Goal: Information Seeking & Learning: Learn about a topic

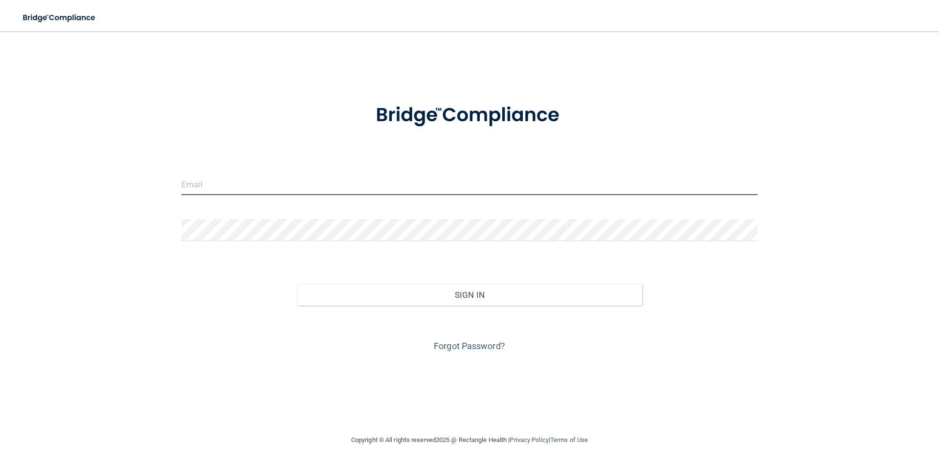
click at [283, 192] on input "email" at bounding box center [469, 184] width 576 height 22
type input "[EMAIL_ADDRESS][DOMAIN_NAME]"
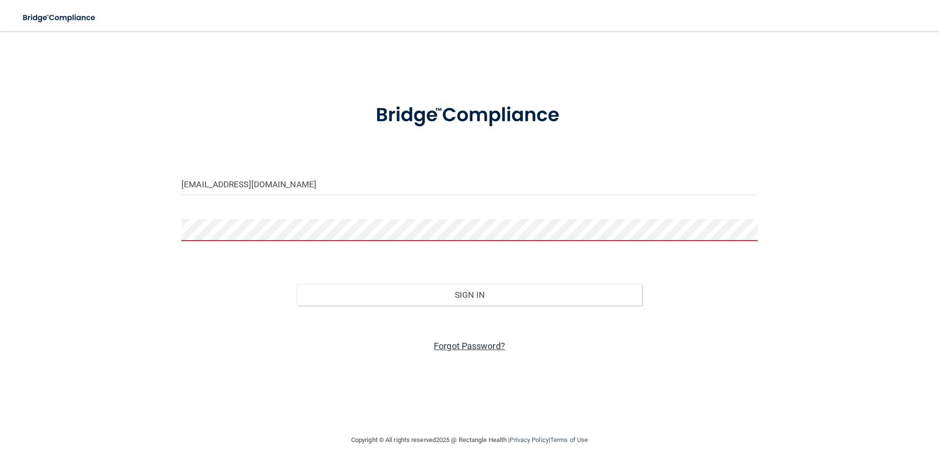
click at [460, 348] on link "Forgot Password?" at bounding box center [469, 346] width 71 height 10
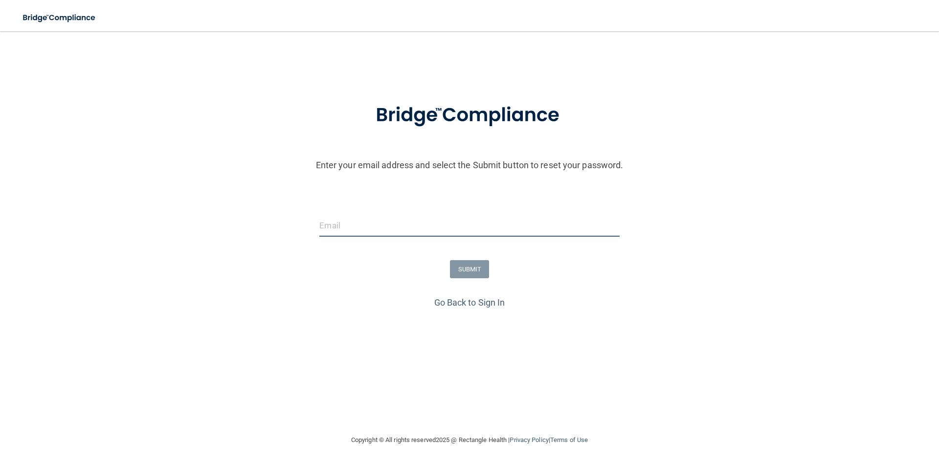
click at [417, 228] on input "email" at bounding box center [469, 226] width 300 height 22
type input "[EMAIL_ADDRESS][DOMAIN_NAME]"
click at [470, 268] on button "SUBMIT" at bounding box center [470, 269] width 40 height 18
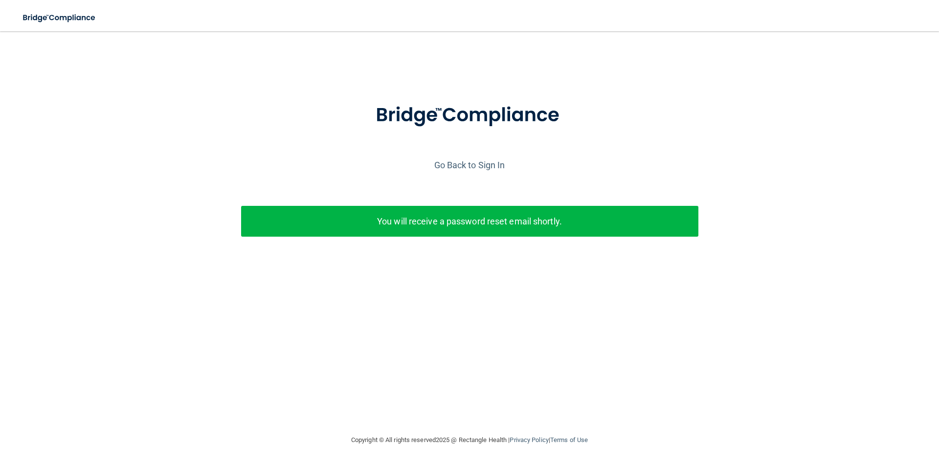
click at [592, 223] on p "You will receive a password reset email shortly." at bounding box center [469, 221] width 442 height 16
click at [465, 158] on div "Go Back to Sign In" at bounding box center [470, 165] width 944 height 16
click at [469, 169] on link "Go Back to Sign In" at bounding box center [469, 165] width 71 height 10
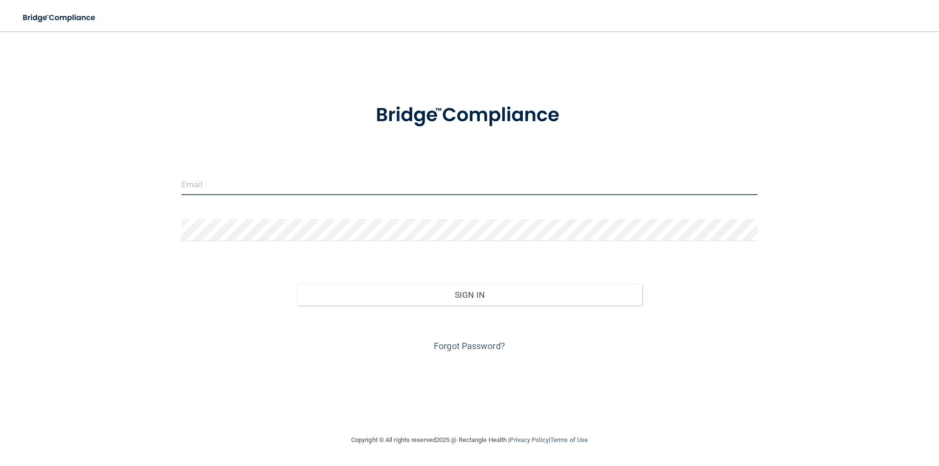
click at [381, 184] on input "email" at bounding box center [469, 184] width 576 height 22
type input "[EMAIL_ADDRESS][DOMAIN_NAME]"
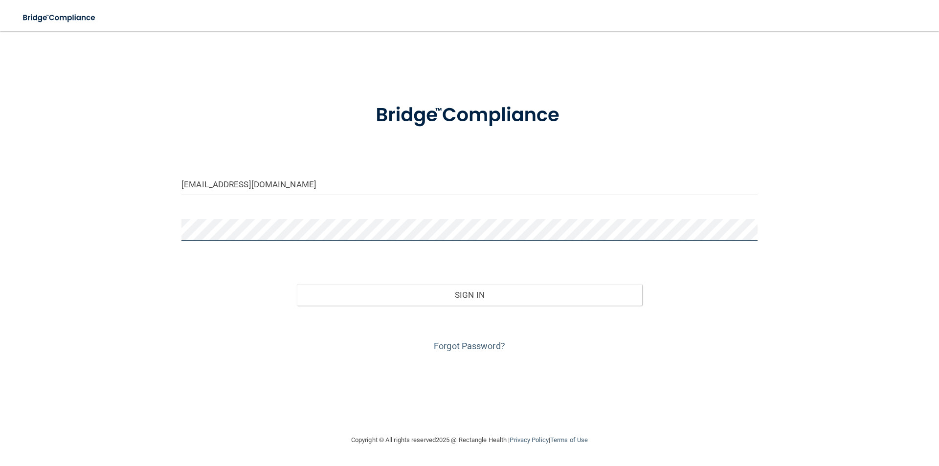
click at [297, 284] on button "Sign In" at bounding box center [470, 295] width 346 height 22
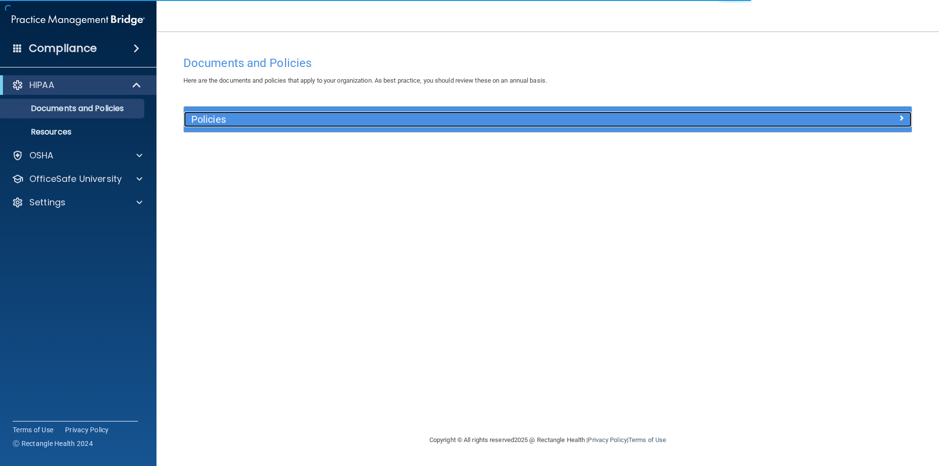
click at [285, 123] on h5 "Policies" at bounding box center [456, 119] width 531 height 11
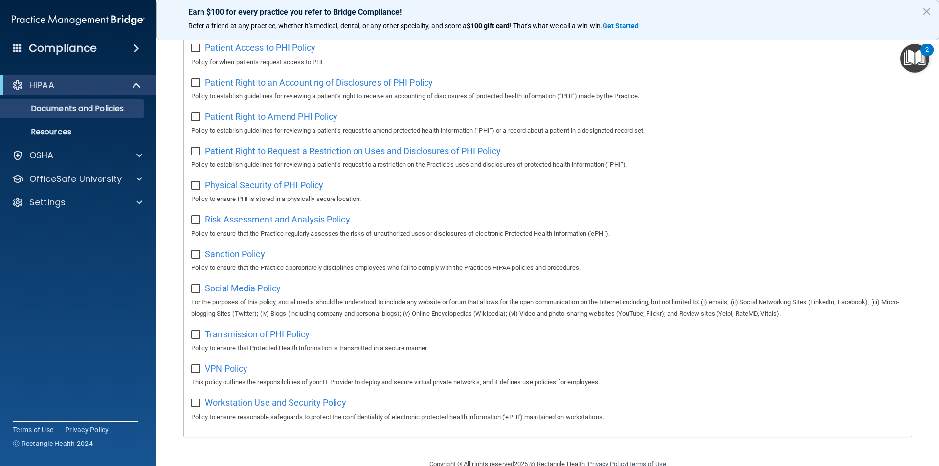
scroll to position [466, 0]
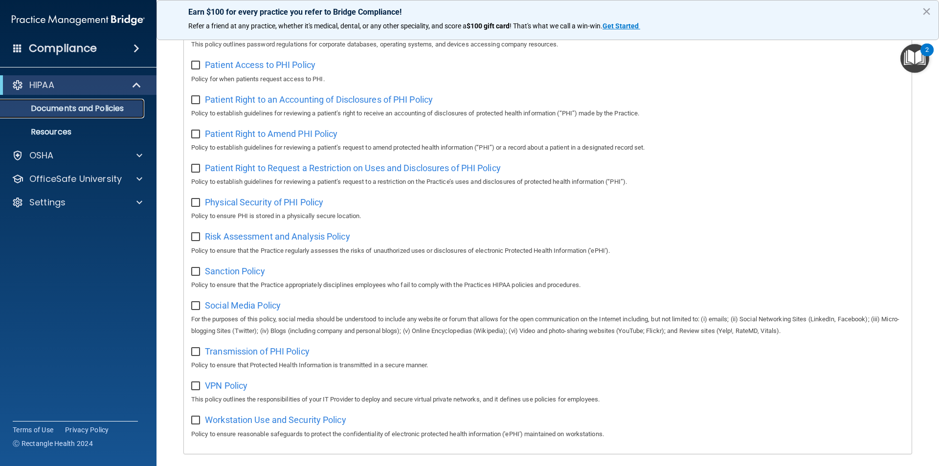
click at [85, 112] on p "Documents and Policies" at bounding box center [72, 109] width 133 height 10
click at [66, 128] on p "Resources" at bounding box center [72, 132] width 133 height 10
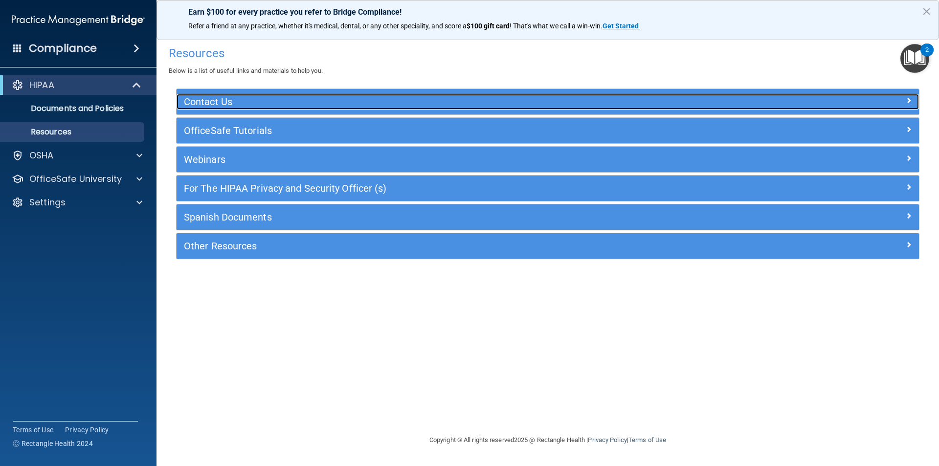
click at [326, 106] on h5 "Contact Us" at bounding box center [455, 101] width 542 height 11
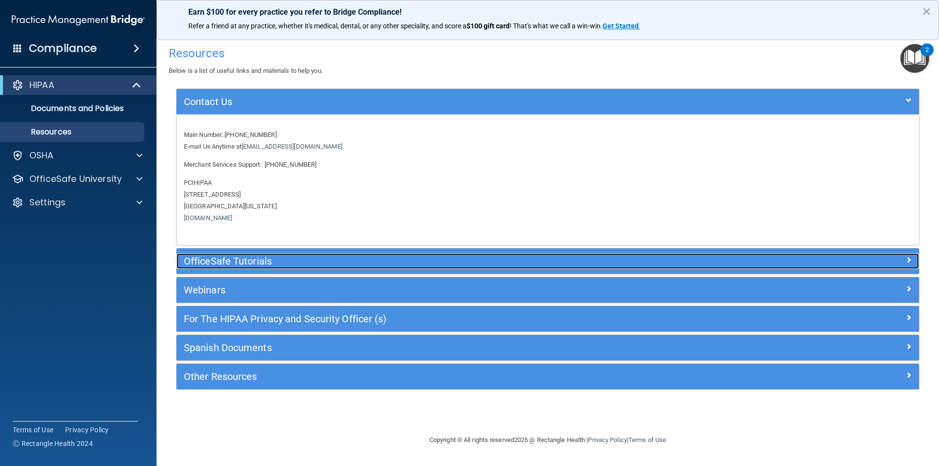
click at [323, 256] on h5 "OfficeSafe Tutorials" at bounding box center [455, 261] width 542 height 11
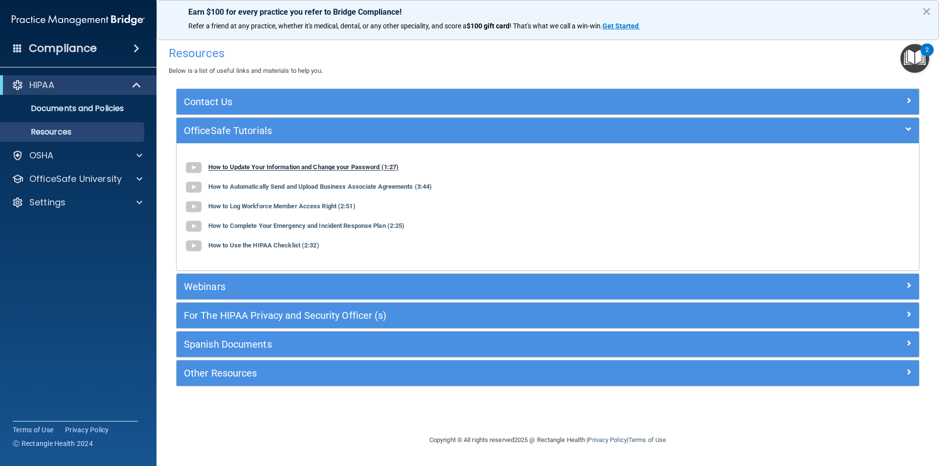
click at [305, 164] on b "How to Update Your Information and Change your Password (1:27)" at bounding box center [303, 167] width 190 height 7
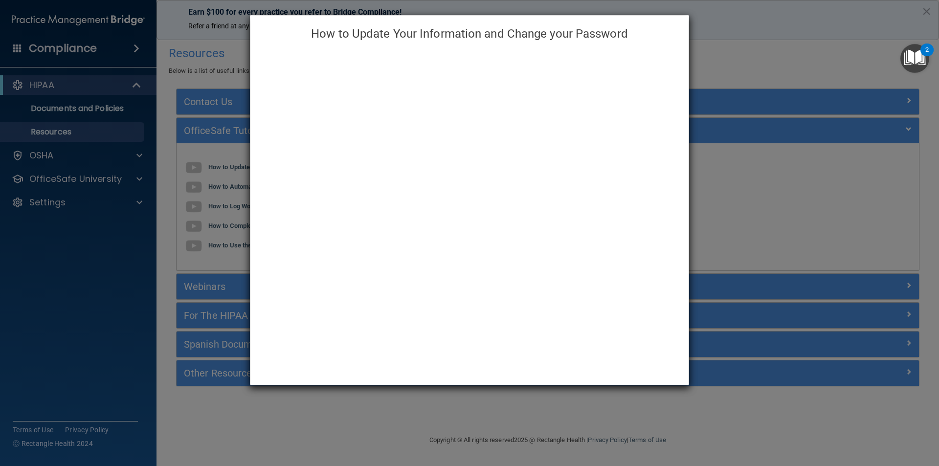
click at [747, 44] on div "How to Update Your Information and Change your Password" at bounding box center [469, 233] width 939 height 466
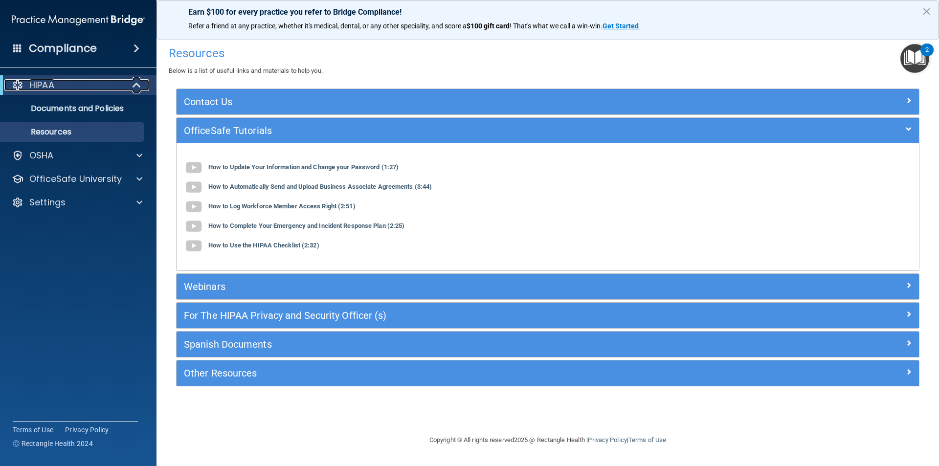
click at [125, 89] on div at bounding box center [137, 85] width 24 height 12
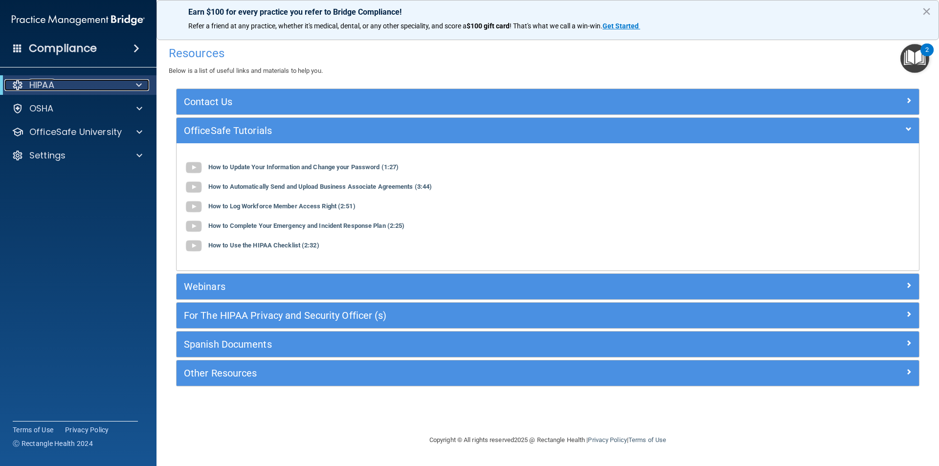
click at [125, 80] on div at bounding box center [137, 85] width 24 height 12
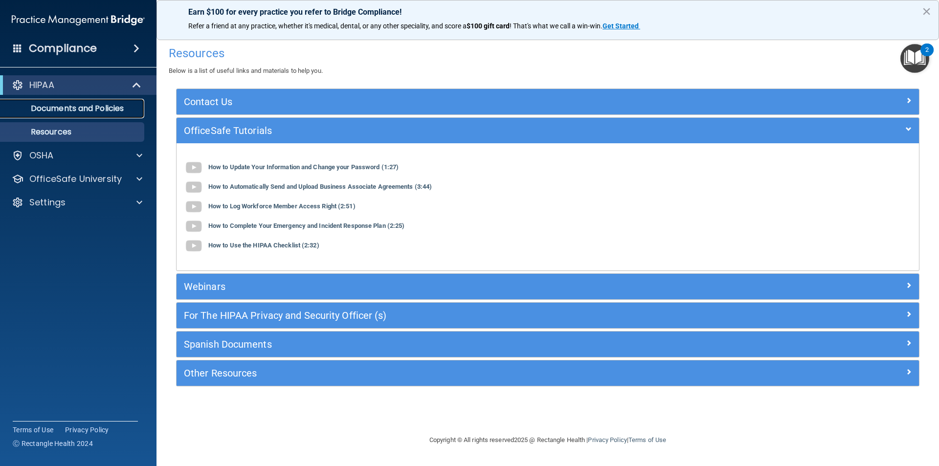
click at [107, 108] on p "Documents and Policies" at bounding box center [72, 109] width 133 height 10
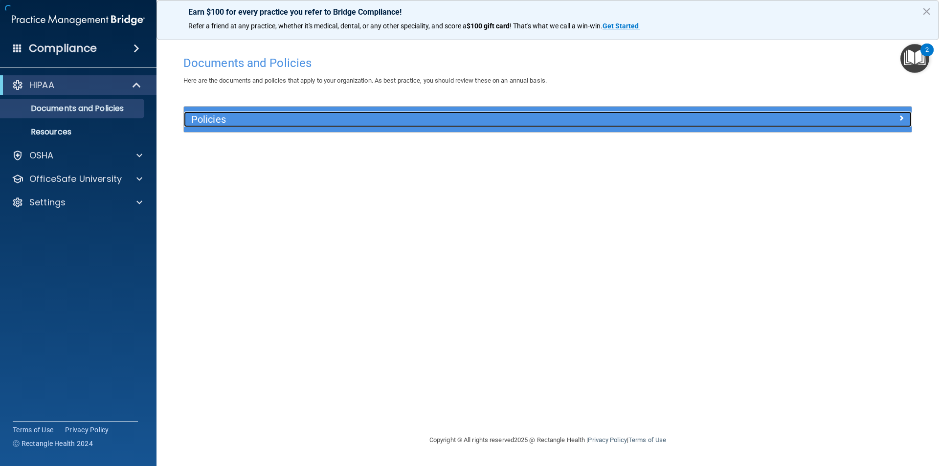
click at [435, 112] on div "Policies" at bounding box center [457, 119] width 546 height 16
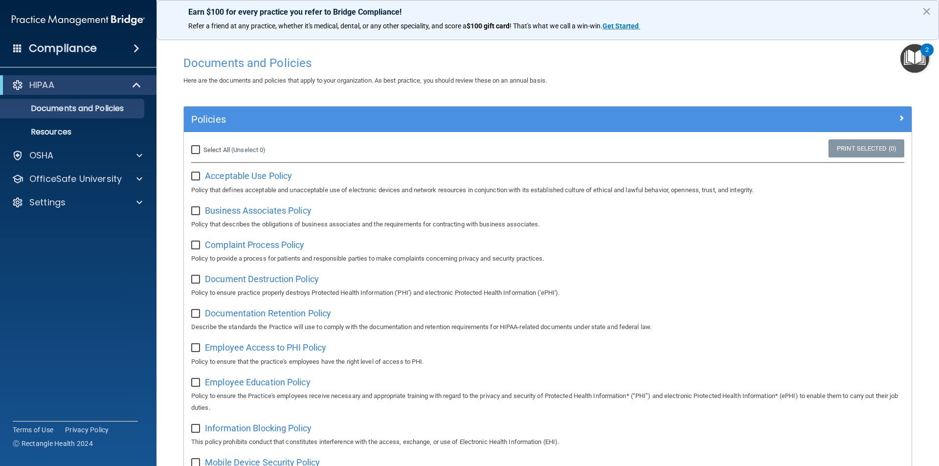
click at [194, 148] on input "Select All (Unselect 0) Unselect All" at bounding box center [196, 150] width 11 height 8
checkbox input "true"
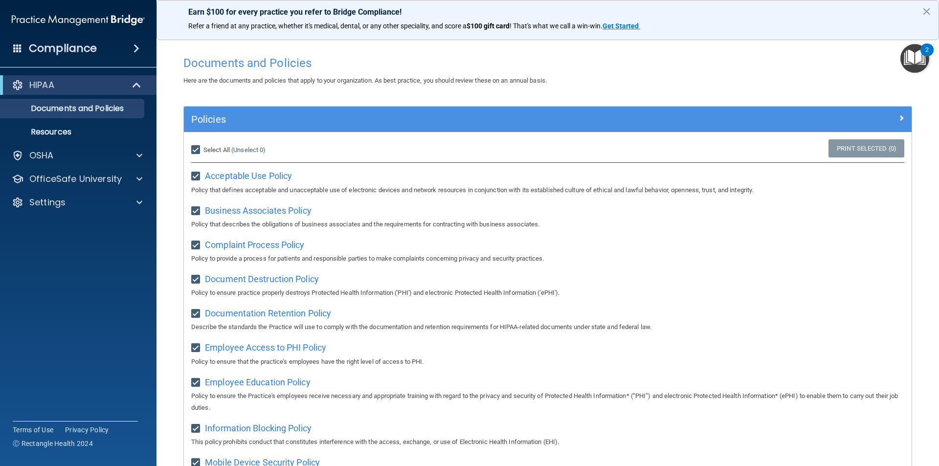
checkbox input "true"
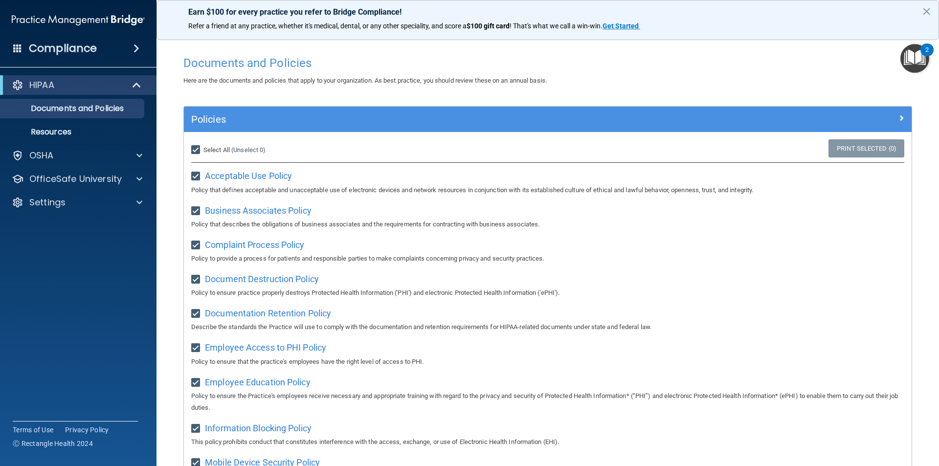
checkbox input "true"
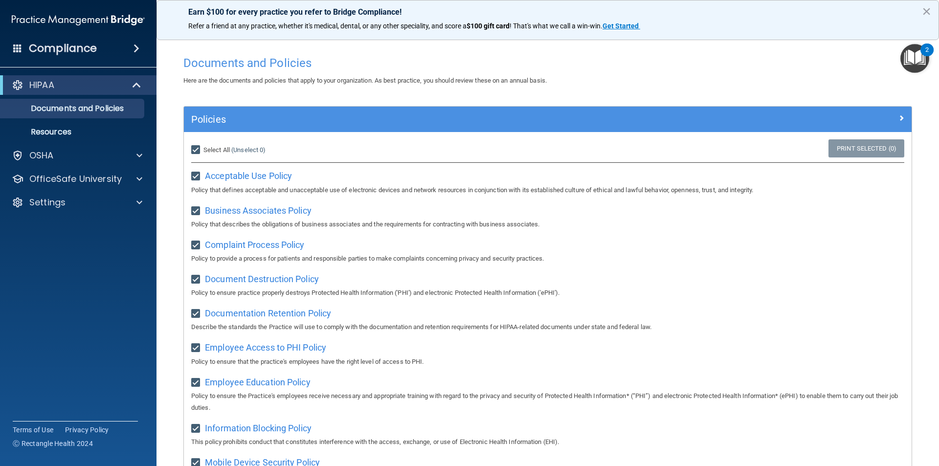
checkbox input "true"
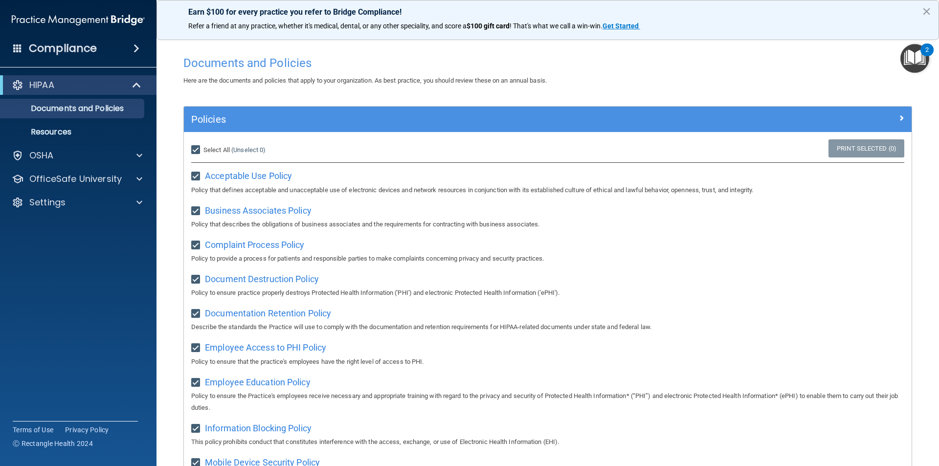
checkbox input "true"
click at [119, 40] on div "Compliance" at bounding box center [78, 49] width 156 height 22
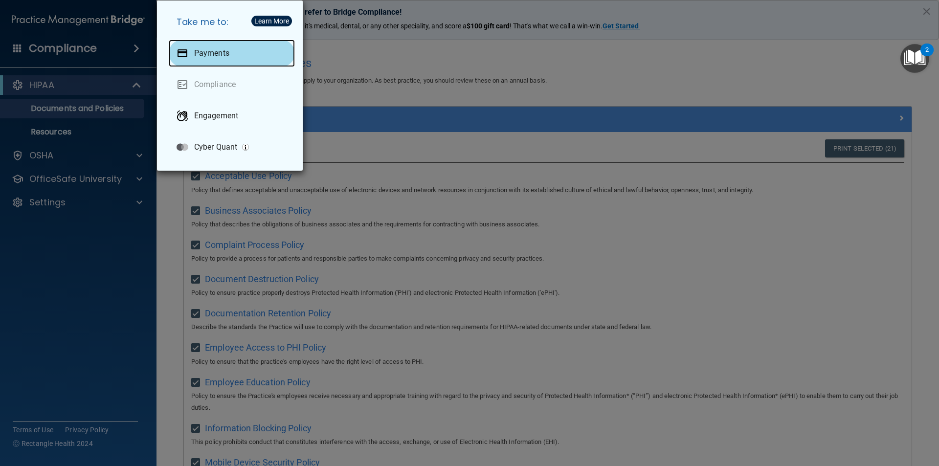
click at [234, 55] on div "Payments" at bounding box center [232, 53] width 126 height 27
click at [87, 159] on div "Take me to: Payments Compliance Engagement Cyber Quant" at bounding box center [469, 233] width 939 height 466
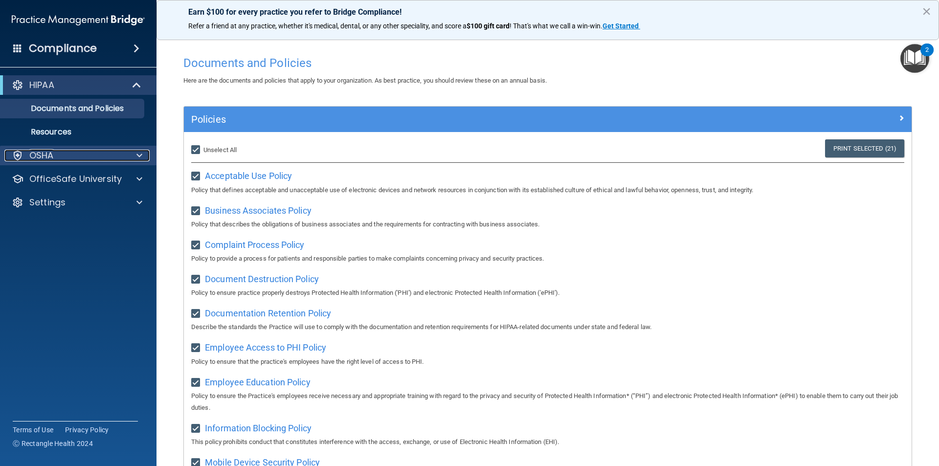
click at [127, 157] on div at bounding box center [138, 156] width 24 height 12
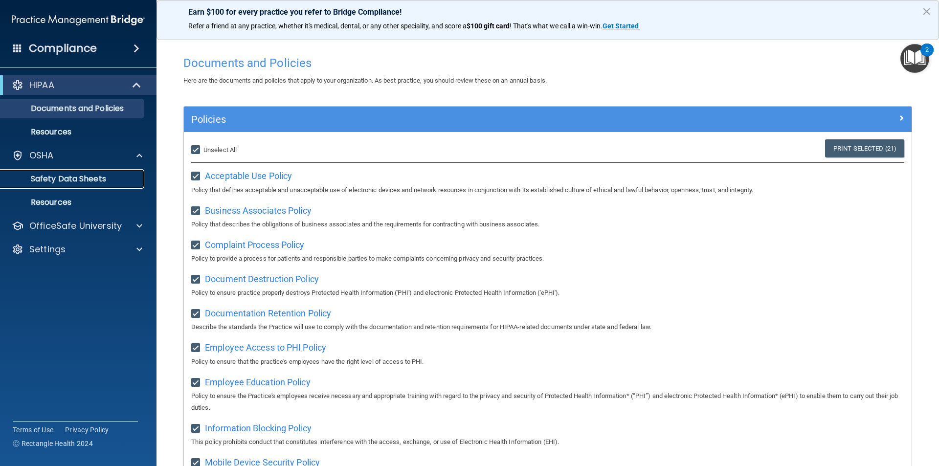
click at [89, 179] on p "Safety Data Sheets" at bounding box center [72, 179] width 133 height 10
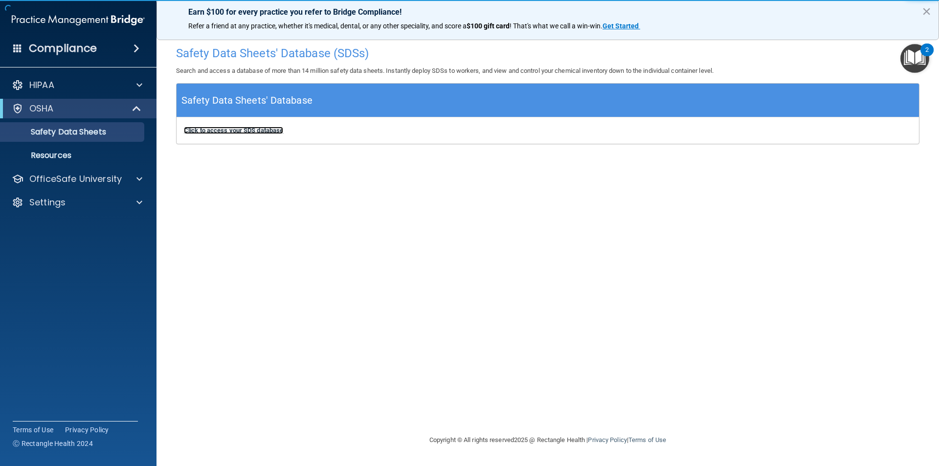
click at [246, 132] on b "Click to access your SDS database" at bounding box center [233, 130] width 99 height 7
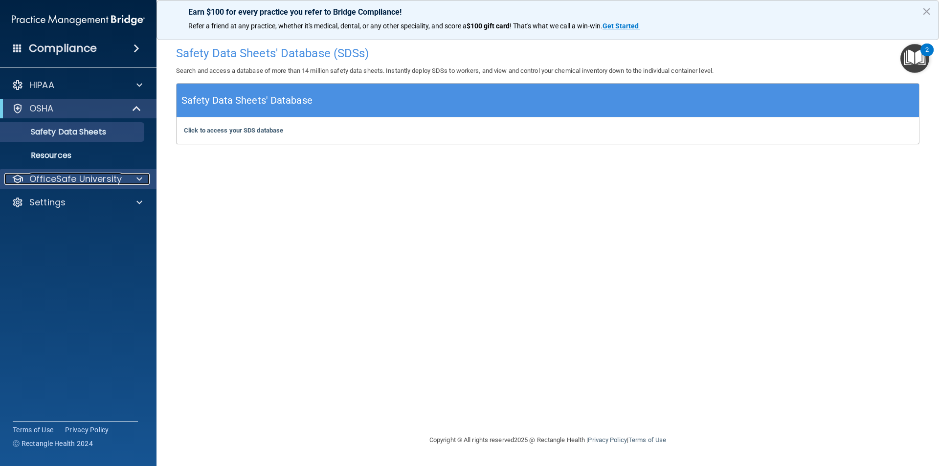
click at [88, 184] on p "OfficeSafe University" at bounding box center [75, 179] width 92 height 12
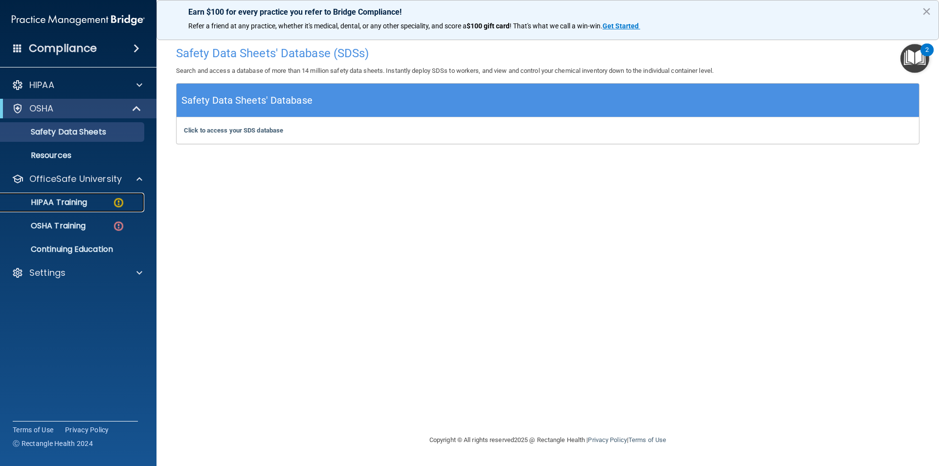
click at [118, 201] on img at bounding box center [118, 203] width 12 height 12
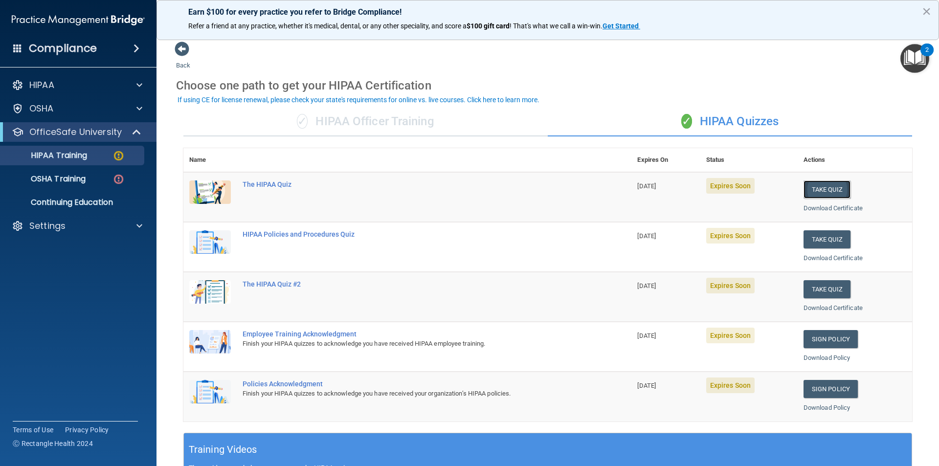
click at [832, 184] on button "Take Quiz" at bounding box center [826, 189] width 47 height 18
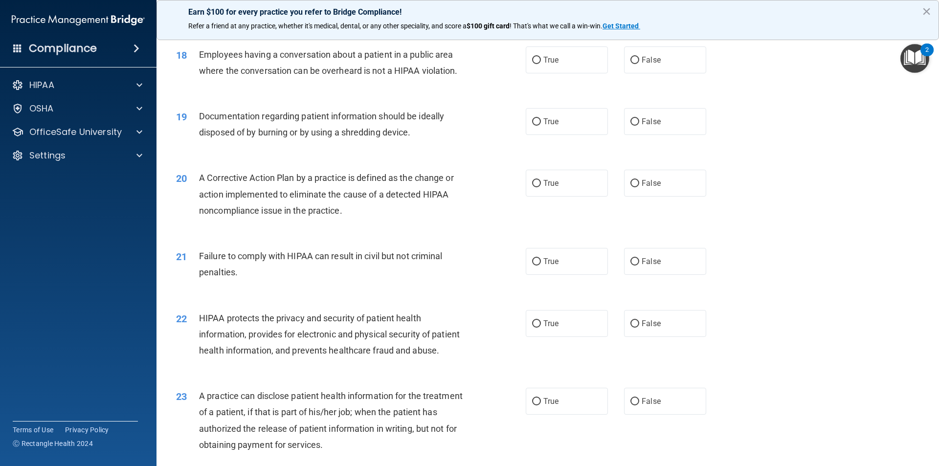
scroll to position [1222, 0]
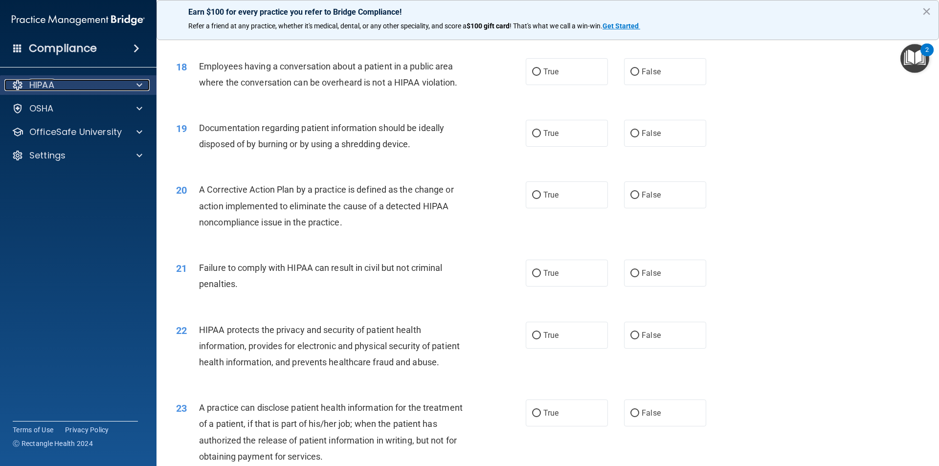
click at [140, 82] on span at bounding box center [139, 85] width 6 height 12
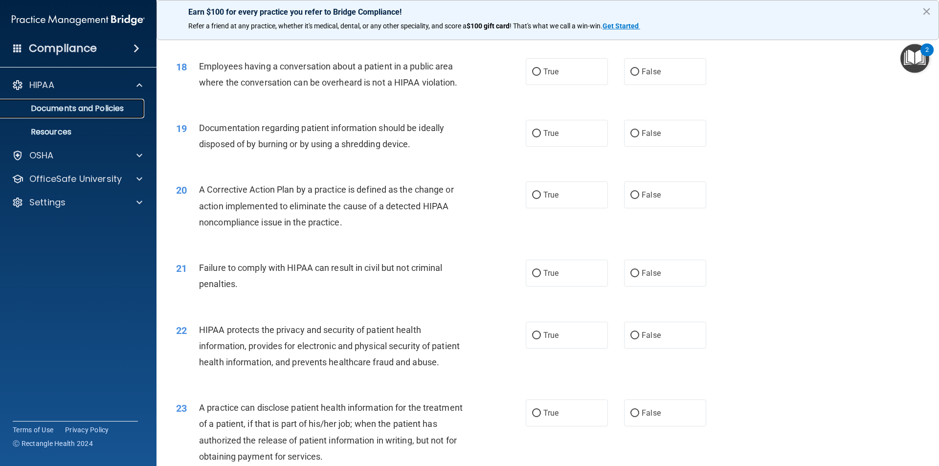
click at [118, 109] on p "Documents and Policies" at bounding box center [72, 109] width 133 height 10
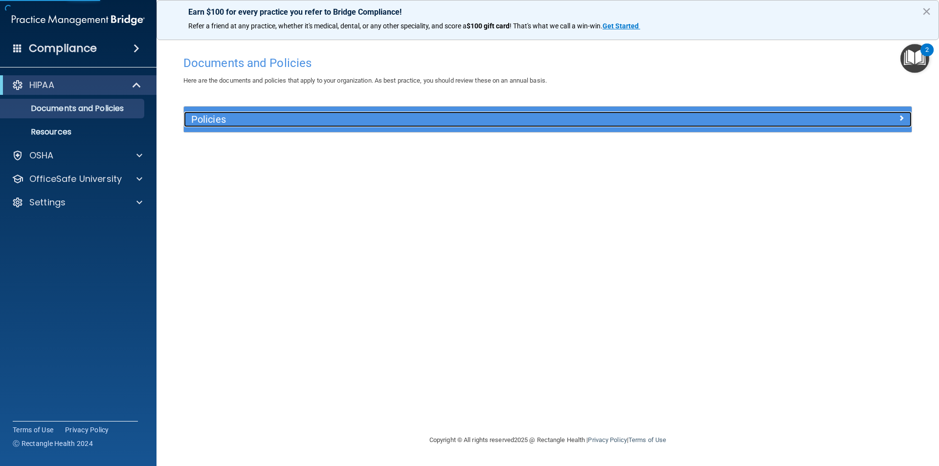
click at [242, 119] on h5 "Policies" at bounding box center [456, 119] width 531 height 11
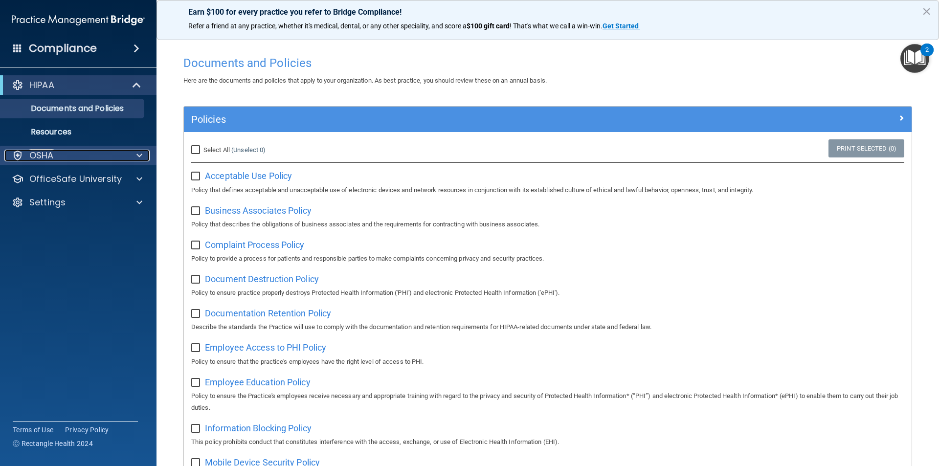
click at [95, 156] on div "OSHA" at bounding box center [64, 156] width 121 height 12
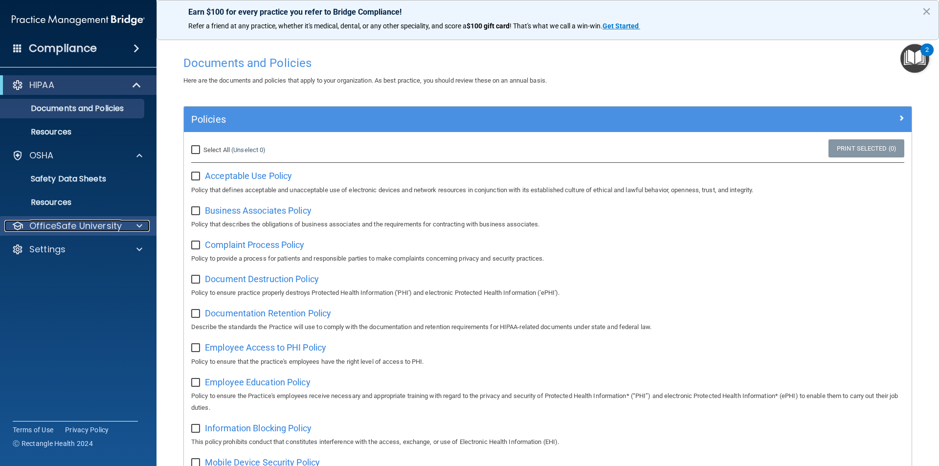
click at [139, 227] on span at bounding box center [139, 226] width 6 height 12
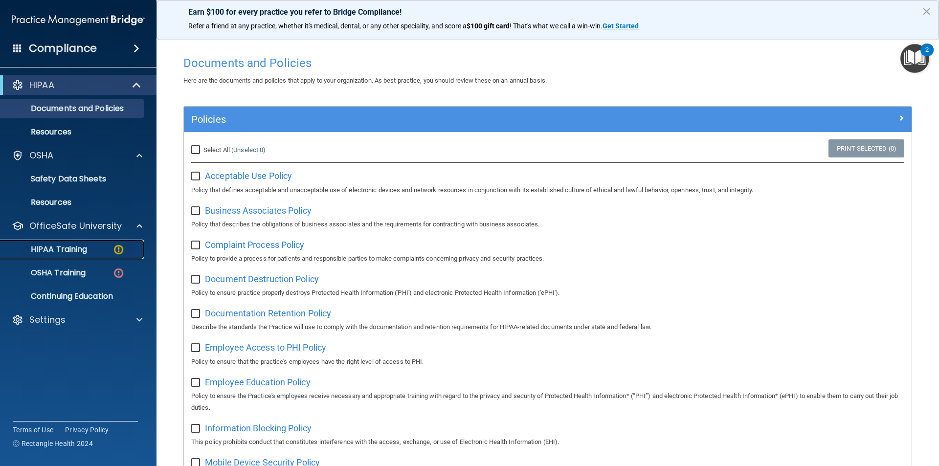
click at [111, 247] on div "HIPAA Training" at bounding box center [72, 249] width 133 height 10
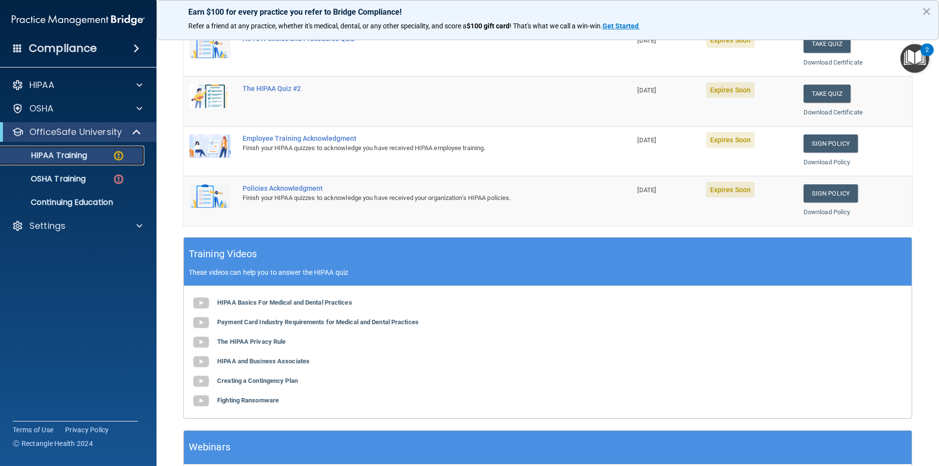
scroll to position [270, 0]
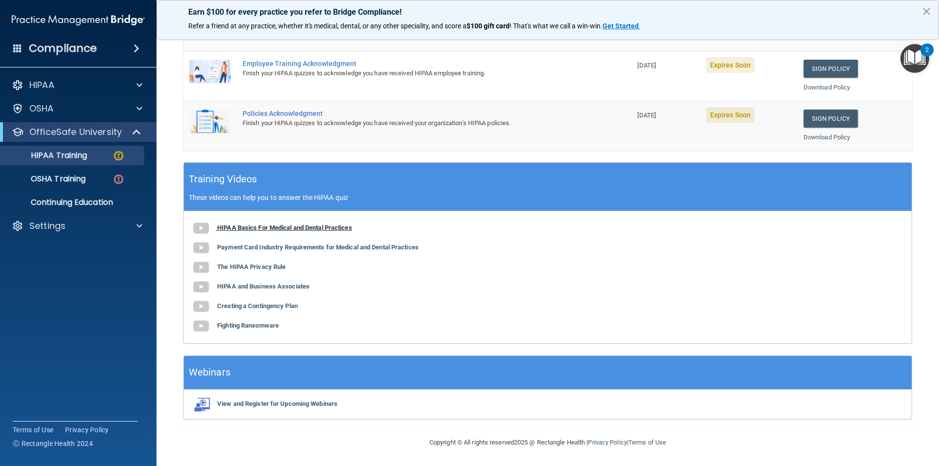
click at [276, 227] on b "HIPAA Basics For Medical and Dental Practices" at bounding box center [284, 227] width 135 height 7
click at [122, 161] on img at bounding box center [118, 156] width 12 height 12
click at [125, 153] on div "HIPAA Training" at bounding box center [72, 156] width 133 height 10
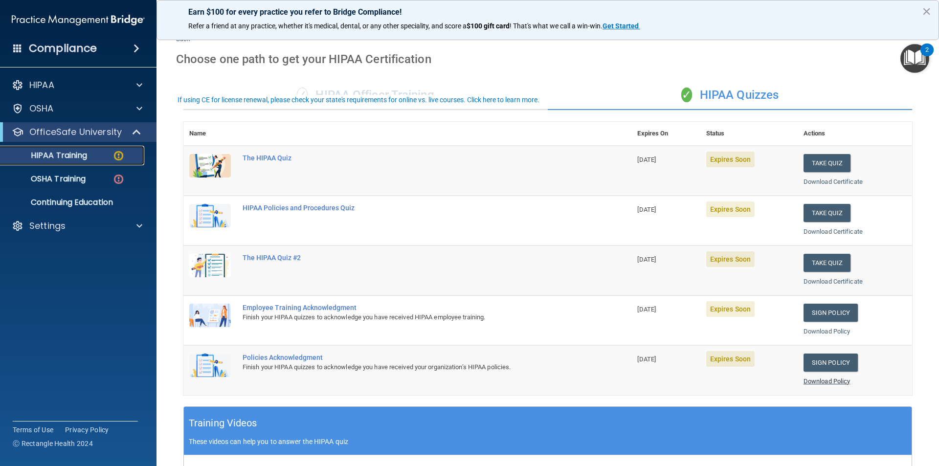
scroll to position [49, 0]
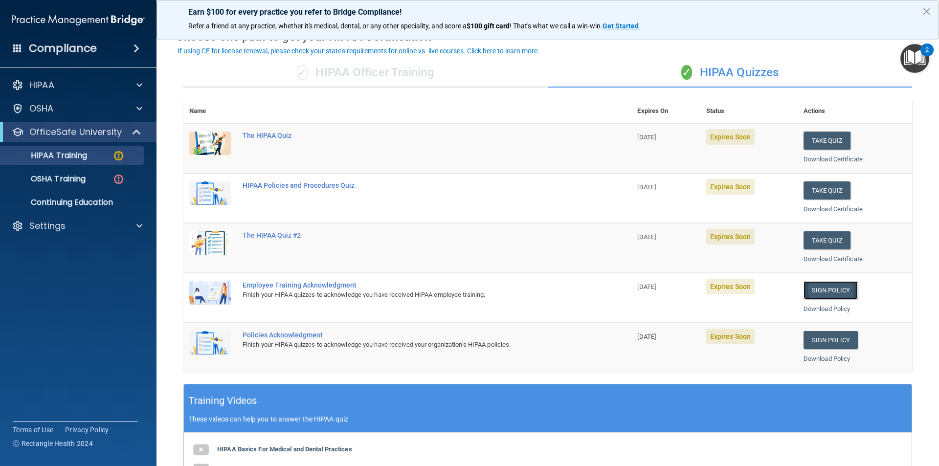
click at [813, 285] on link "Sign Policy" at bounding box center [830, 290] width 54 height 18
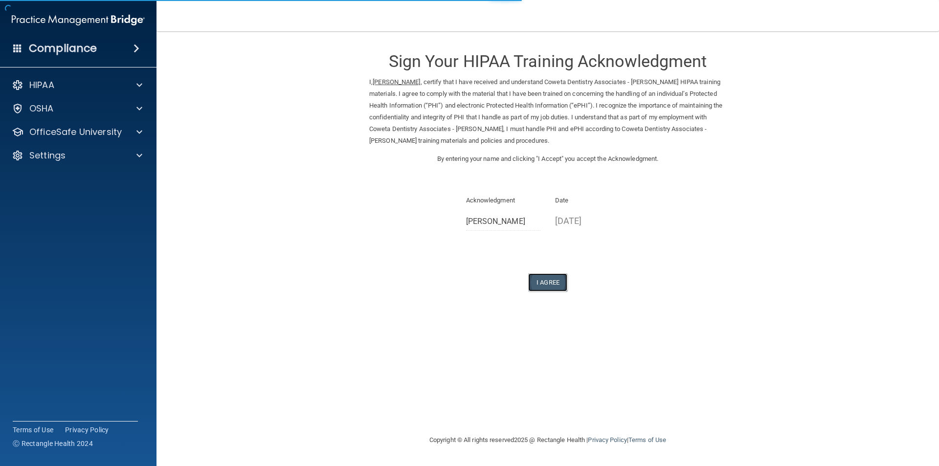
click at [555, 282] on button "I Agree" at bounding box center [547, 282] width 39 height 18
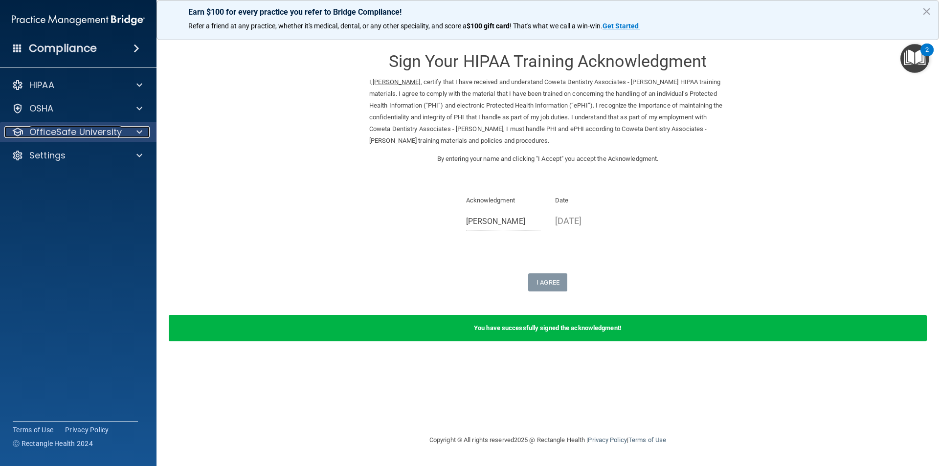
click at [138, 132] on span at bounding box center [139, 132] width 6 height 12
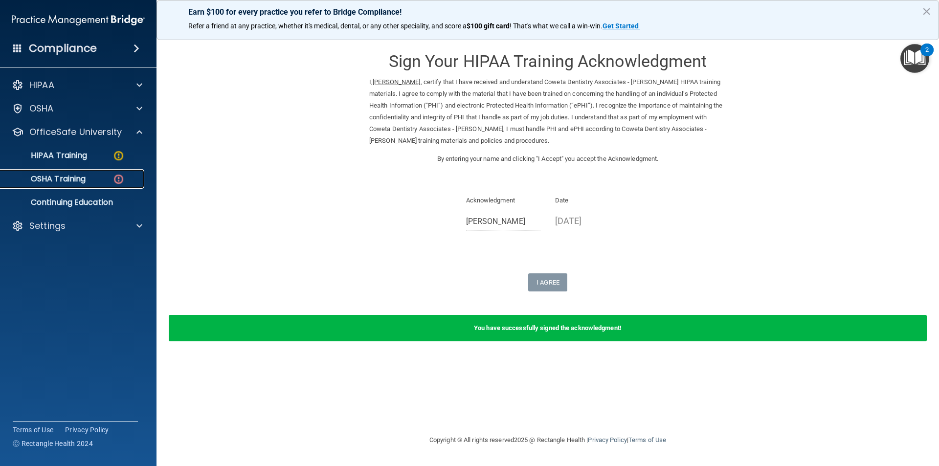
click at [117, 184] on img at bounding box center [118, 179] width 12 height 12
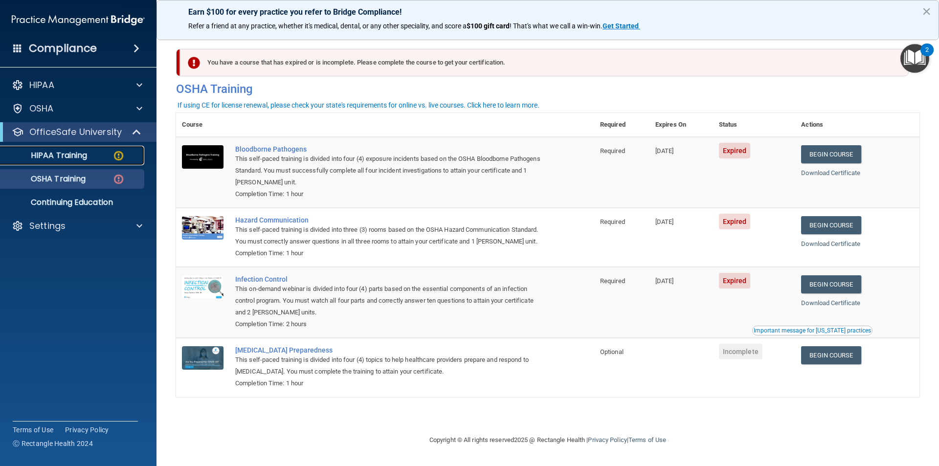
click at [114, 158] on img at bounding box center [118, 156] width 12 height 12
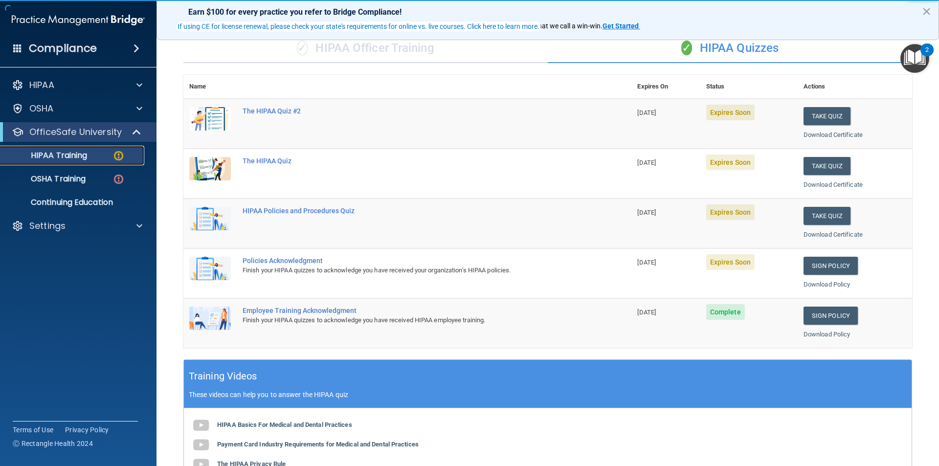
scroll to position [196, 0]
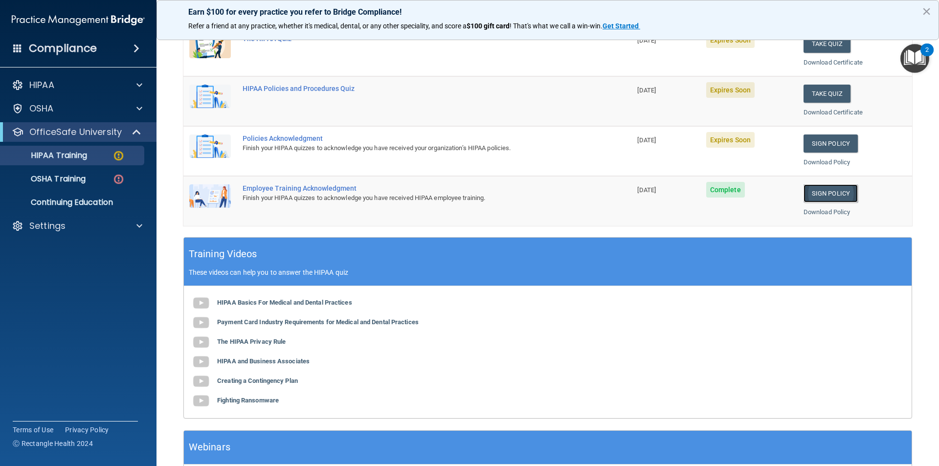
click at [820, 192] on link "Sign Policy" at bounding box center [830, 193] width 54 height 18
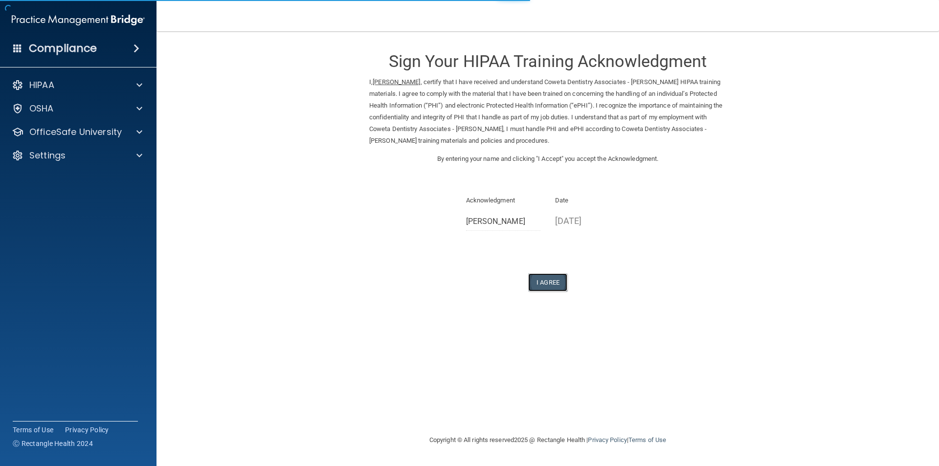
click at [553, 282] on button "I Agree" at bounding box center [547, 282] width 39 height 18
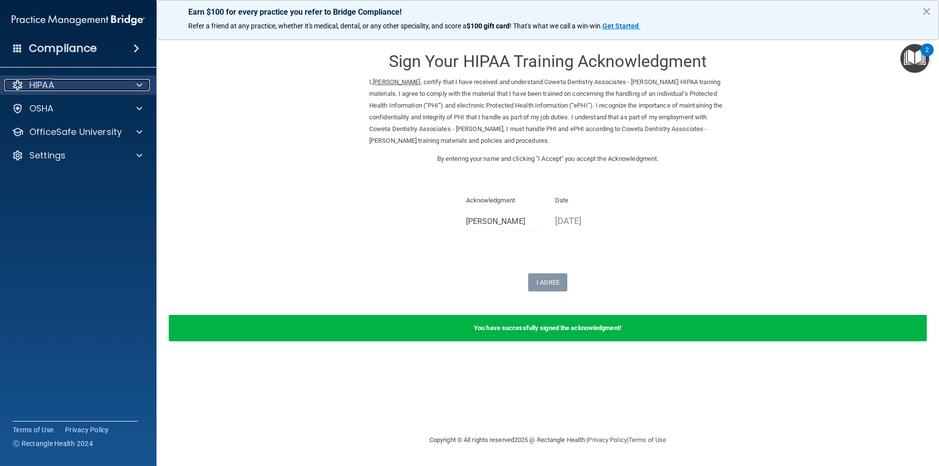
click at [142, 84] on div at bounding box center [138, 85] width 24 height 12
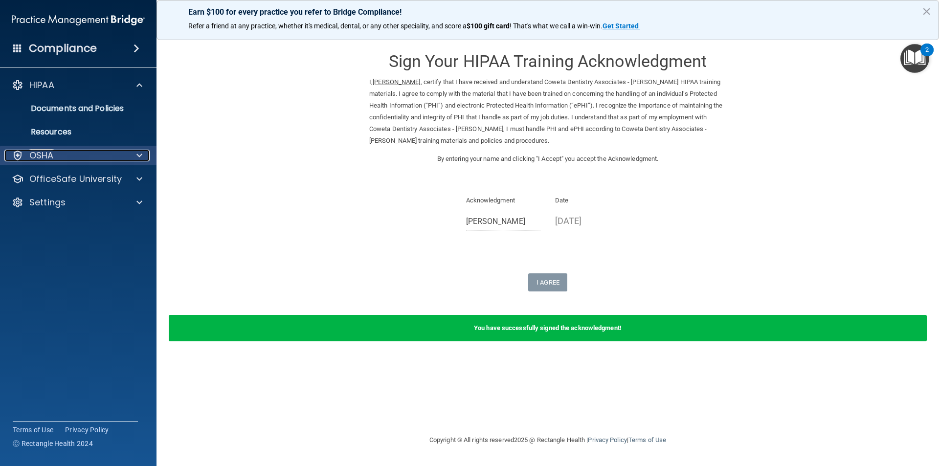
click at [143, 153] on div at bounding box center [138, 156] width 24 height 12
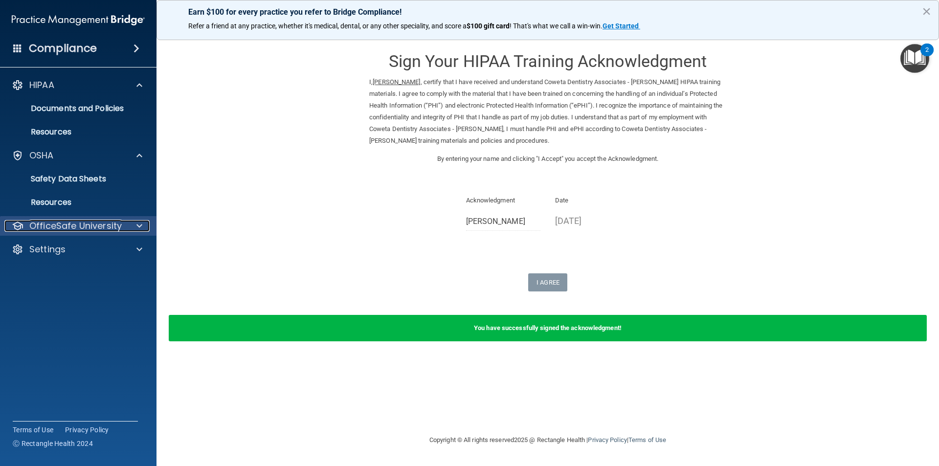
click at [133, 222] on div at bounding box center [138, 226] width 24 height 12
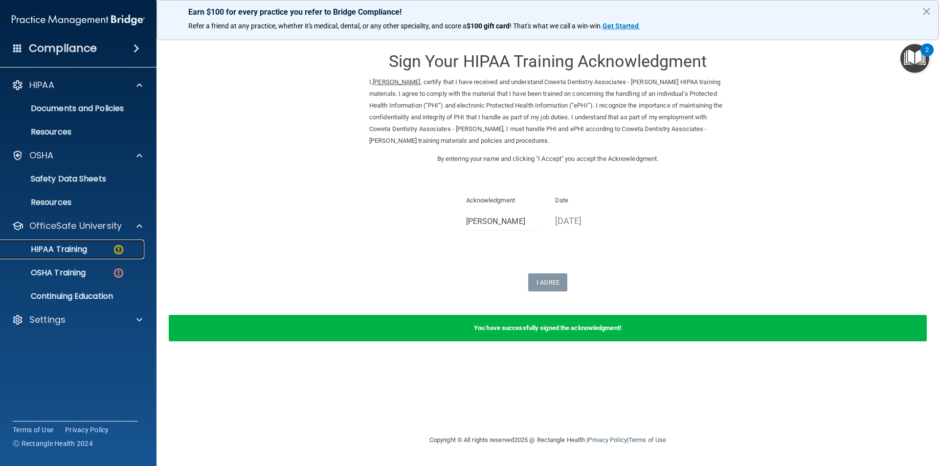
click at [96, 242] on link "HIPAA Training" at bounding box center [67, 250] width 154 height 20
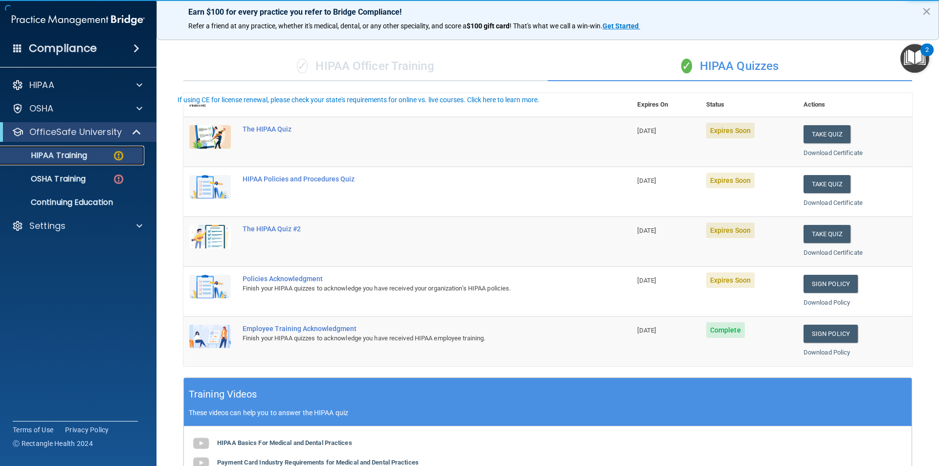
scroll to position [147, 0]
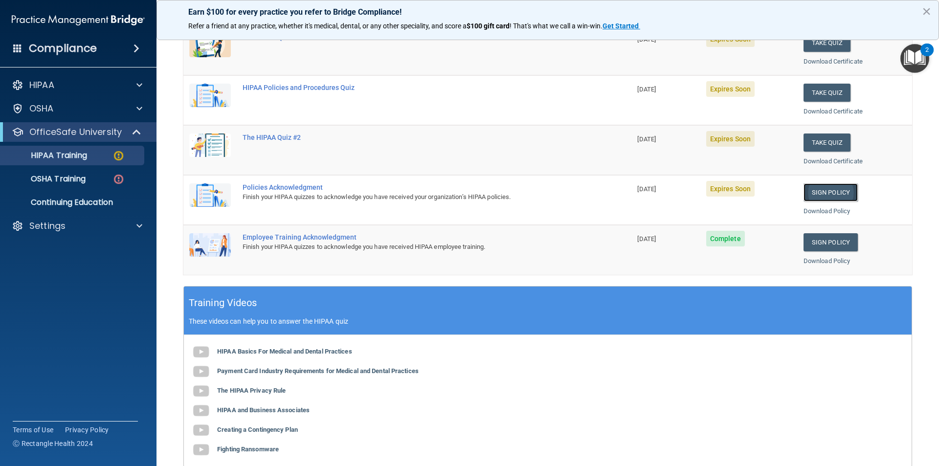
click at [829, 191] on link "Sign Policy" at bounding box center [830, 192] width 54 height 18
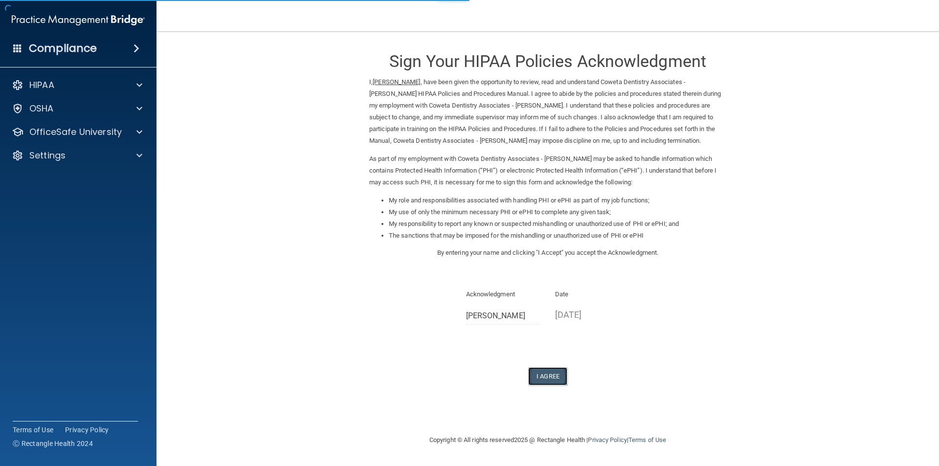
click at [554, 374] on button "I Agree" at bounding box center [547, 376] width 39 height 18
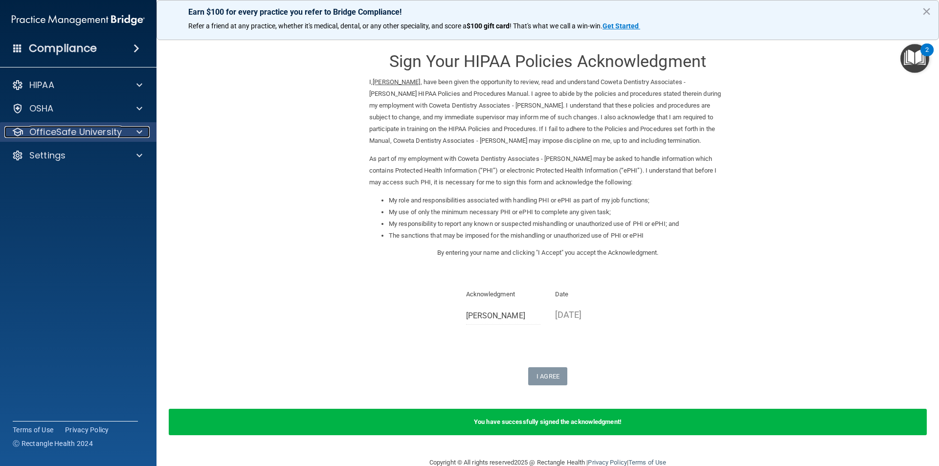
click at [140, 134] on span at bounding box center [139, 132] width 6 height 12
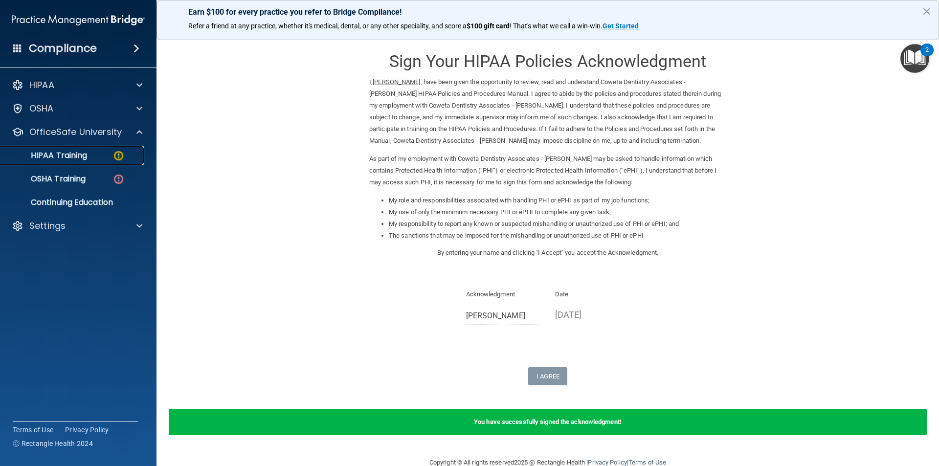
click at [120, 156] on img at bounding box center [118, 156] width 12 height 12
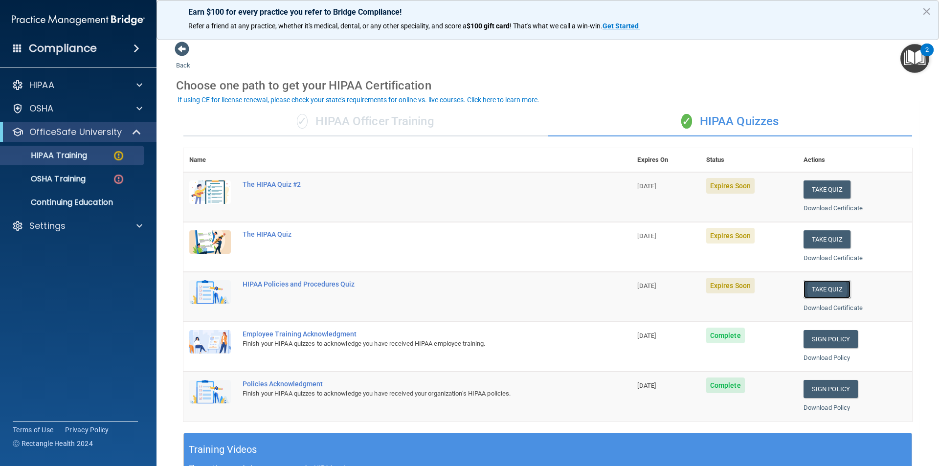
click at [821, 286] on button "Take Quiz" at bounding box center [826, 289] width 47 height 18
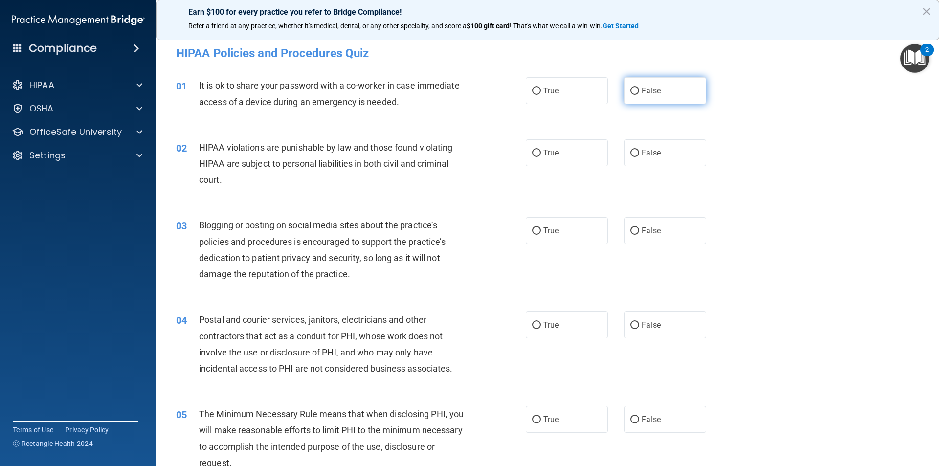
click at [633, 88] on input "False" at bounding box center [634, 91] width 9 height 7
radio input "true"
click at [533, 157] on label "True" at bounding box center [567, 152] width 82 height 27
click at [533, 157] on input "True" at bounding box center [536, 153] width 9 height 7
radio input "true"
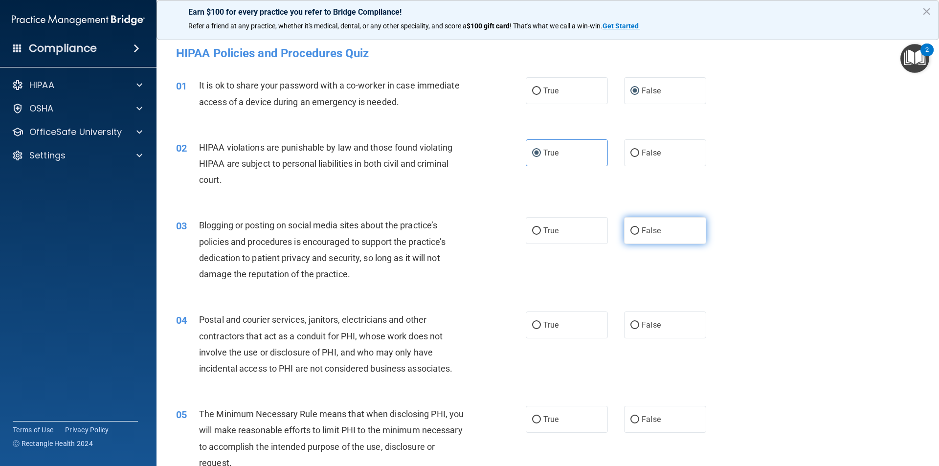
click at [656, 232] on label "False" at bounding box center [665, 230] width 82 height 27
click at [639, 232] on input "False" at bounding box center [634, 230] width 9 height 7
radio input "true"
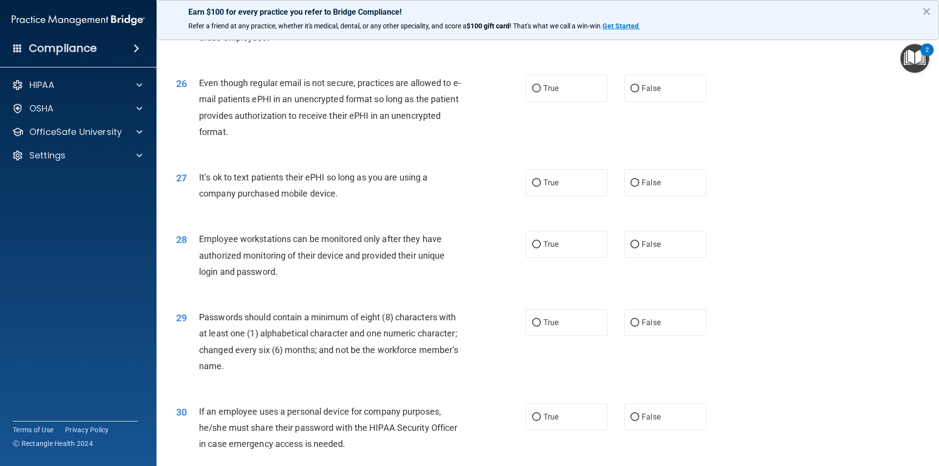
scroll to position [1988, 0]
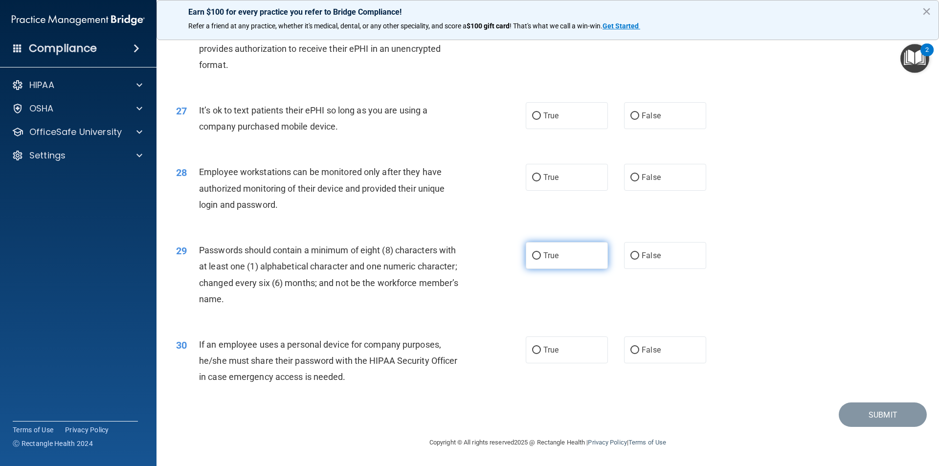
click at [539, 255] on label "True" at bounding box center [567, 255] width 82 height 27
click at [539, 255] on input "True" at bounding box center [536, 255] width 9 height 7
radio input "true"
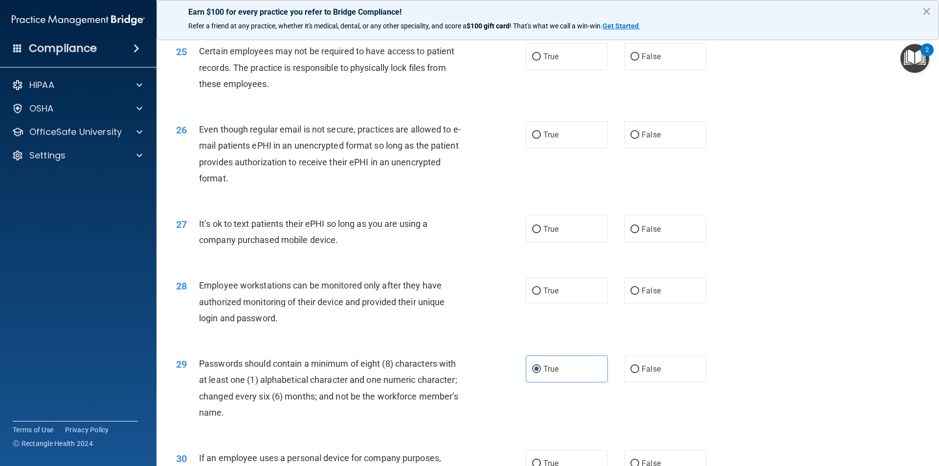
scroll to position [1842, 0]
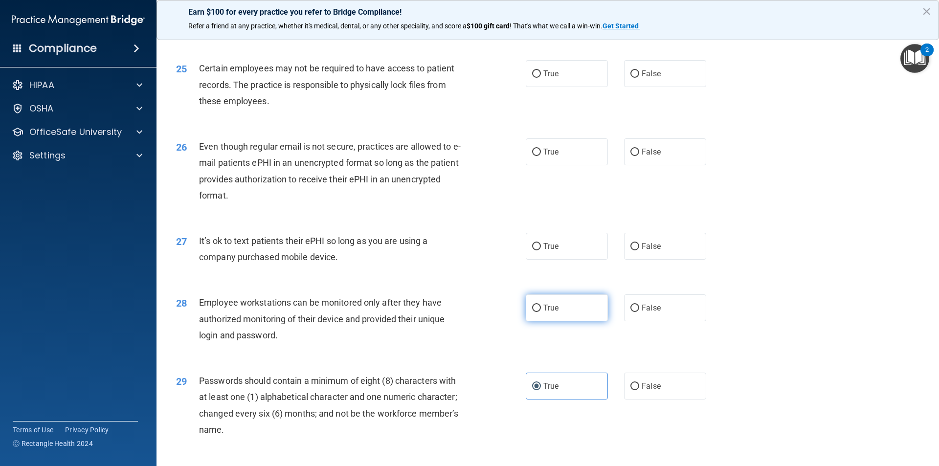
click at [553, 312] on span "True" at bounding box center [550, 307] width 15 height 9
click at [541, 312] on input "True" at bounding box center [536, 308] width 9 height 7
radio input "true"
click at [649, 251] on span "False" at bounding box center [650, 246] width 19 height 9
click at [639, 250] on input "False" at bounding box center [634, 246] width 9 height 7
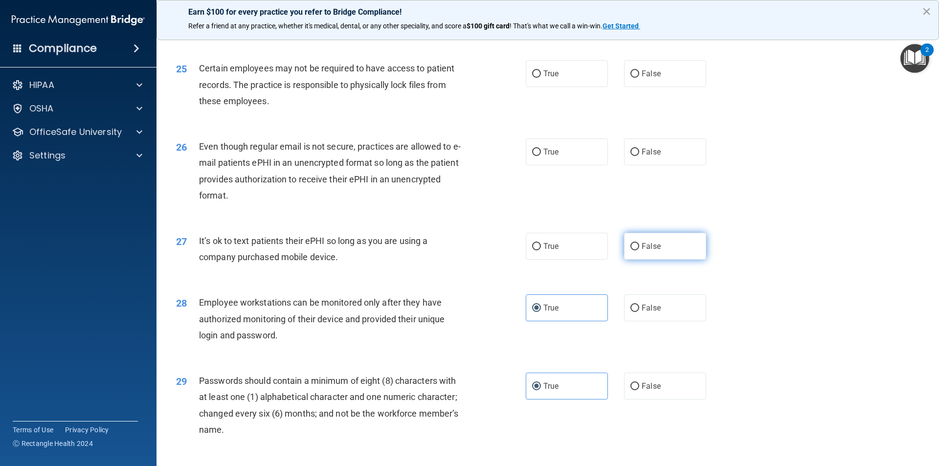
radio input "true"
click at [660, 165] on label "False" at bounding box center [665, 151] width 82 height 27
click at [639, 156] on input "False" at bounding box center [634, 152] width 9 height 7
radio input "true"
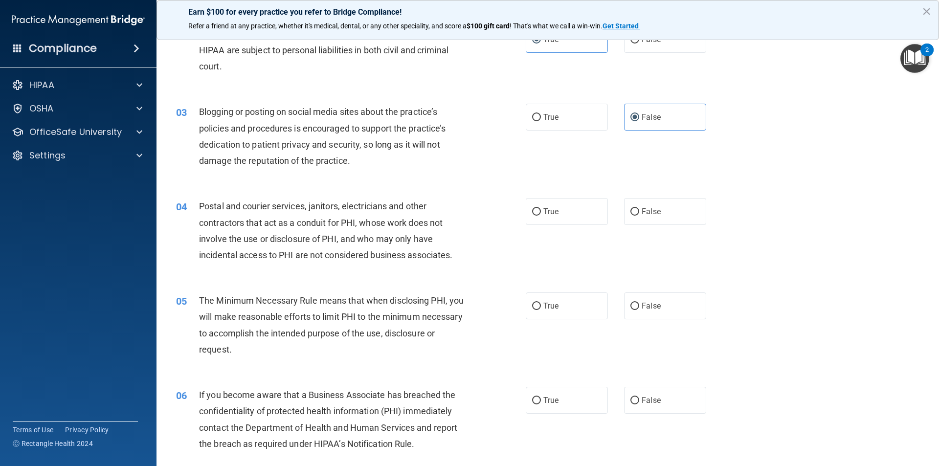
scroll to position [0, 0]
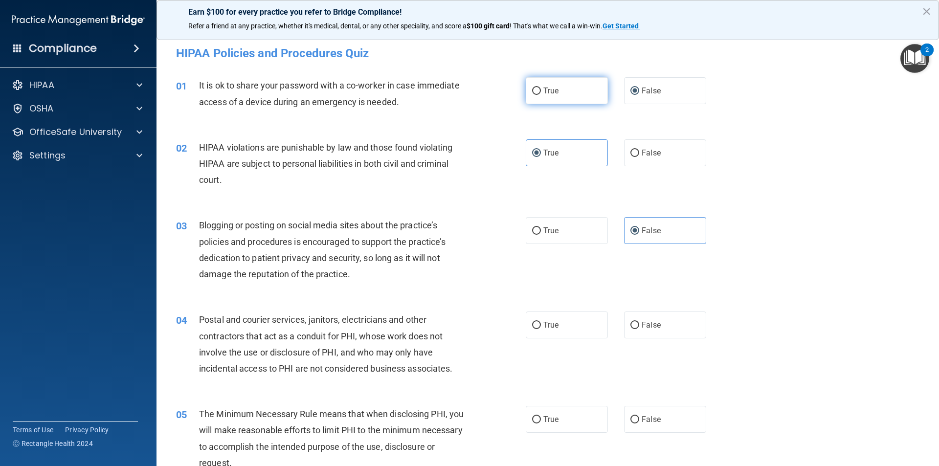
click at [535, 88] on input "True" at bounding box center [536, 91] width 9 height 7
radio input "true"
radio input "false"
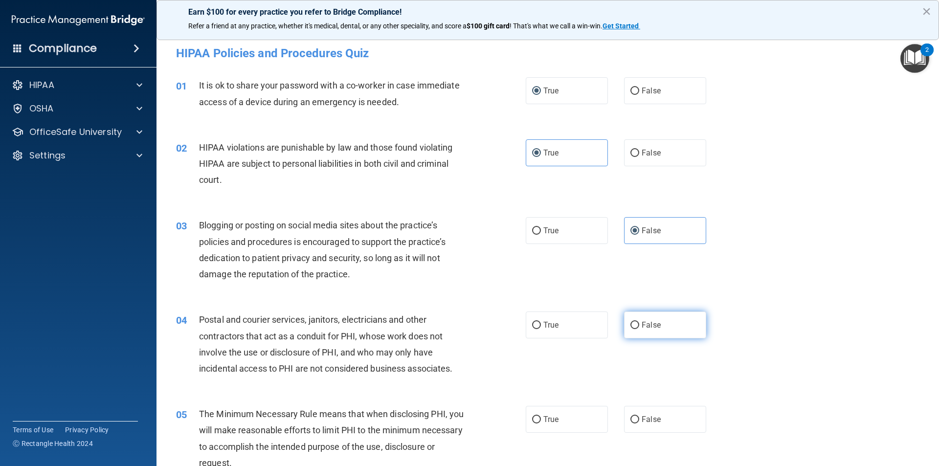
click at [641, 324] on span "False" at bounding box center [650, 324] width 19 height 9
click at [638, 324] on input "False" at bounding box center [634, 325] width 9 height 7
radio input "true"
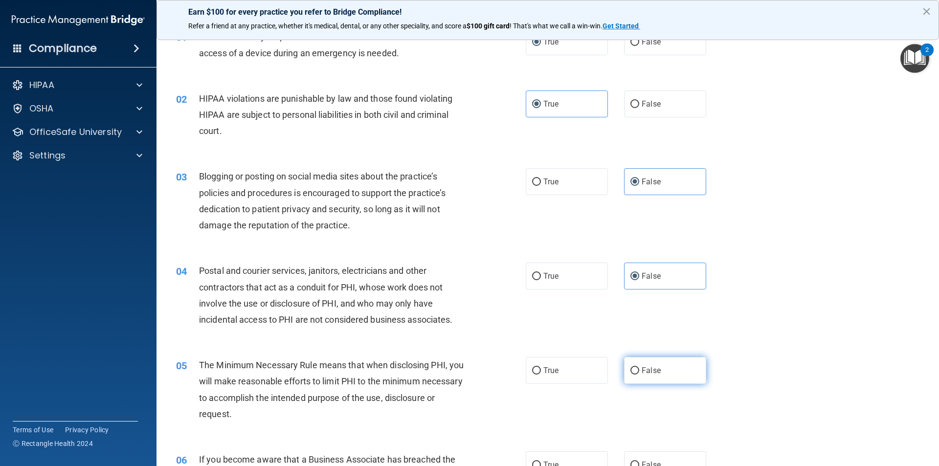
click at [634, 372] on label "False" at bounding box center [665, 370] width 82 height 27
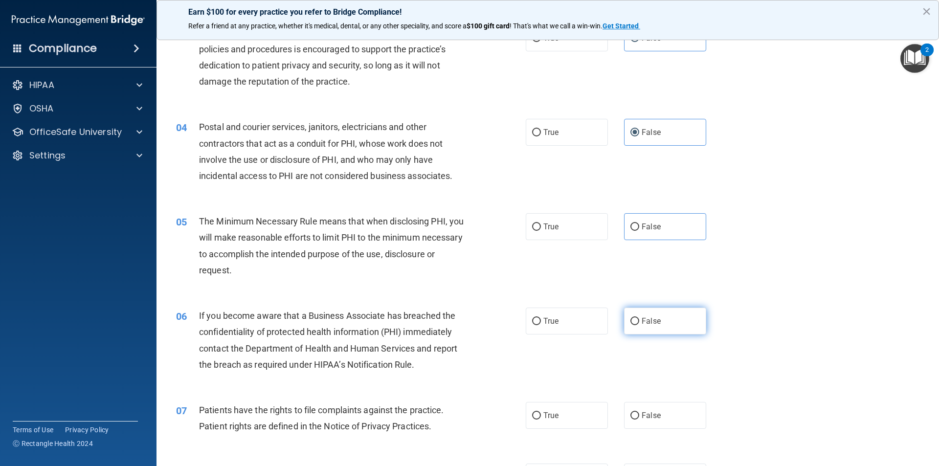
scroll to position [196, 0]
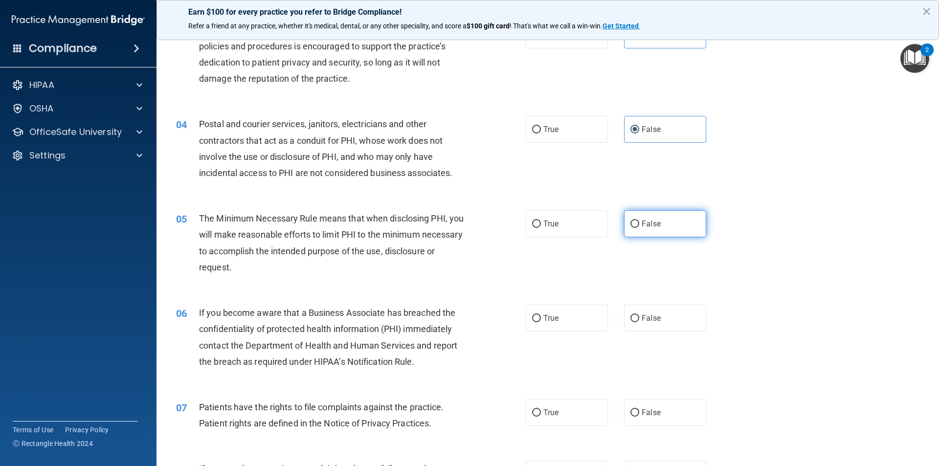
click at [632, 223] on input "False" at bounding box center [634, 223] width 9 height 7
radio input "true"
click at [532, 321] on input "True" at bounding box center [536, 318] width 9 height 7
radio input "true"
click at [532, 409] on input "True" at bounding box center [536, 412] width 9 height 7
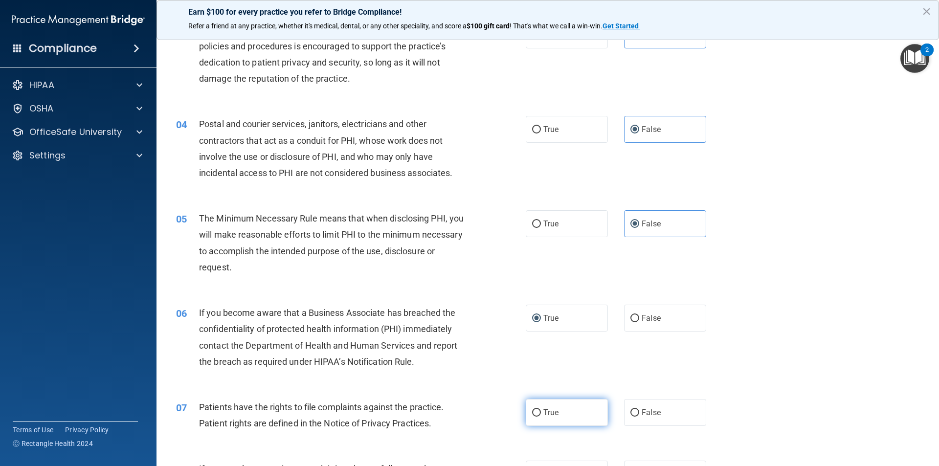
radio input "true"
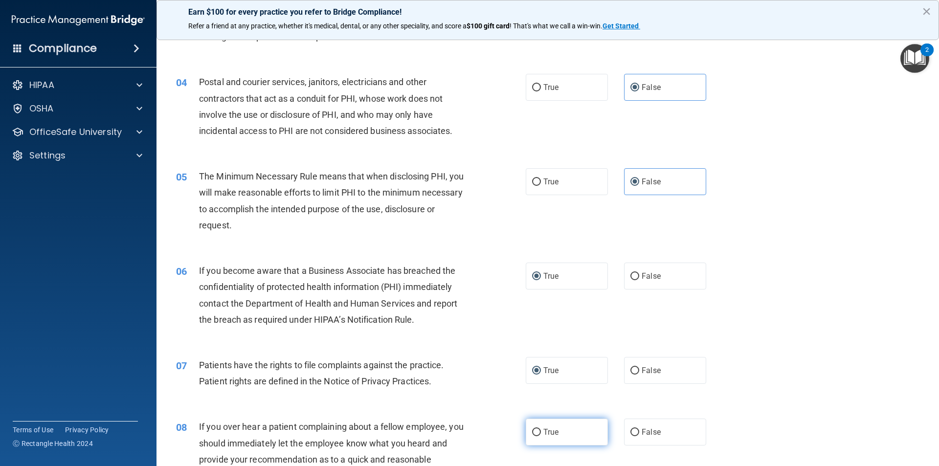
scroll to position [293, 0]
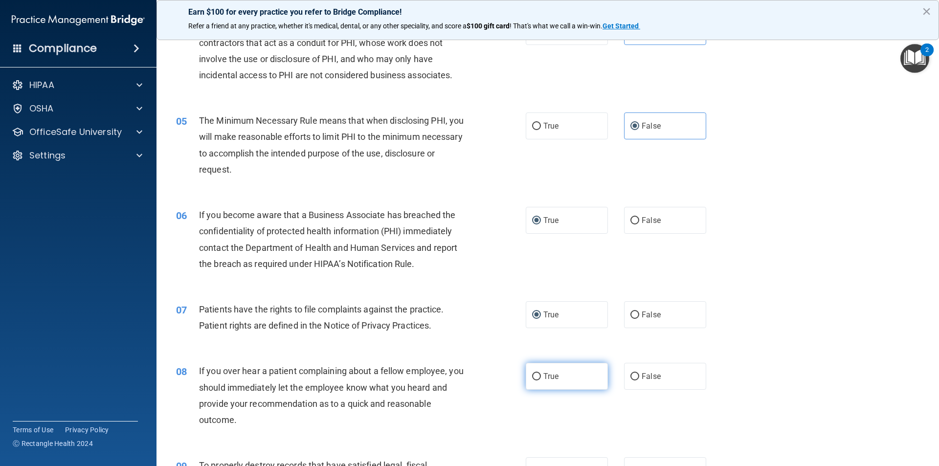
click at [532, 378] on input "True" at bounding box center [536, 376] width 9 height 7
radio input "true"
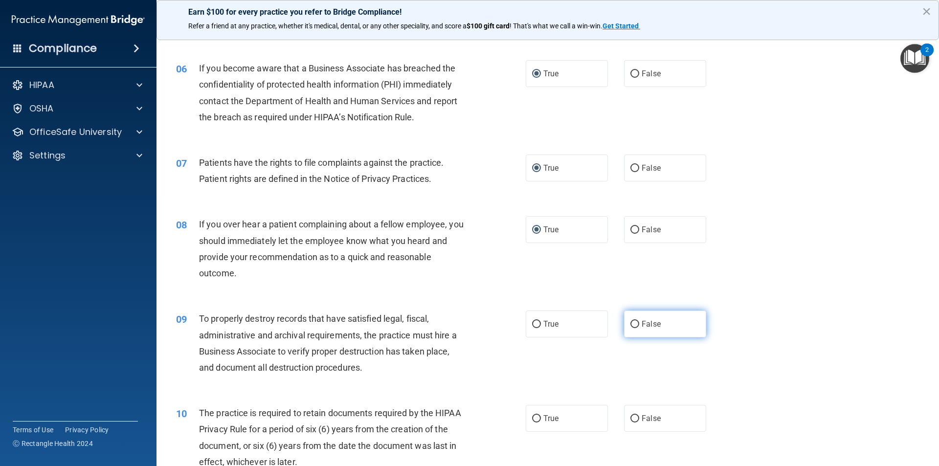
click at [632, 325] on input "False" at bounding box center [634, 324] width 9 height 7
radio input "true"
click at [633, 418] on input "False" at bounding box center [634, 418] width 9 height 7
radio input "true"
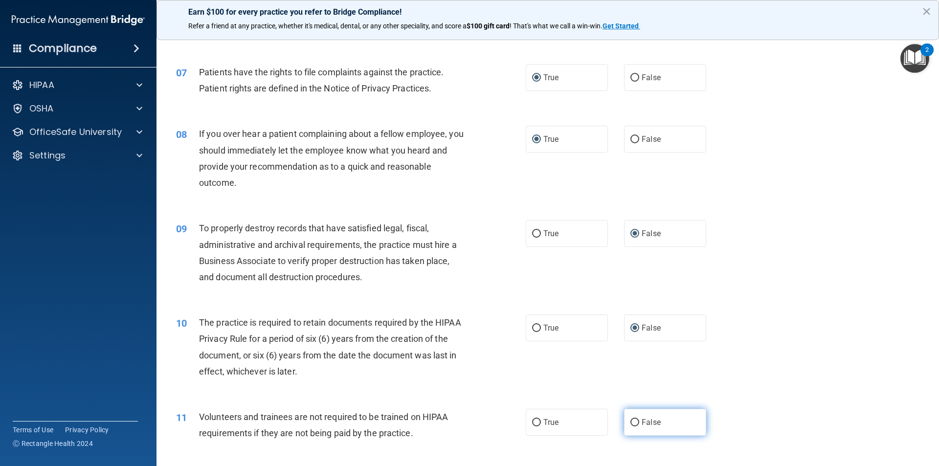
scroll to position [636, 0]
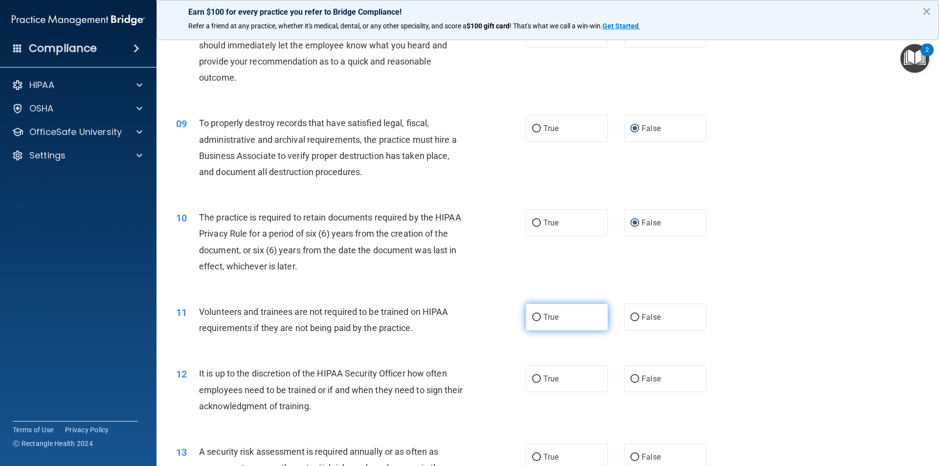
click at [551, 319] on span "True" at bounding box center [550, 316] width 15 height 9
click at [541, 319] on input "True" at bounding box center [536, 317] width 9 height 7
radio input "true"
click at [562, 374] on label "True" at bounding box center [567, 378] width 82 height 27
click at [541, 375] on input "True" at bounding box center [536, 378] width 9 height 7
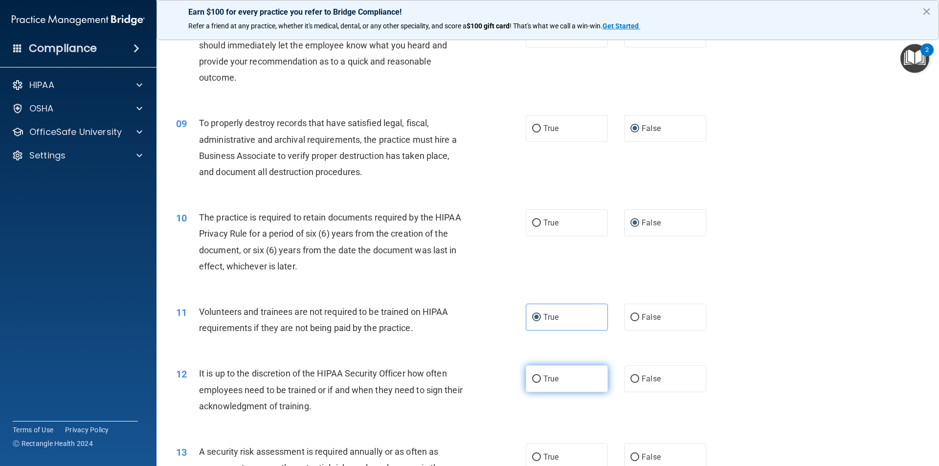
radio input "true"
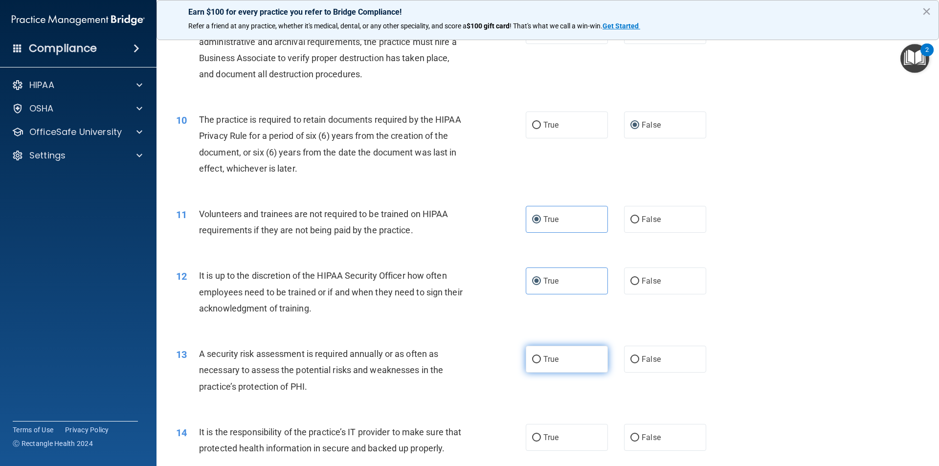
click at [559, 353] on label "True" at bounding box center [567, 359] width 82 height 27
click at [541, 356] on input "True" at bounding box center [536, 359] width 9 height 7
radio input "true"
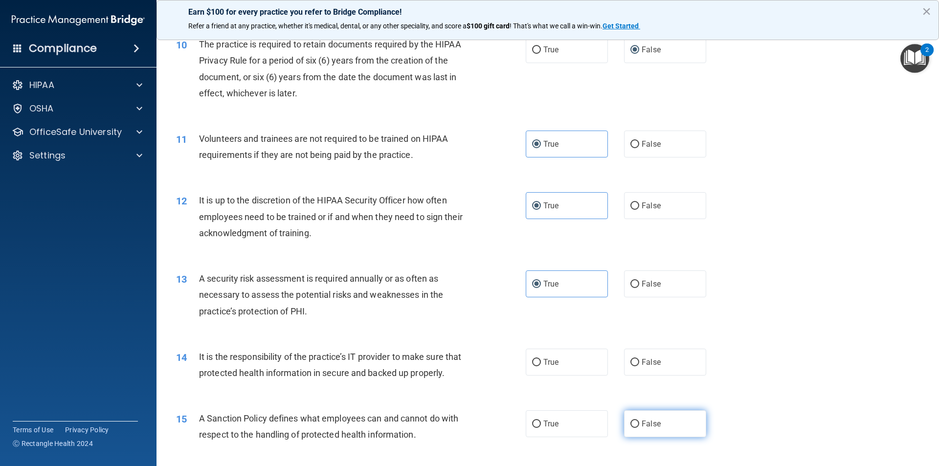
scroll to position [880, 0]
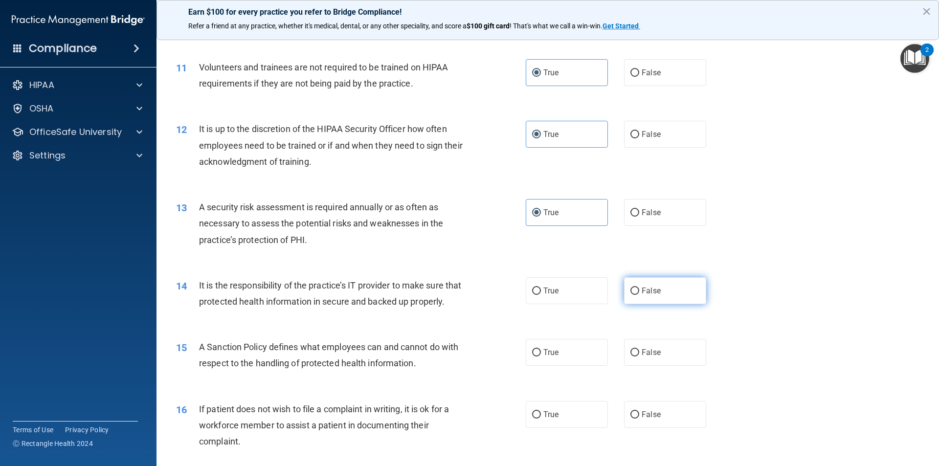
click at [645, 296] on label "False" at bounding box center [665, 290] width 82 height 27
click at [639, 295] on input "False" at bounding box center [634, 290] width 9 height 7
radio input "true"
click at [646, 359] on label "False" at bounding box center [665, 352] width 82 height 27
click at [639, 356] on input "False" at bounding box center [634, 352] width 9 height 7
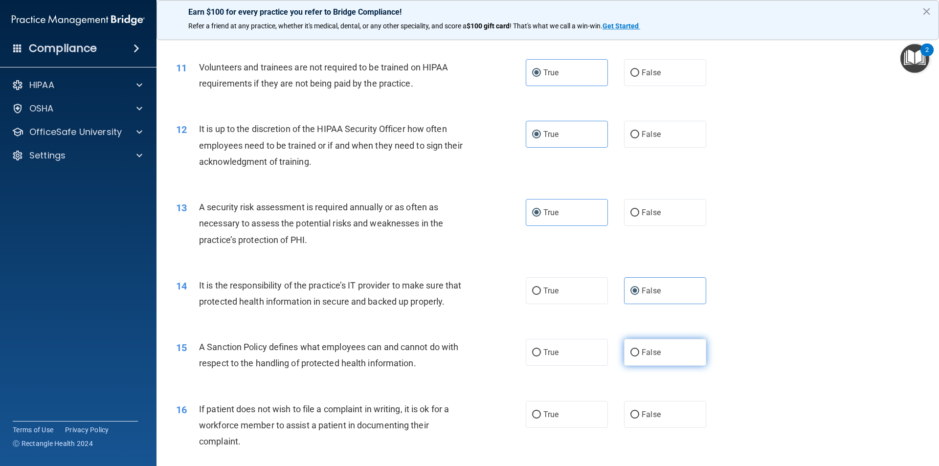
radio input "true"
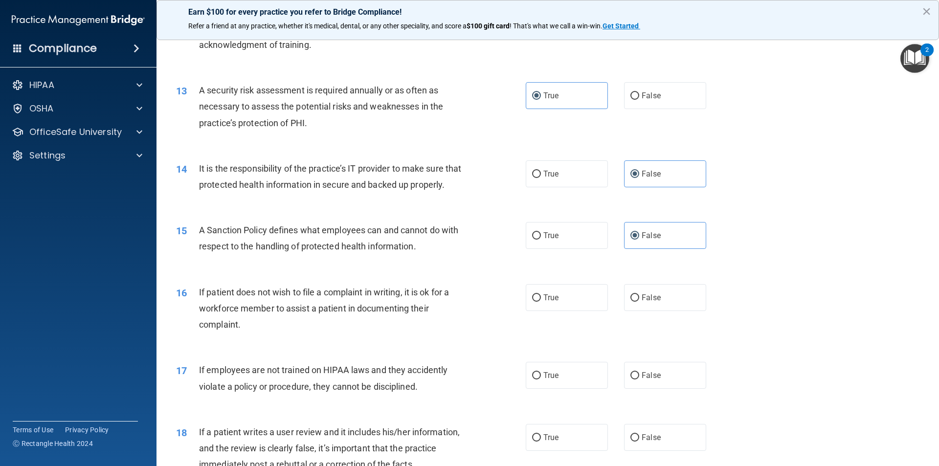
scroll to position [1027, 0]
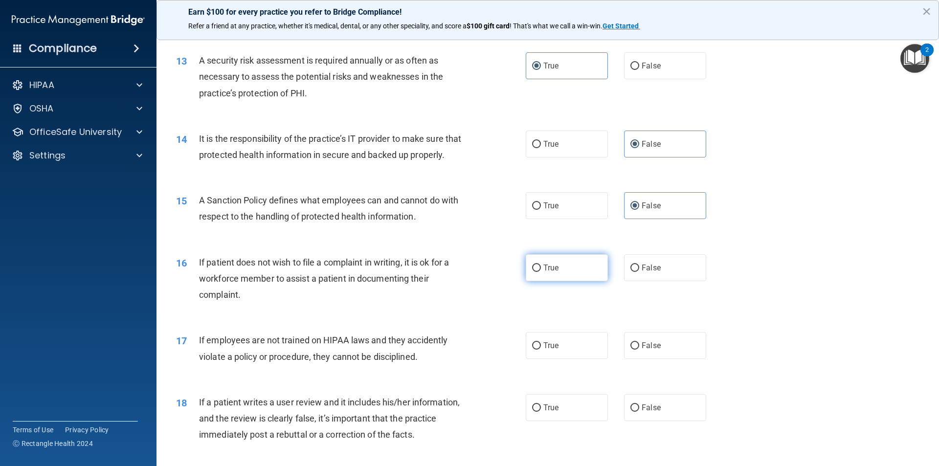
click at [532, 272] on input "True" at bounding box center [536, 267] width 9 height 7
radio input "true"
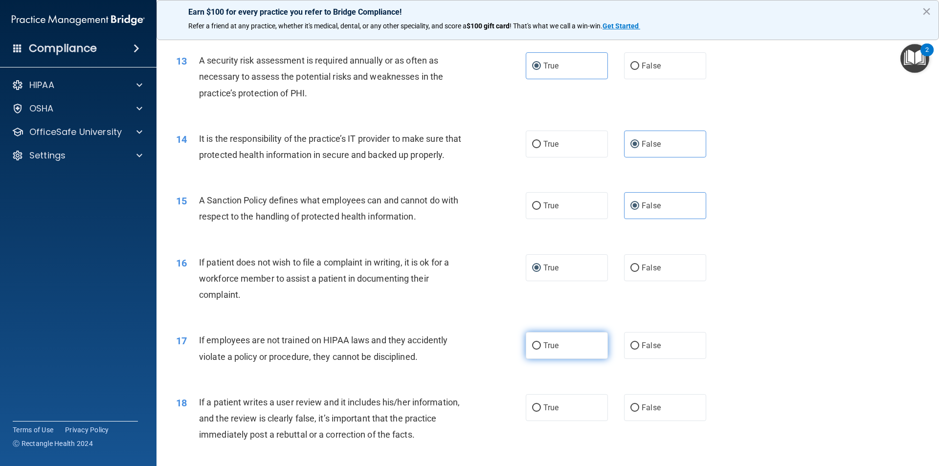
click at [532, 350] on input "True" at bounding box center [536, 345] width 9 height 7
radio input "true"
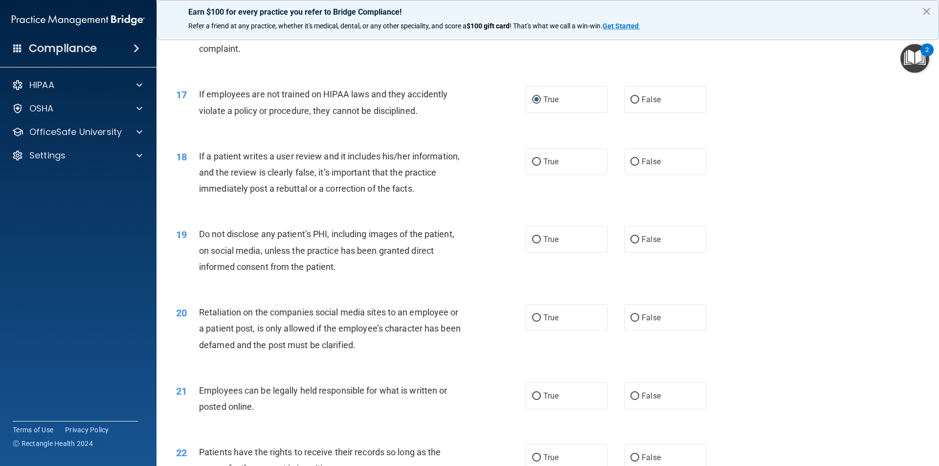
scroll to position [1320, 0]
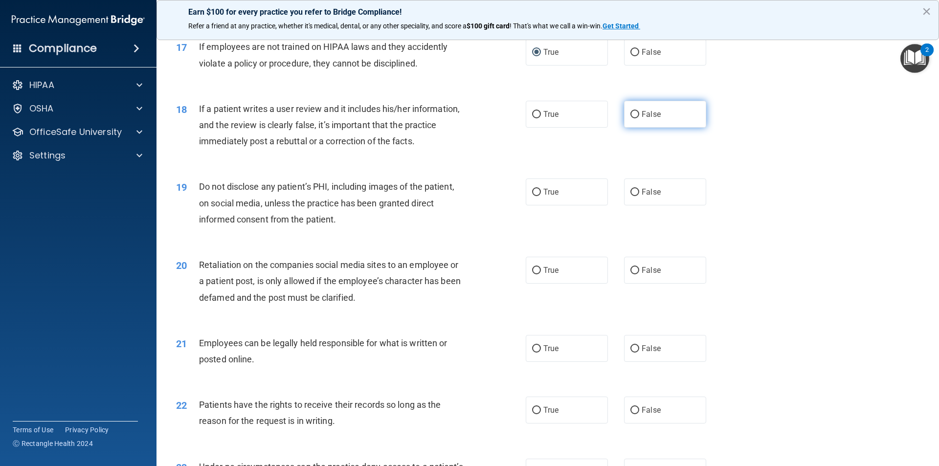
click at [641, 119] on span "False" at bounding box center [650, 114] width 19 height 9
click at [639, 118] on input "False" at bounding box center [634, 114] width 9 height 7
radio input "true"
click at [594, 204] on label "True" at bounding box center [567, 191] width 82 height 27
click at [541, 196] on input "True" at bounding box center [536, 192] width 9 height 7
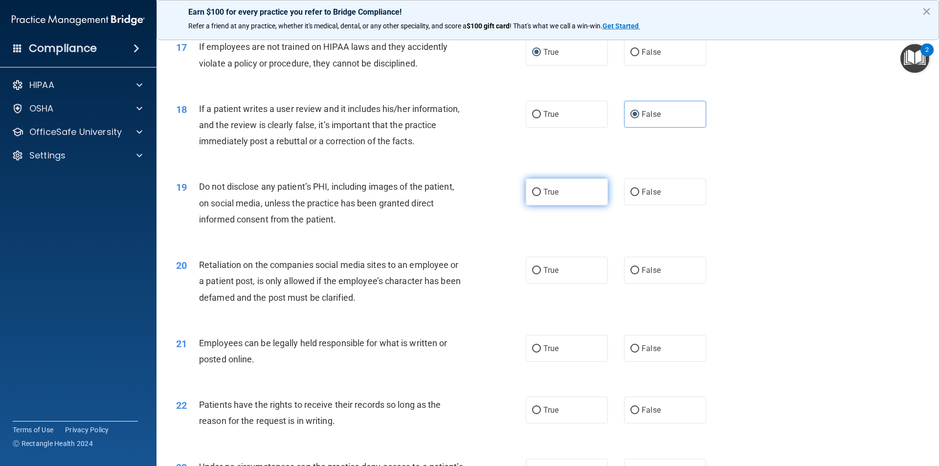
radio input "true"
click at [569, 281] on label "True" at bounding box center [567, 270] width 82 height 27
click at [541, 274] on input "True" at bounding box center [536, 270] width 9 height 7
radio input "true"
click at [656, 361] on label "False" at bounding box center [665, 348] width 82 height 27
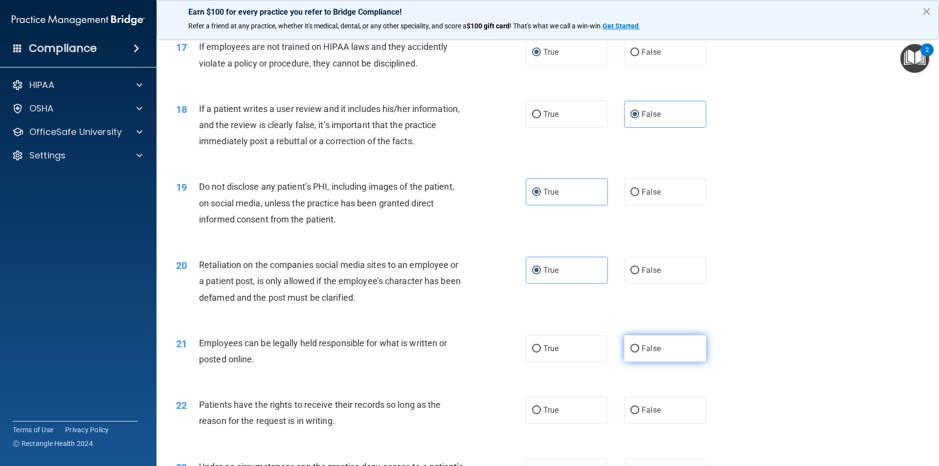
click at [639, 352] on input "False" at bounding box center [634, 348] width 9 height 7
radio input "true"
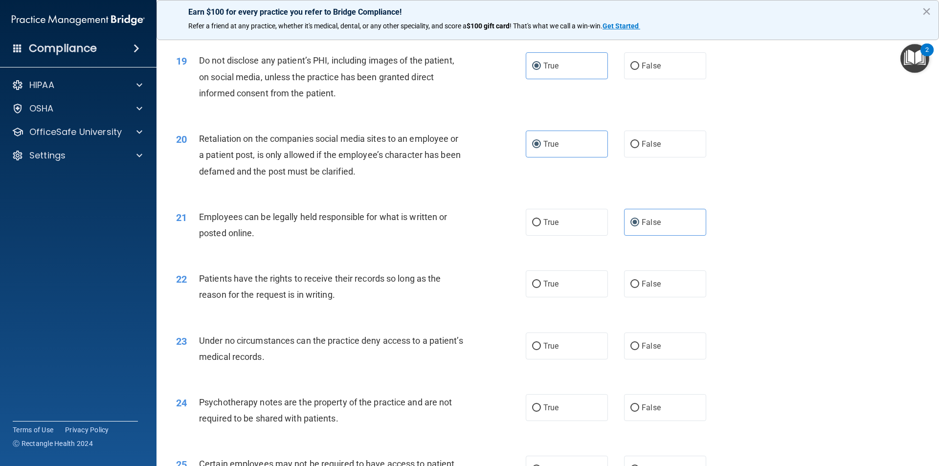
scroll to position [1467, 0]
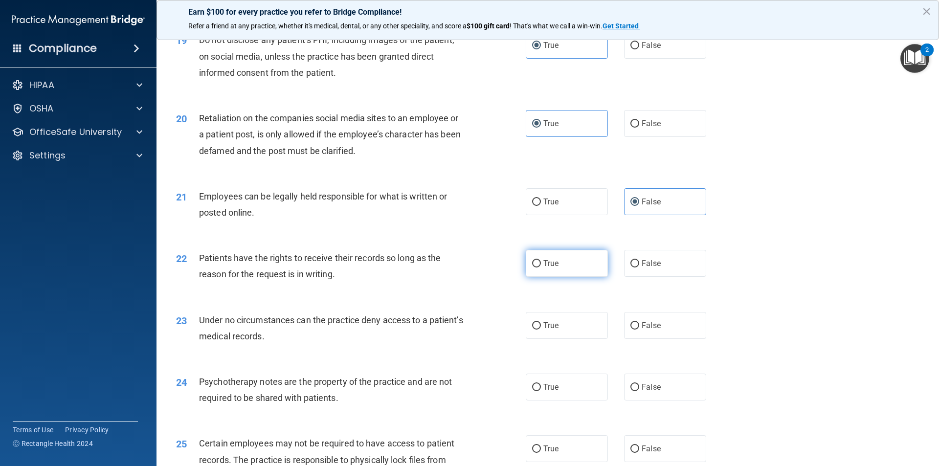
click at [575, 277] on label "True" at bounding box center [567, 263] width 82 height 27
click at [541, 267] on input "True" at bounding box center [536, 263] width 9 height 7
radio input "true"
click at [656, 332] on label "False" at bounding box center [665, 325] width 82 height 27
click at [639, 330] on input "False" at bounding box center [634, 325] width 9 height 7
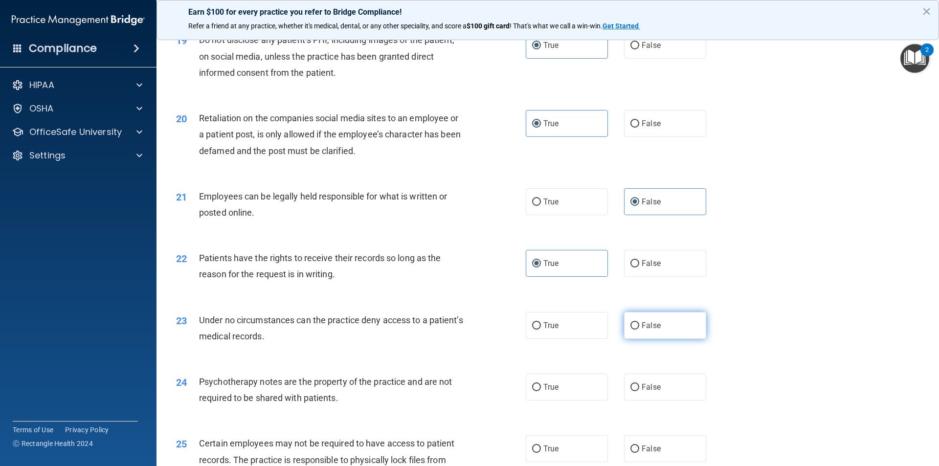
radio input "true"
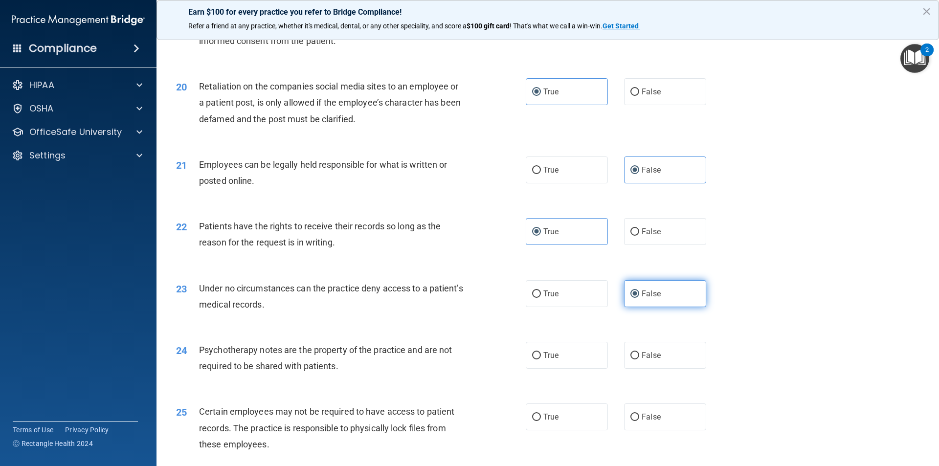
scroll to position [1516, 0]
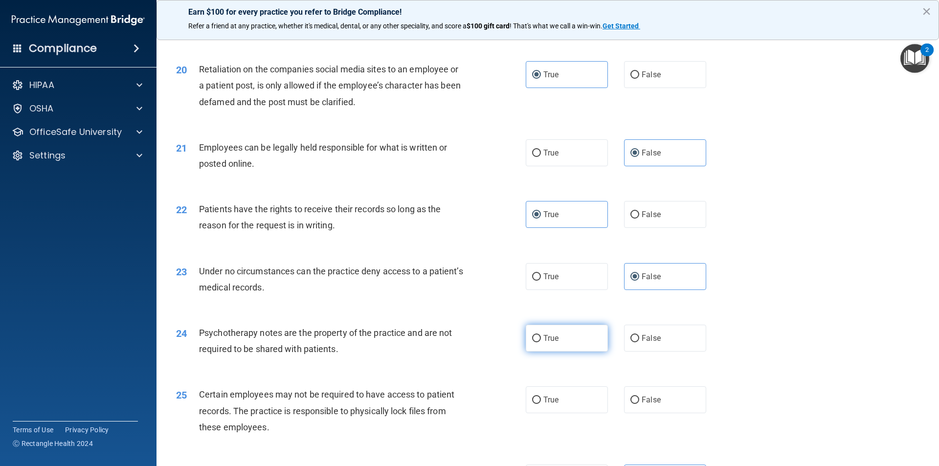
click at [582, 352] on label "True" at bounding box center [567, 338] width 82 height 27
click at [541, 342] on input "True" at bounding box center [536, 338] width 9 height 7
radio input "true"
click at [652, 404] on span "False" at bounding box center [650, 399] width 19 height 9
click at [639, 404] on input "False" at bounding box center [634, 399] width 9 height 7
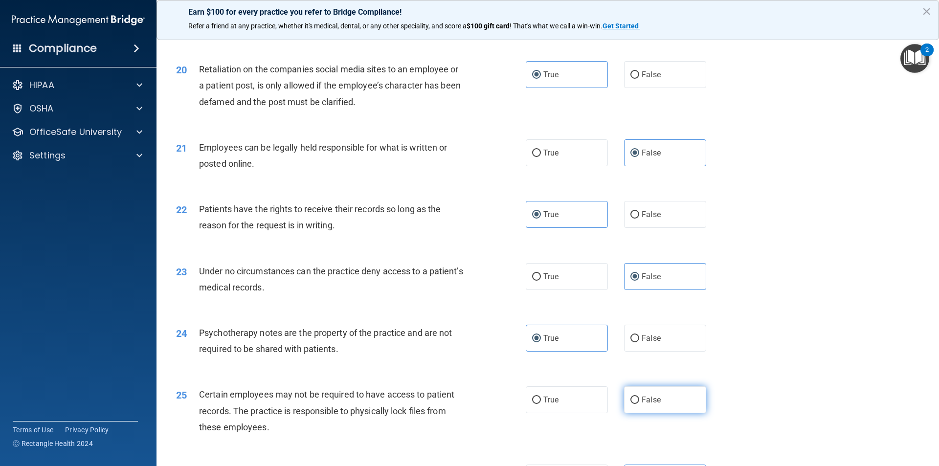
radio input "true"
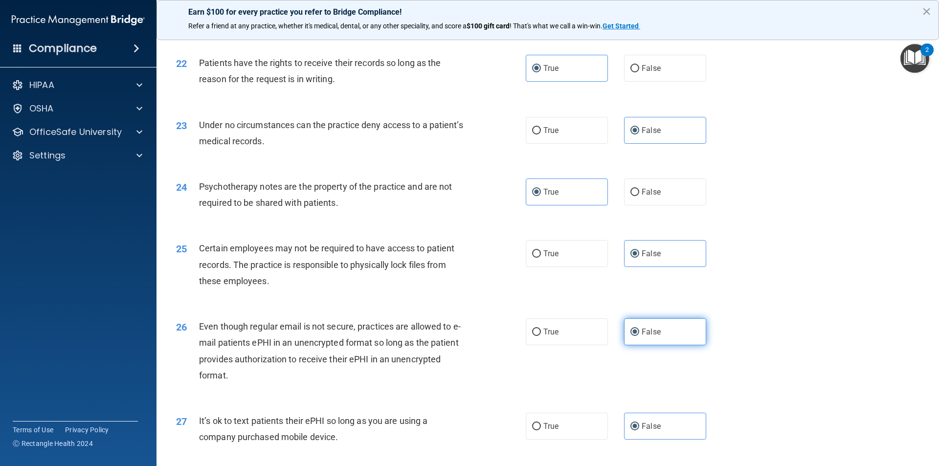
scroll to position [1662, 0]
click at [563, 345] on label "True" at bounding box center [567, 331] width 82 height 27
click at [541, 335] on input "True" at bounding box center [536, 331] width 9 height 7
radio input "true"
radio input "false"
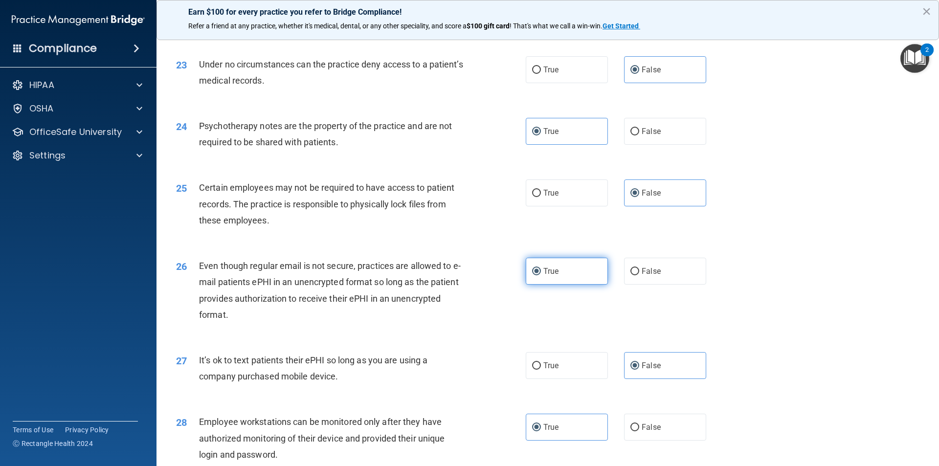
scroll to position [1809, 0]
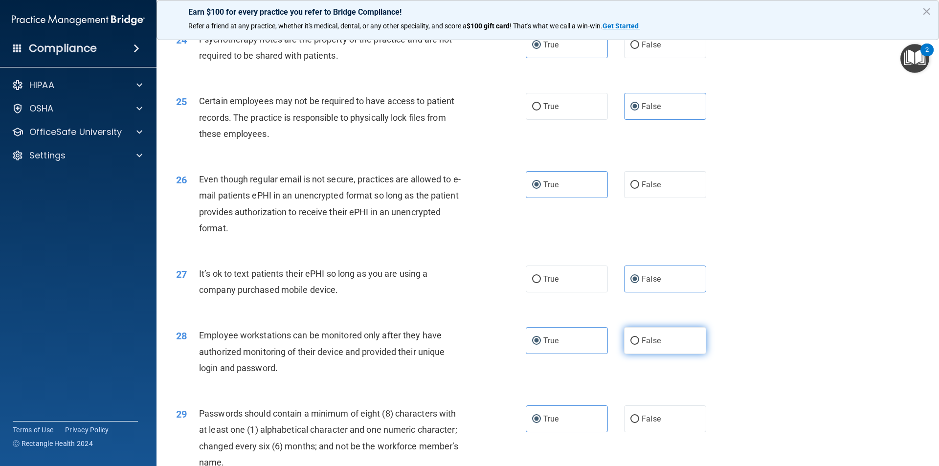
click at [656, 354] on label "False" at bounding box center [665, 340] width 82 height 27
click at [639, 345] on input "False" at bounding box center [634, 340] width 9 height 7
radio input "true"
radio input "false"
click at [653, 423] on span "False" at bounding box center [650, 418] width 19 height 9
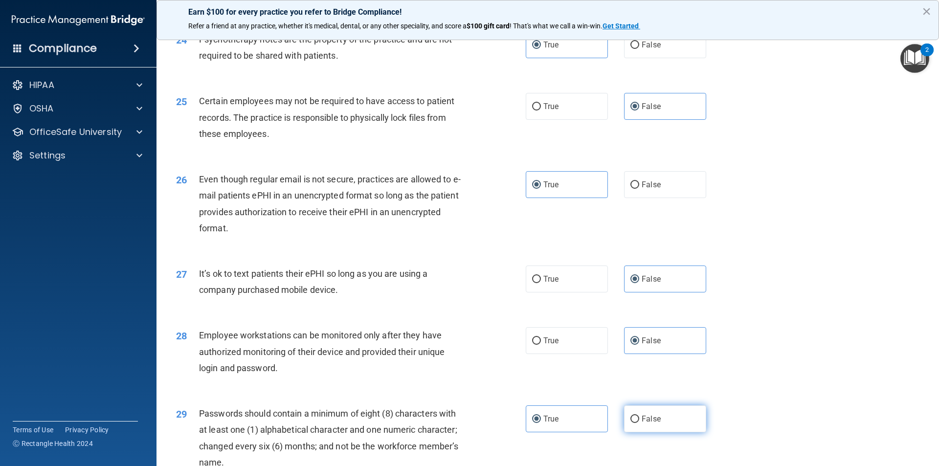
click at [639, 423] on input "False" at bounding box center [634, 419] width 9 height 7
radio input "true"
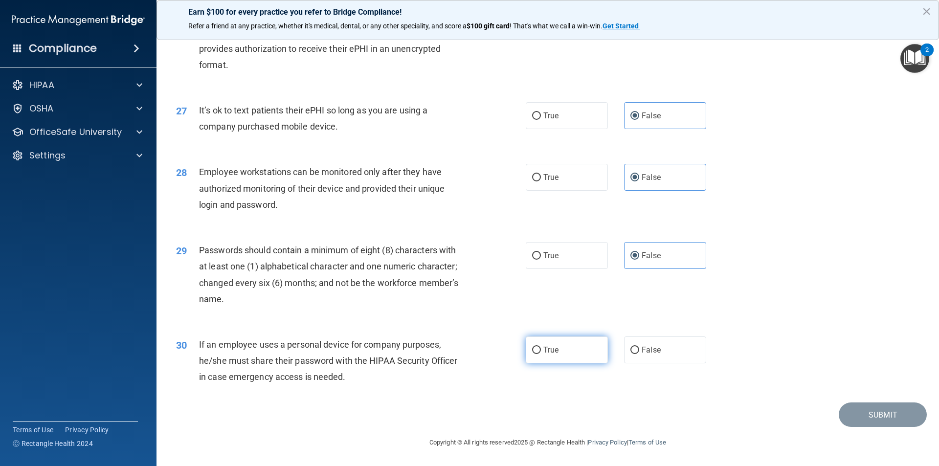
scroll to position [1988, 0]
click at [554, 253] on span "True" at bounding box center [550, 255] width 15 height 9
click at [541, 253] on input "True" at bounding box center [536, 255] width 9 height 7
radio input "true"
radio input "false"
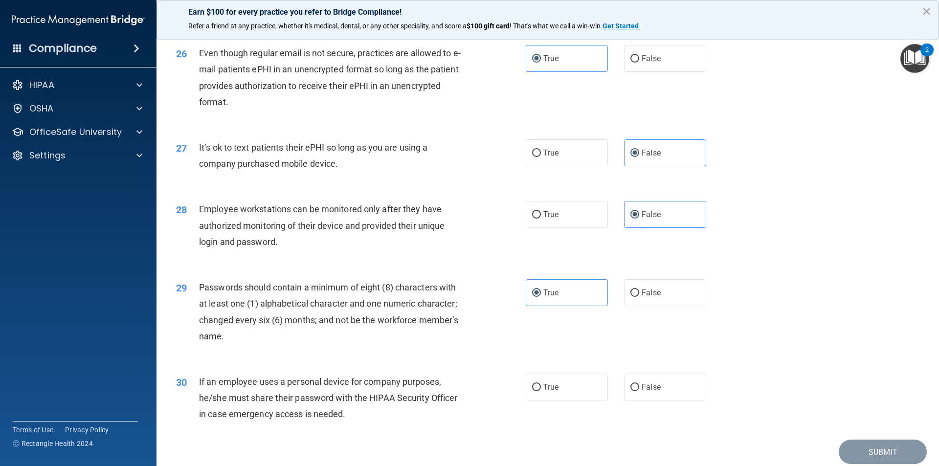
scroll to position [1939, 0]
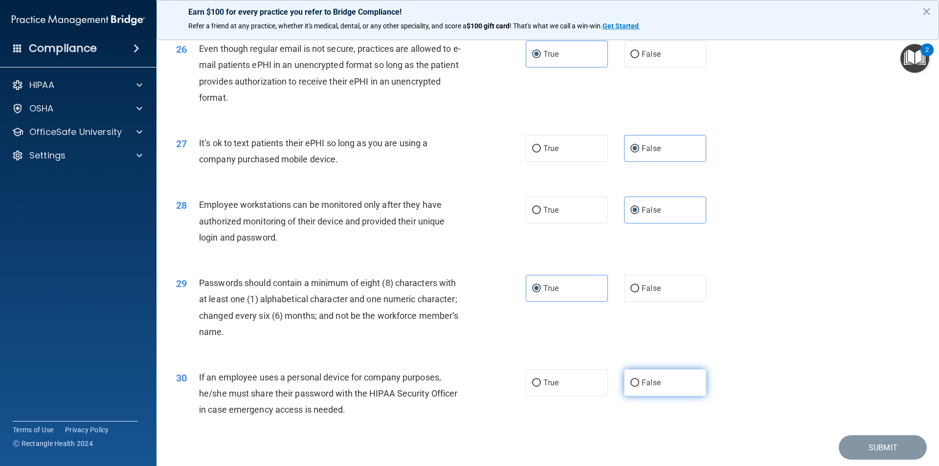
click at [663, 396] on label "False" at bounding box center [665, 382] width 82 height 27
click at [639, 387] on input "False" at bounding box center [634, 382] width 9 height 7
radio input "true"
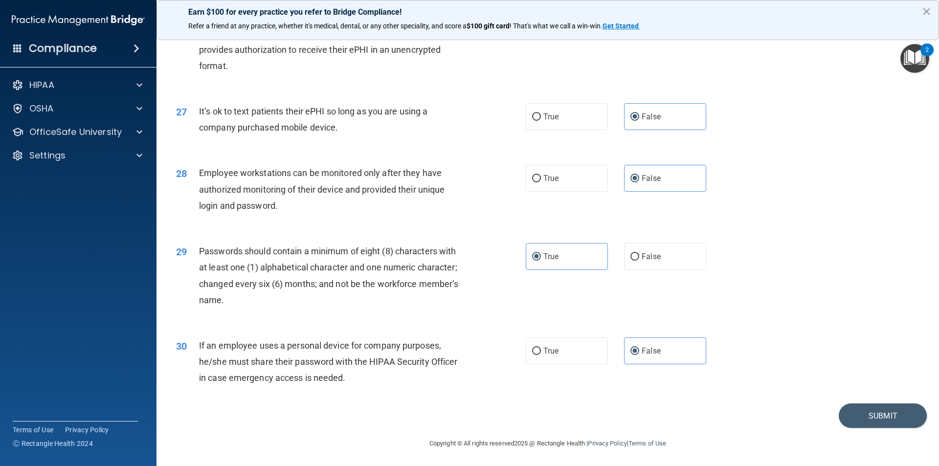
scroll to position [1988, 0]
click at [877, 416] on button "Submit" at bounding box center [882, 414] width 88 height 25
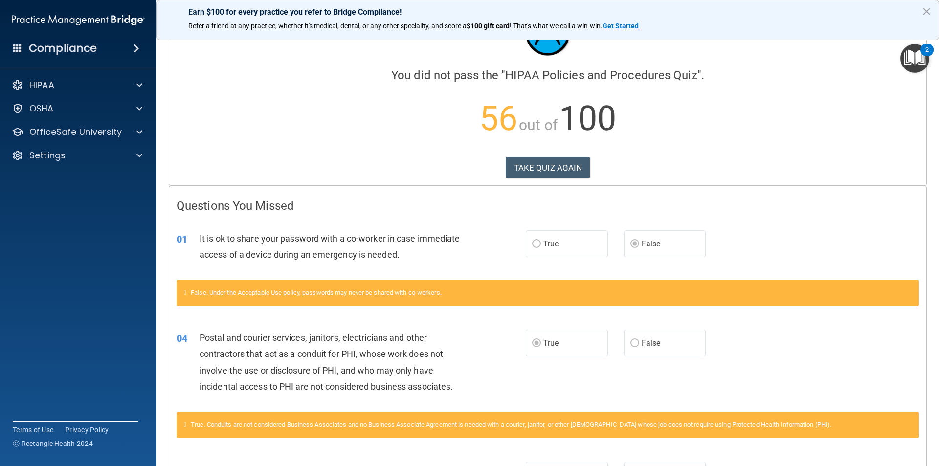
scroll to position [98, 0]
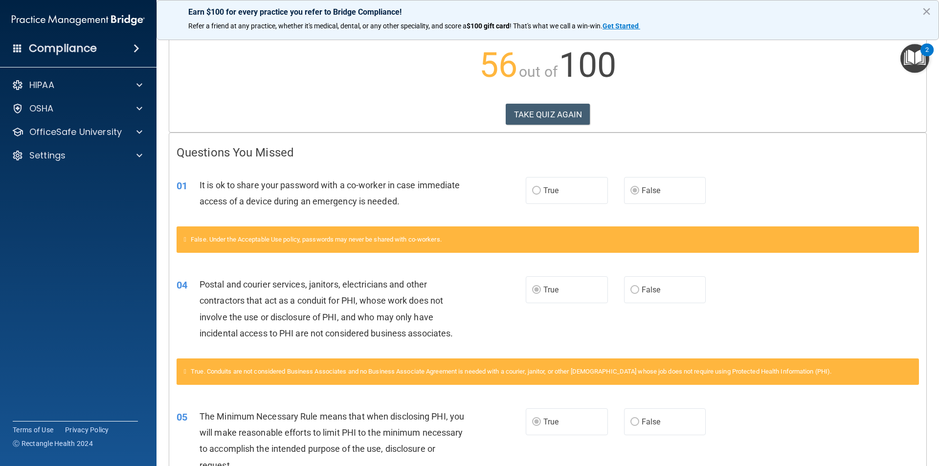
click at [543, 192] on span "True" at bounding box center [550, 190] width 15 height 9
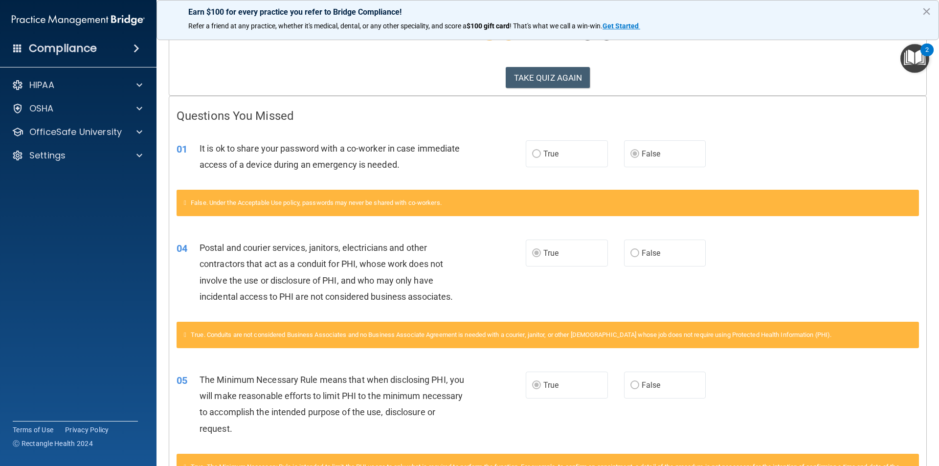
scroll to position [2, 0]
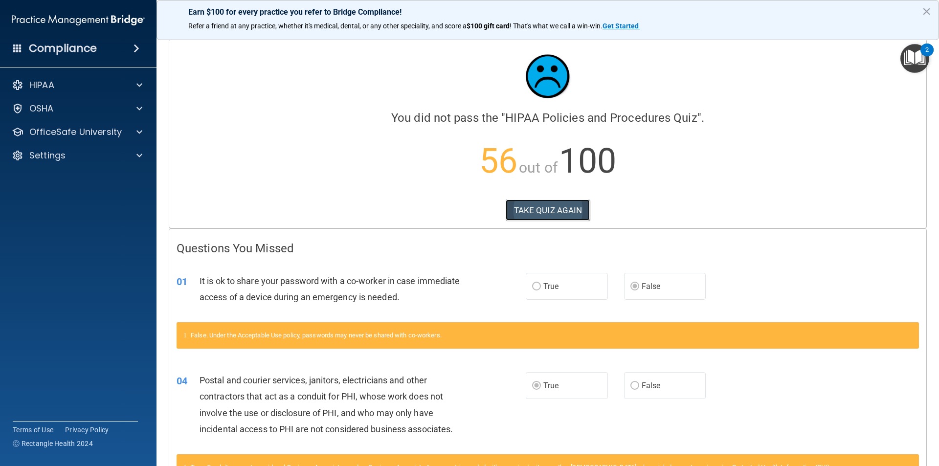
click at [531, 214] on button "TAKE QUIZ AGAIN" at bounding box center [548, 210] width 85 height 22
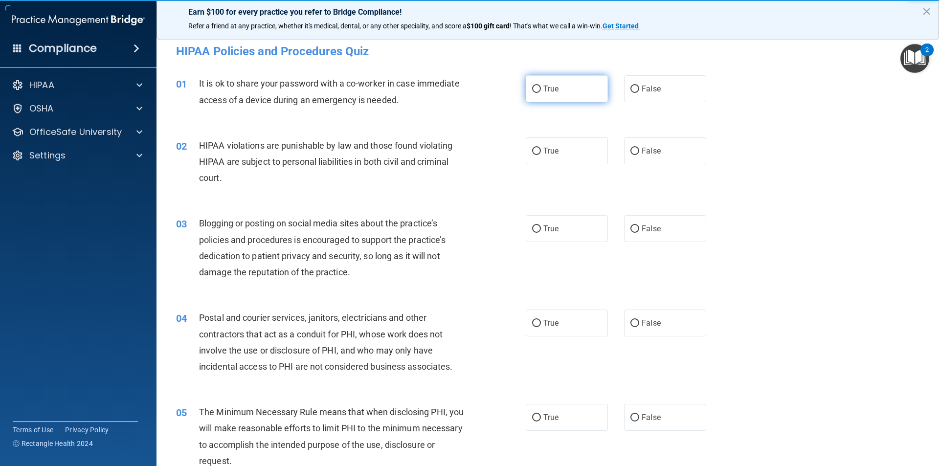
click at [567, 97] on label "True" at bounding box center [567, 88] width 82 height 27
click at [541, 93] on input "True" at bounding box center [536, 89] width 9 height 7
radio input "true"
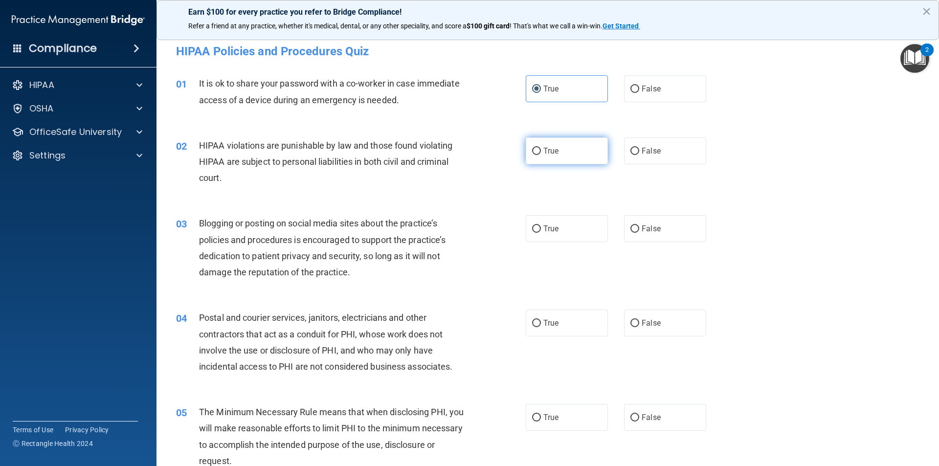
click at [569, 150] on label "True" at bounding box center [567, 150] width 82 height 27
click at [541, 150] on input "True" at bounding box center [536, 151] width 9 height 7
radio input "true"
click at [663, 235] on label "False" at bounding box center [665, 228] width 82 height 27
click at [639, 233] on input "False" at bounding box center [634, 228] width 9 height 7
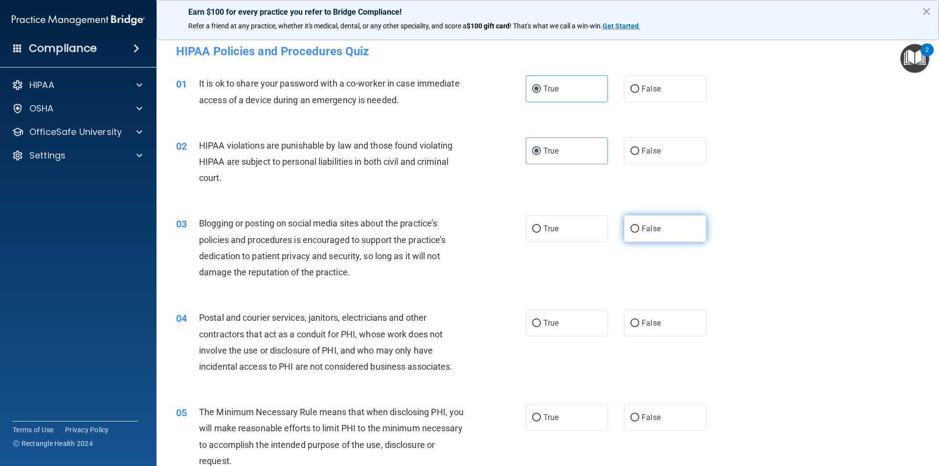
radio input "true"
click at [660, 326] on label "False" at bounding box center [665, 322] width 82 height 27
click at [639, 326] on input "False" at bounding box center [634, 323] width 9 height 7
radio input "true"
click at [660, 410] on label "False" at bounding box center [665, 417] width 82 height 27
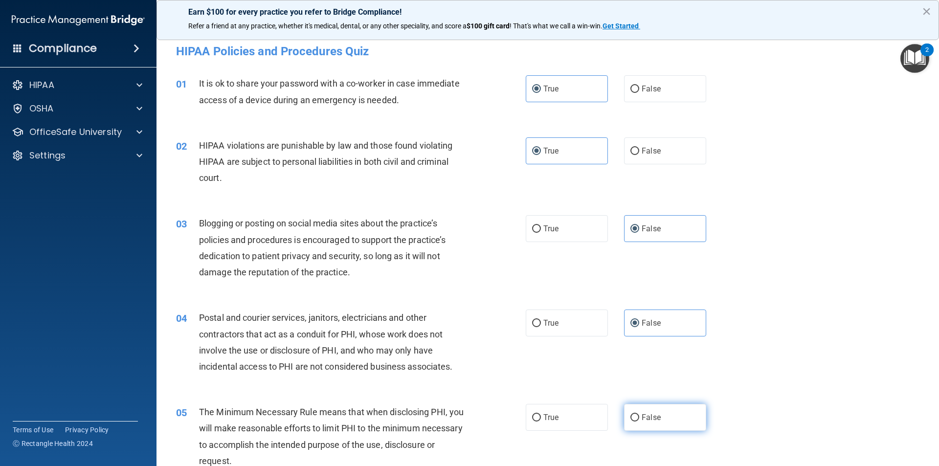
click at [639, 414] on input "False" at bounding box center [634, 417] width 9 height 7
radio input "true"
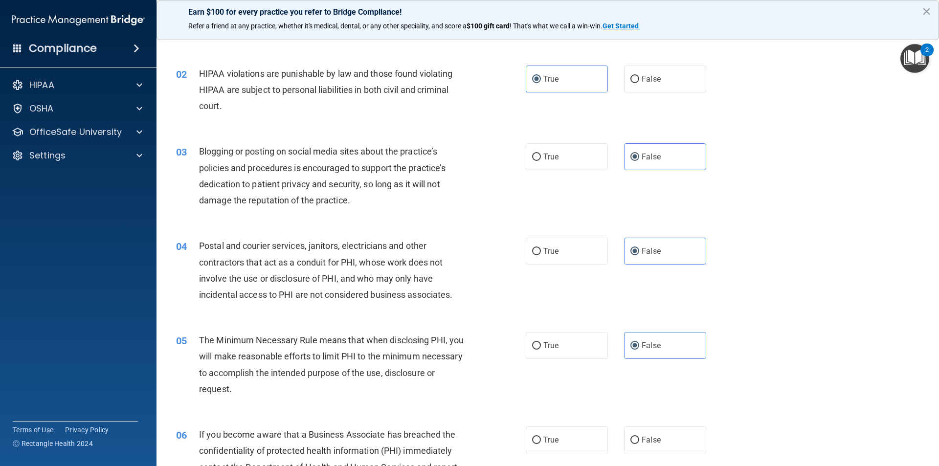
scroll to position [147, 0]
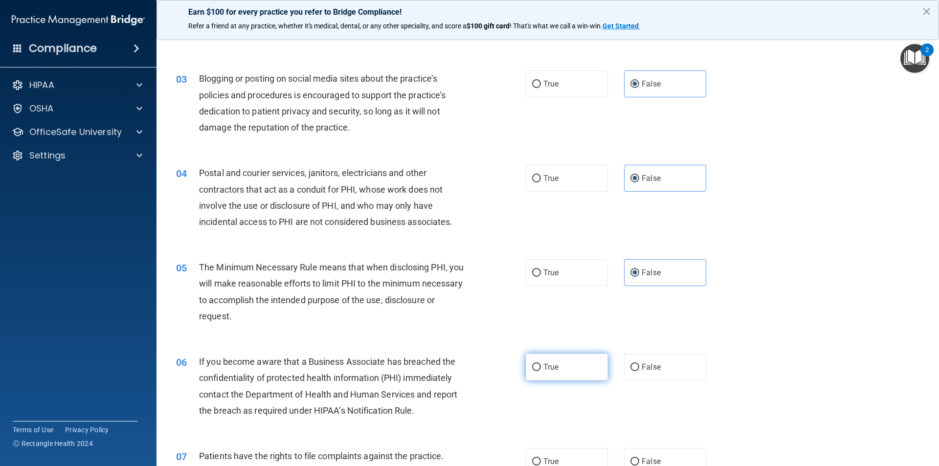
click at [558, 369] on label "True" at bounding box center [567, 366] width 82 height 27
click at [541, 369] on input "True" at bounding box center [536, 367] width 9 height 7
radio input "true"
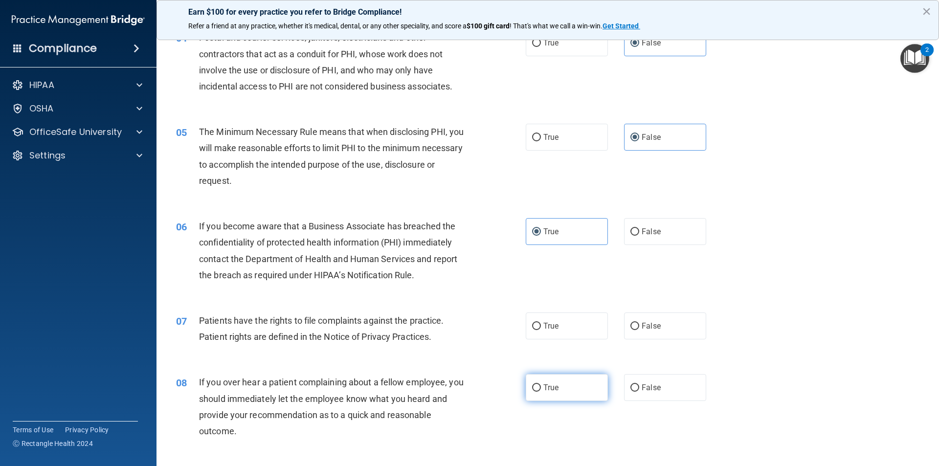
scroll to position [293, 0]
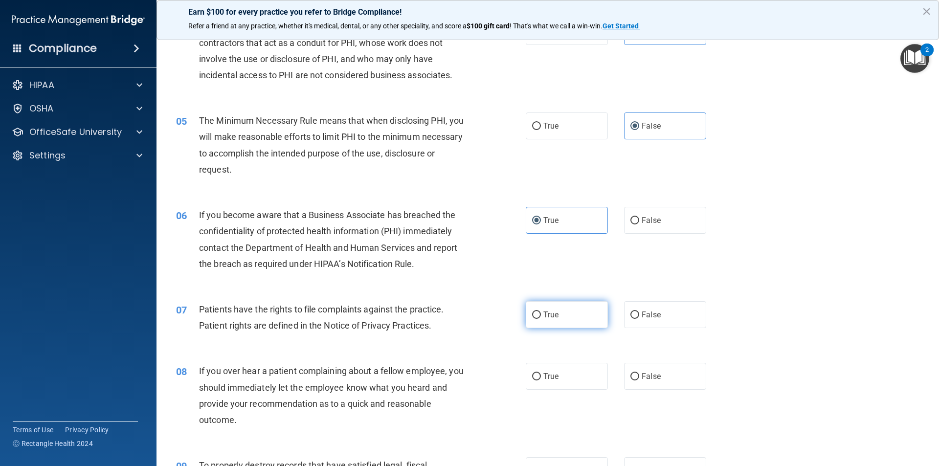
click at [550, 318] on span "True" at bounding box center [550, 314] width 15 height 9
click at [541, 318] on input "True" at bounding box center [536, 314] width 9 height 7
radio input "true"
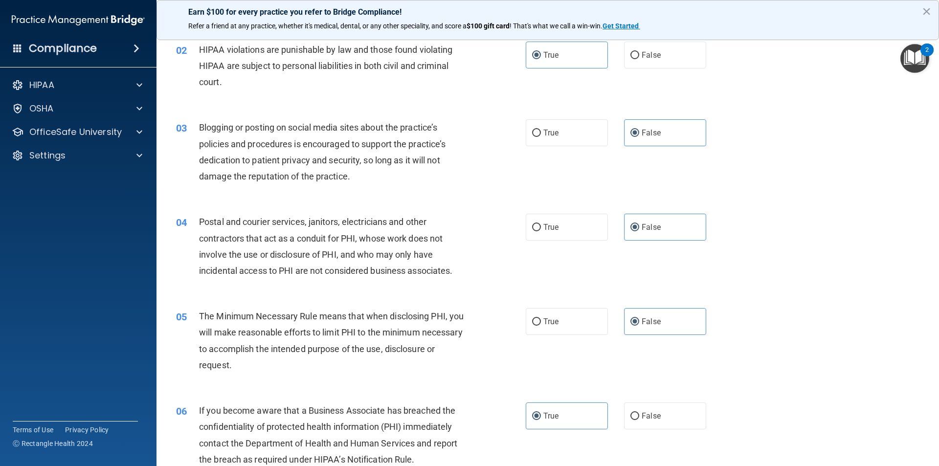
scroll to position [0, 0]
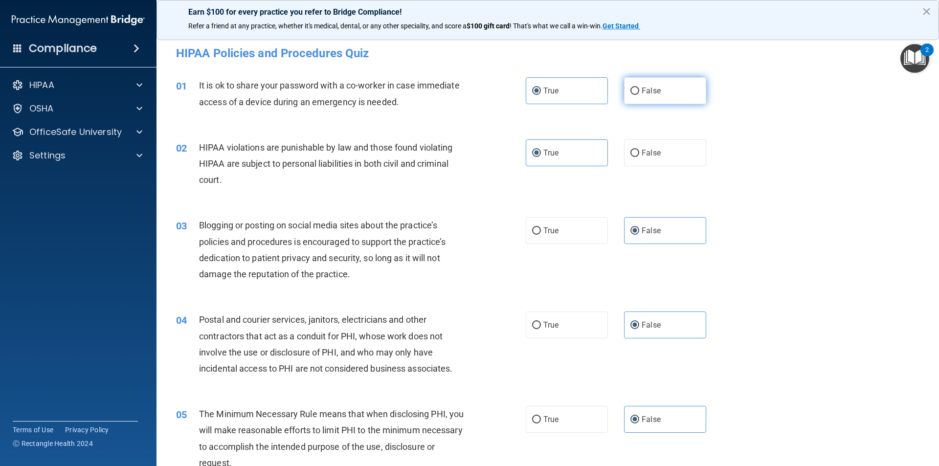
click at [686, 95] on label "False" at bounding box center [665, 90] width 82 height 27
click at [639, 95] on input "False" at bounding box center [634, 91] width 9 height 7
radio input "true"
radio input "false"
click at [555, 230] on span "True" at bounding box center [550, 230] width 15 height 9
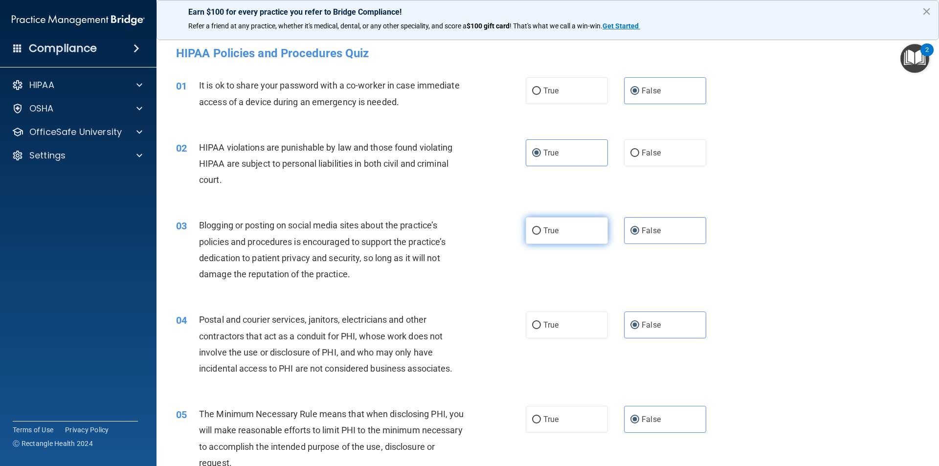
click at [541, 230] on input "True" at bounding box center [536, 230] width 9 height 7
radio input "true"
click at [653, 232] on span "False" at bounding box center [650, 230] width 19 height 9
click at [639, 232] on input "False" at bounding box center [634, 230] width 9 height 7
radio input "true"
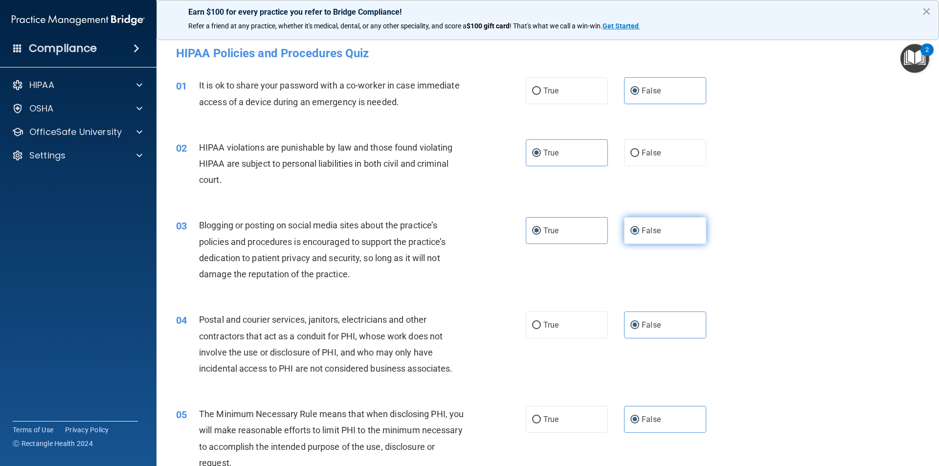
radio input "false"
click at [591, 318] on label "True" at bounding box center [567, 324] width 82 height 27
click at [541, 322] on input "True" at bounding box center [536, 325] width 9 height 7
radio input "true"
radio input "false"
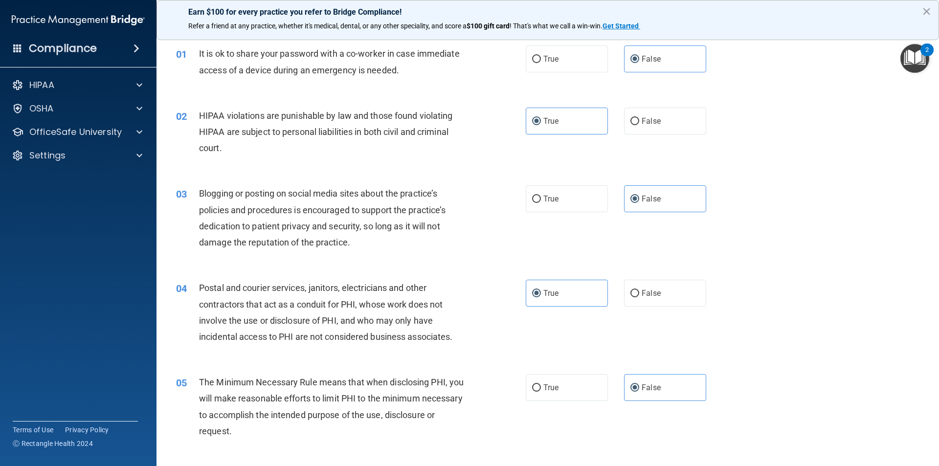
scroll to position [49, 0]
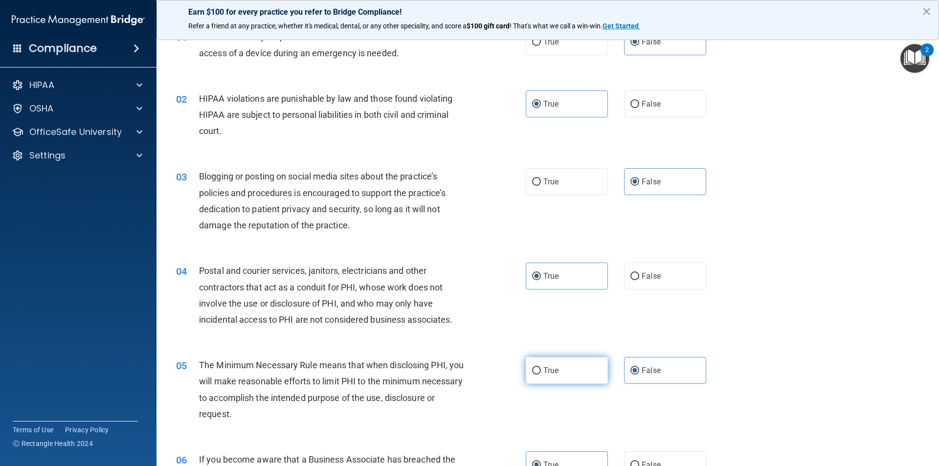
click at [566, 372] on label "True" at bounding box center [567, 370] width 82 height 27
click at [541, 372] on input "True" at bounding box center [536, 370] width 9 height 7
radio input "true"
radio input "false"
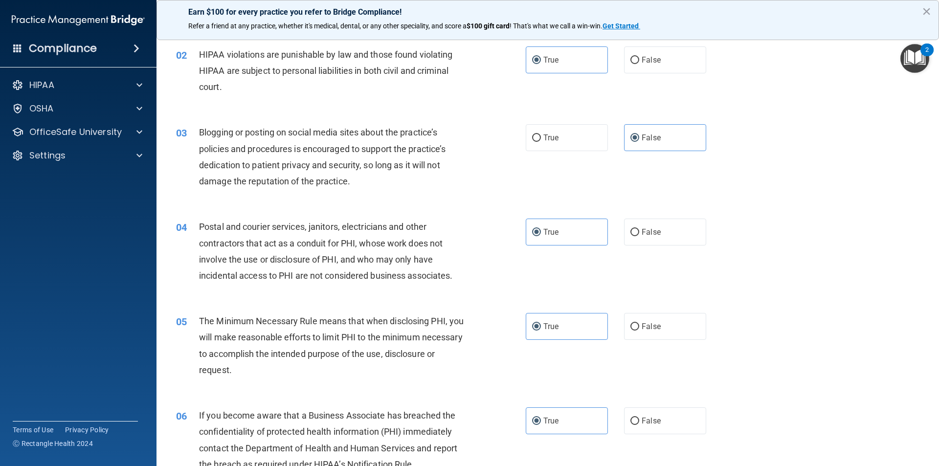
scroll to position [196, 0]
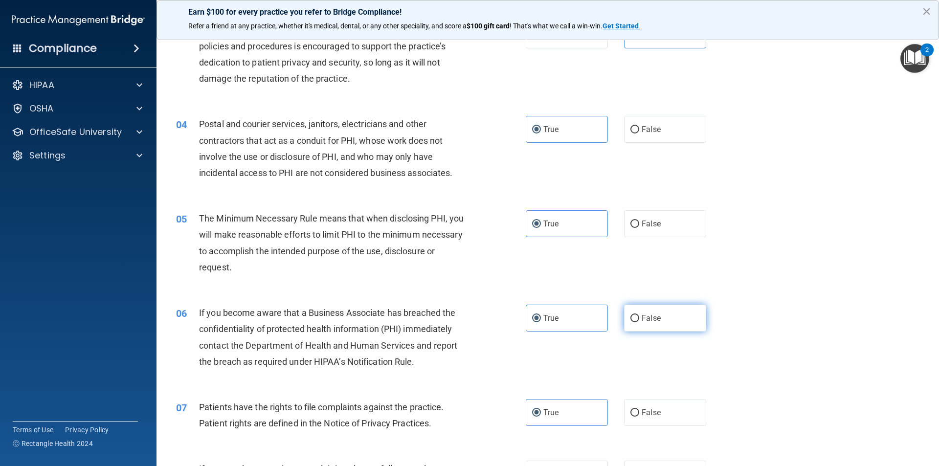
click at [639, 324] on label "False" at bounding box center [665, 318] width 82 height 27
click at [639, 322] on input "False" at bounding box center [634, 318] width 9 height 7
radio input "true"
radio input "false"
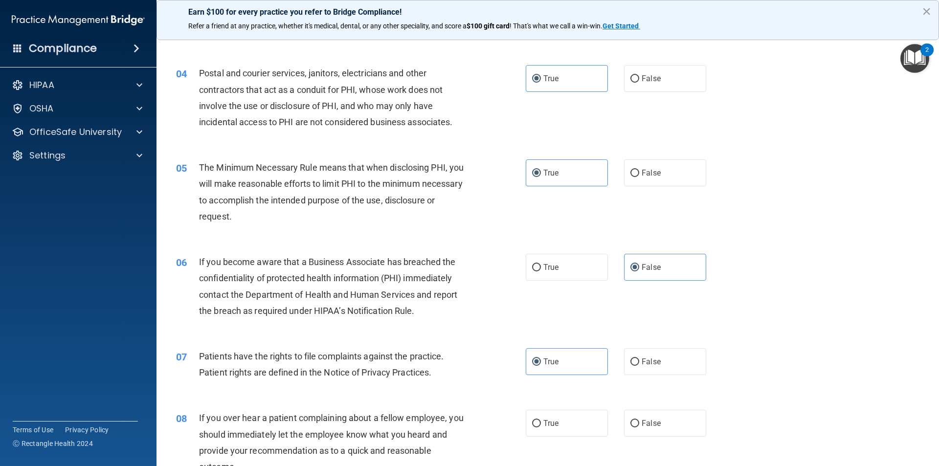
scroll to position [293, 0]
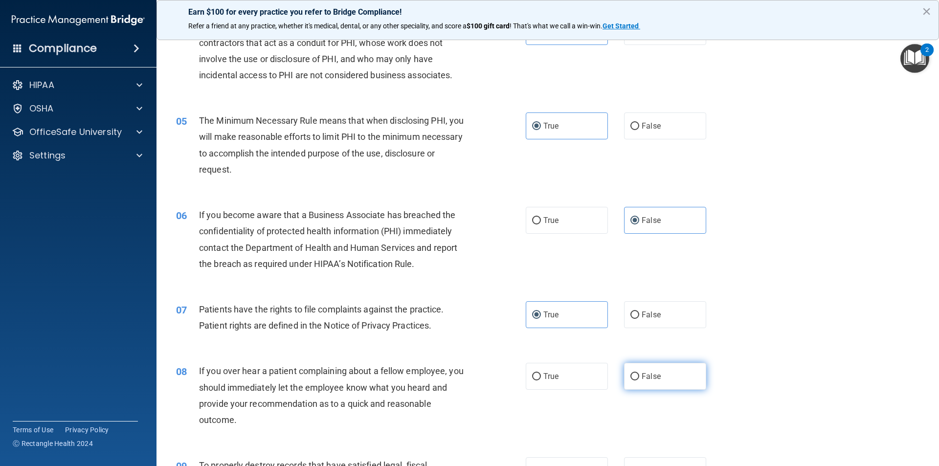
click at [644, 381] on label "False" at bounding box center [665, 376] width 82 height 27
click at [639, 380] on input "False" at bounding box center [634, 376] width 9 height 7
radio input "true"
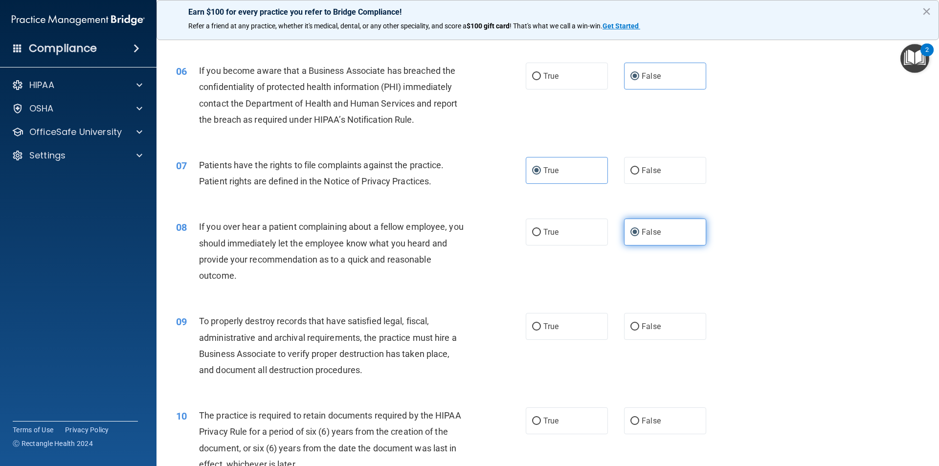
scroll to position [440, 0]
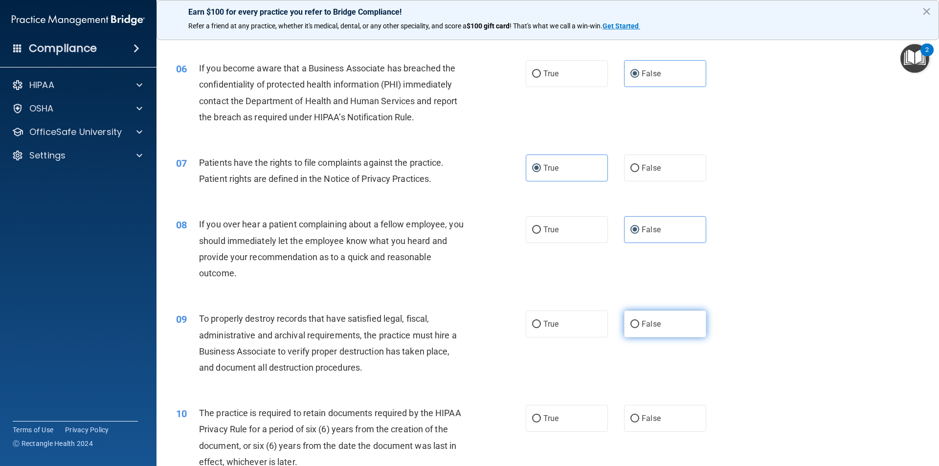
click at [643, 331] on label "False" at bounding box center [665, 323] width 82 height 27
click at [639, 328] on input "False" at bounding box center [634, 324] width 9 height 7
radio input "true"
click at [557, 328] on label "True" at bounding box center [567, 323] width 82 height 27
click at [541, 328] on input "True" at bounding box center [536, 324] width 9 height 7
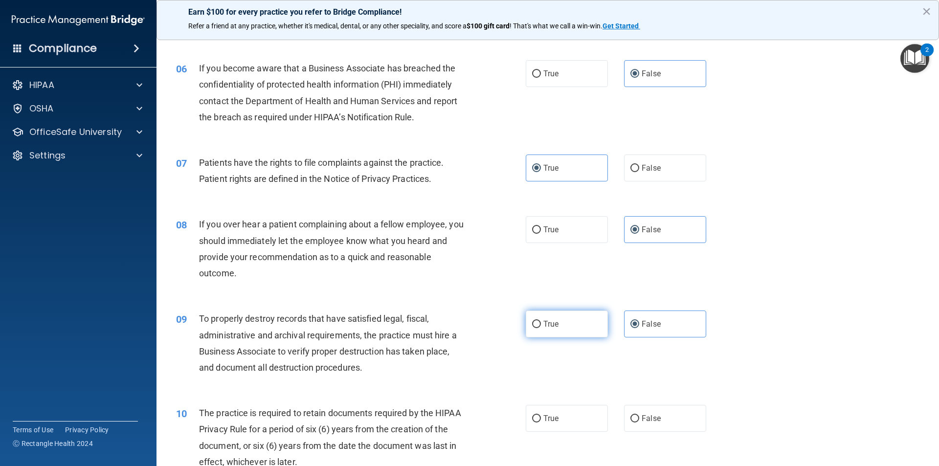
radio input "true"
click at [634, 326] on input "False" at bounding box center [634, 324] width 9 height 7
radio input "true"
radio input "false"
click at [533, 418] on input "True" at bounding box center [536, 418] width 9 height 7
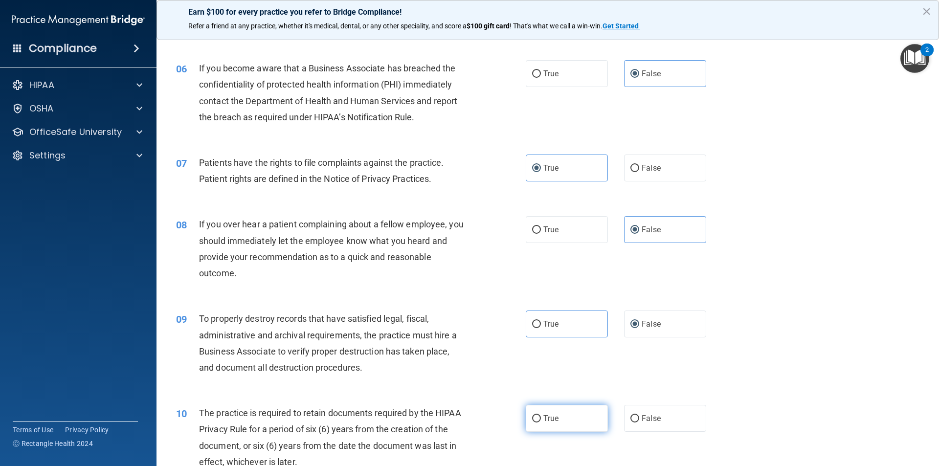
radio input "true"
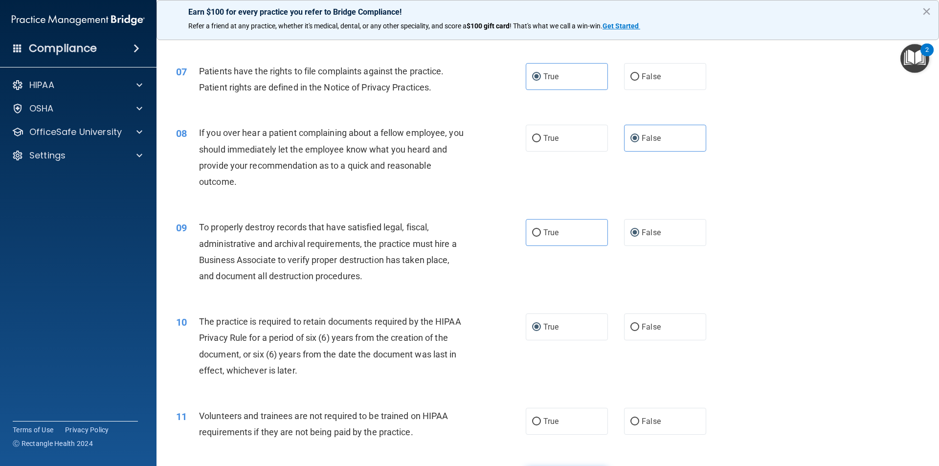
scroll to position [636, 0]
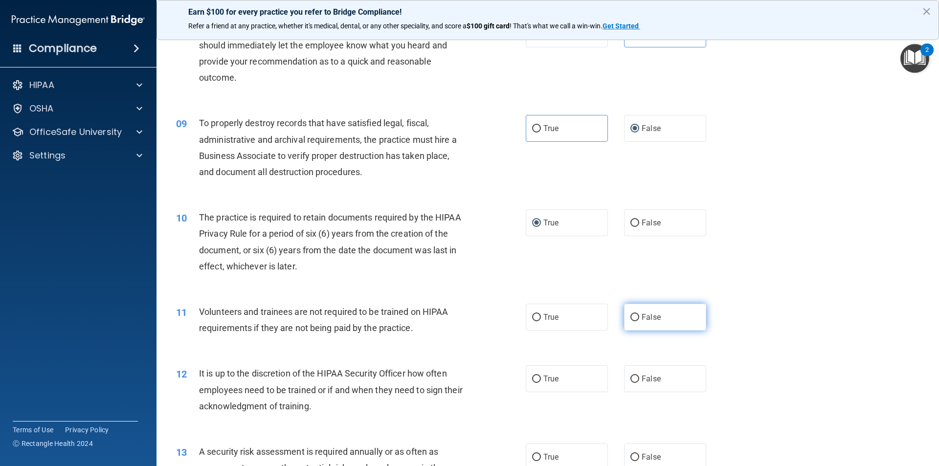
click at [639, 323] on label "False" at bounding box center [665, 317] width 82 height 27
click at [639, 321] on input "False" at bounding box center [634, 317] width 9 height 7
radio input "true"
click at [656, 371] on label "False" at bounding box center [665, 378] width 82 height 27
click at [639, 375] on input "False" at bounding box center [634, 378] width 9 height 7
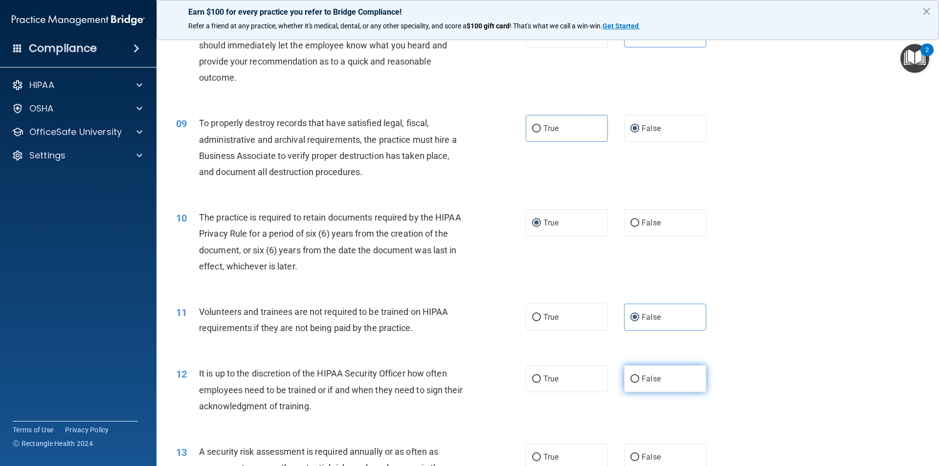
radio input "true"
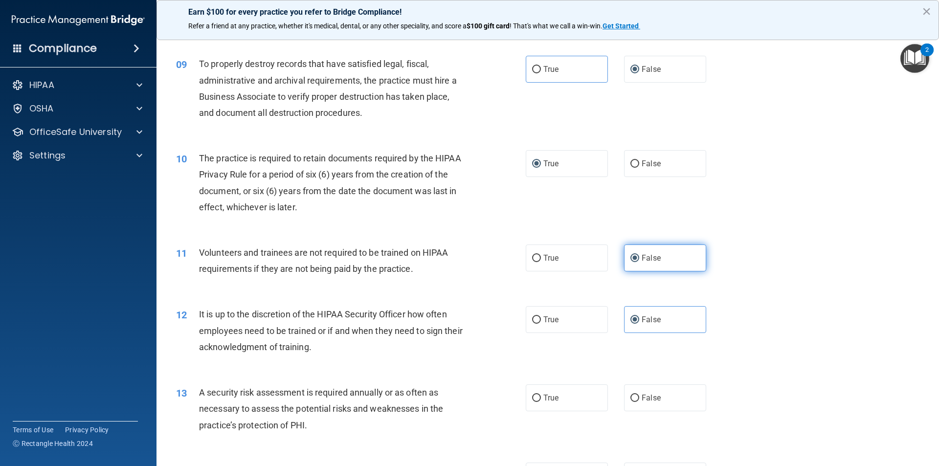
scroll to position [782, 0]
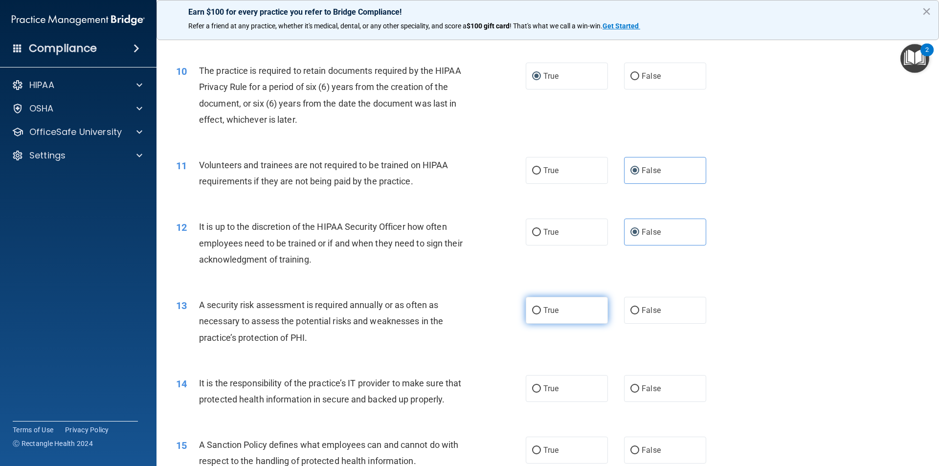
click at [581, 321] on label "True" at bounding box center [567, 310] width 82 height 27
click at [541, 314] on input "True" at bounding box center [536, 310] width 9 height 7
radio input "true"
click at [646, 383] on label "False" at bounding box center [665, 388] width 82 height 27
click at [639, 385] on input "False" at bounding box center [634, 388] width 9 height 7
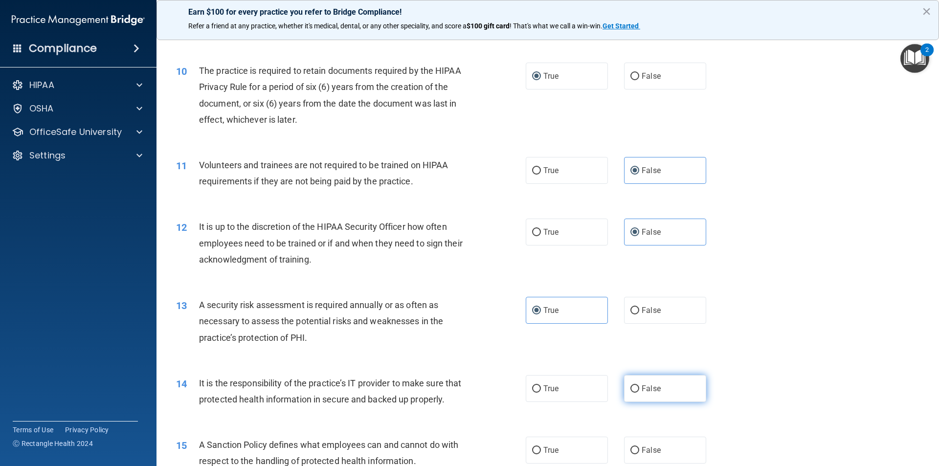
radio input "true"
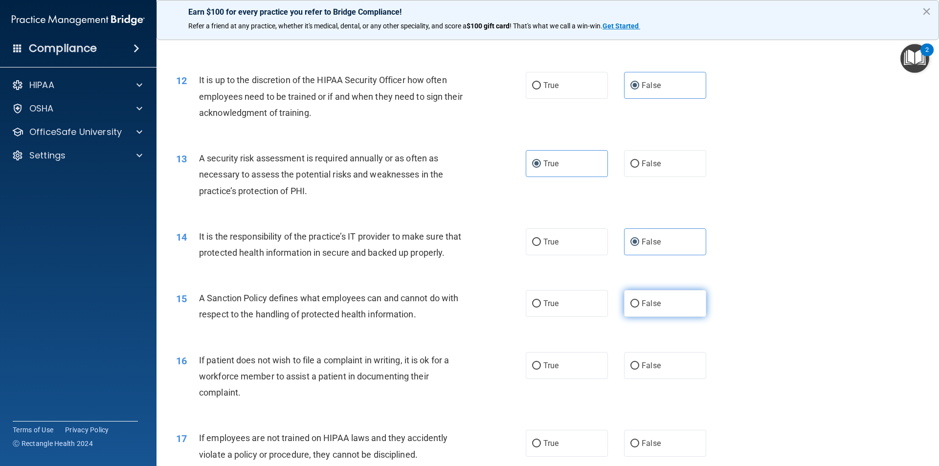
click at [646, 317] on label "False" at bounding box center [665, 303] width 82 height 27
click at [639, 308] on input "False" at bounding box center [634, 303] width 9 height 7
radio input "true"
click at [593, 379] on label "True" at bounding box center [567, 365] width 82 height 27
click at [541, 370] on input "True" at bounding box center [536, 365] width 9 height 7
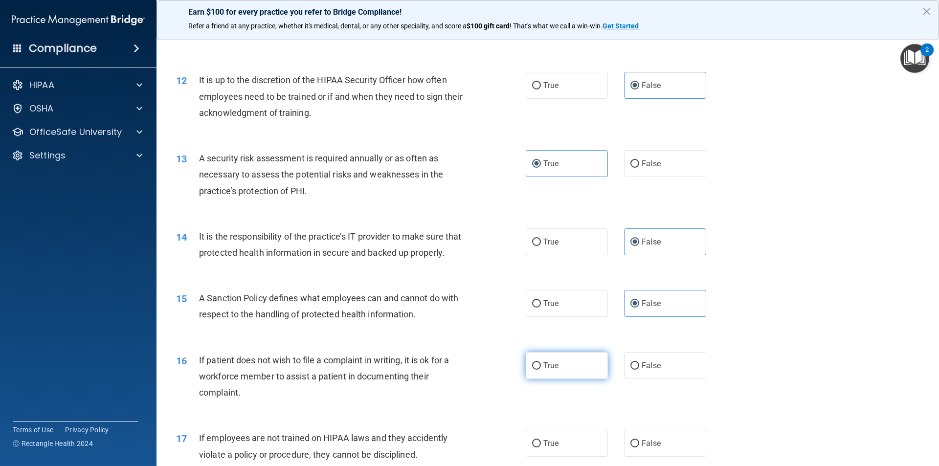
radio input "true"
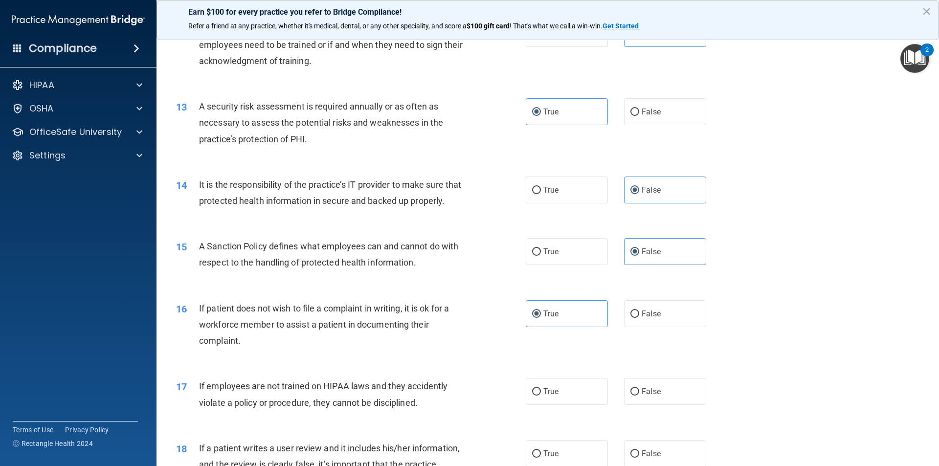
scroll to position [1124, 0]
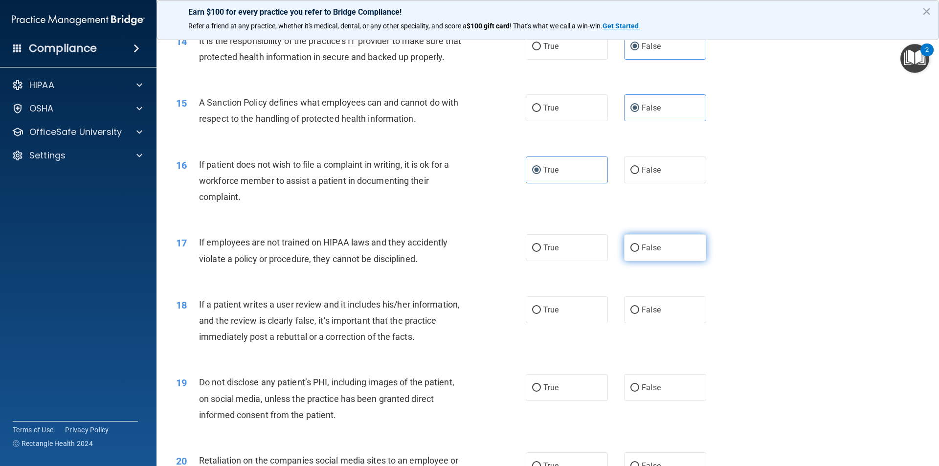
click at [632, 261] on label "False" at bounding box center [665, 247] width 82 height 27
click at [632, 252] on input "False" at bounding box center [634, 247] width 9 height 7
radio input "true"
click at [651, 320] on label "False" at bounding box center [665, 309] width 82 height 27
click at [639, 314] on input "False" at bounding box center [634, 310] width 9 height 7
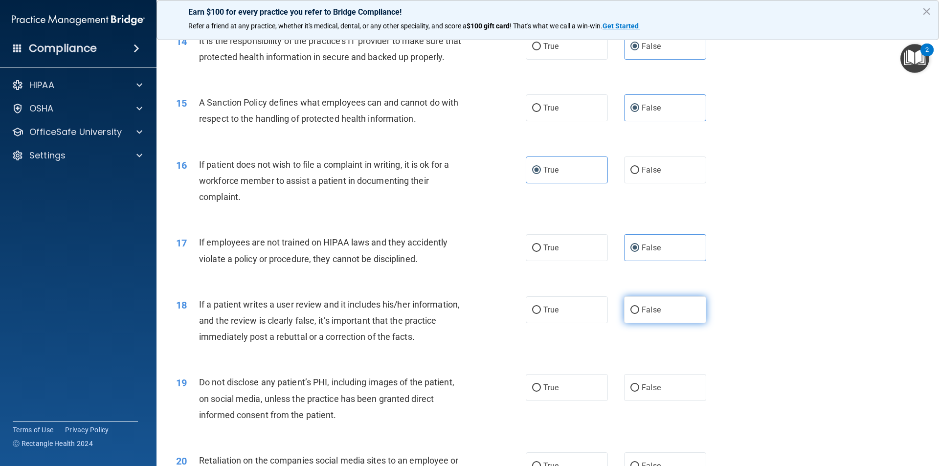
radio input "true"
click at [565, 395] on label "True" at bounding box center [567, 387] width 82 height 27
click at [541, 392] on input "True" at bounding box center [536, 387] width 9 height 7
radio input "true"
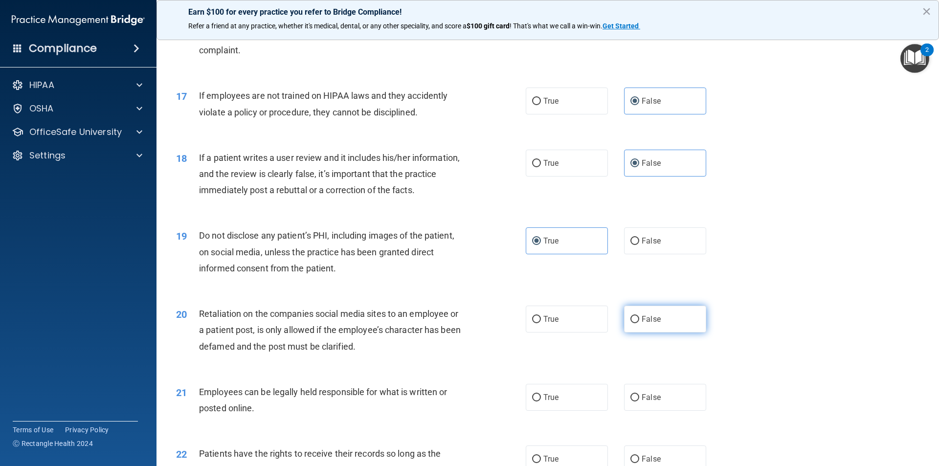
click at [654, 332] on label "False" at bounding box center [665, 319] width 82 height 27
click at [639, 323] on input "False" at bounding box center [634, 319] width 9 height 7
radio input "true"
click at [579, 408] on label "True" at bounding box center [567, 397] width 82 height 27
click at [541, 401] on input "True" at bounding box center [536, 397] width 9 height 7
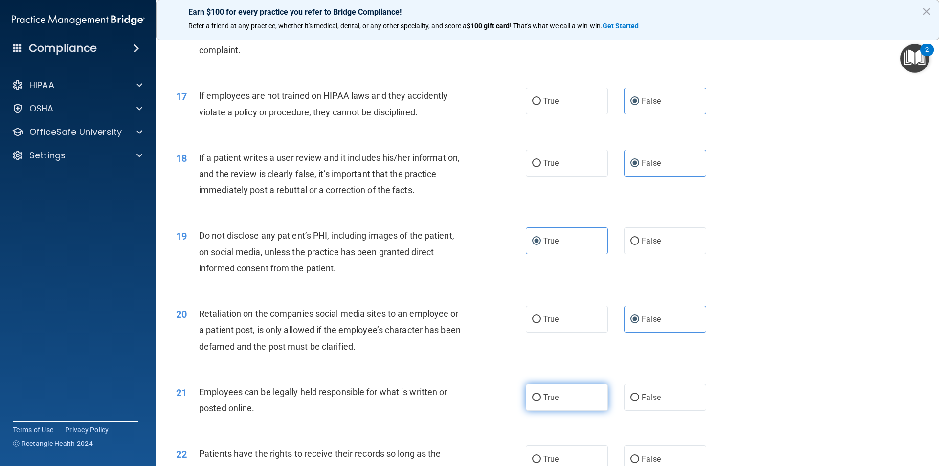
radio input "true"
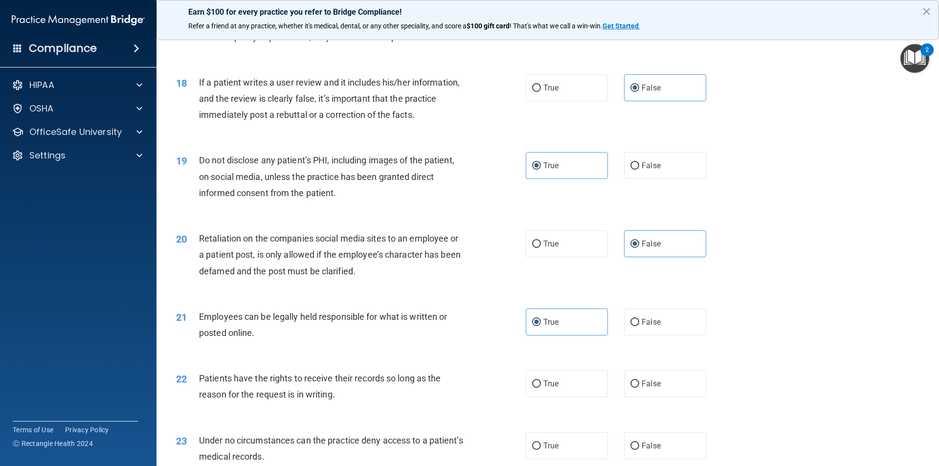
scroll to position [1418, 0]
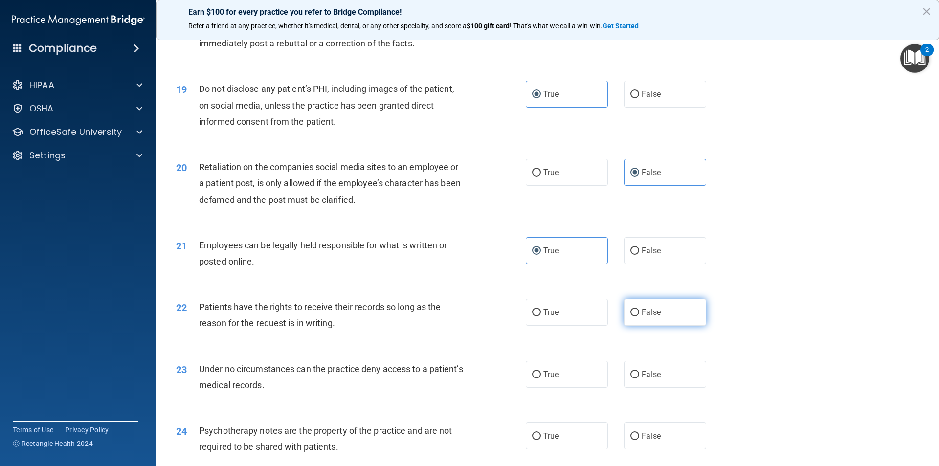
click at [674, 326] on label "False" at bounding box center [665, 312] width 82 height 27
click at [639, 316] on input "False" at bounding box center [634, 312] width 9 height 7
radio input "true"
click at [630, 378] on input "False" at bounding box center [634, 374] width 9 height 7
radio input "true"
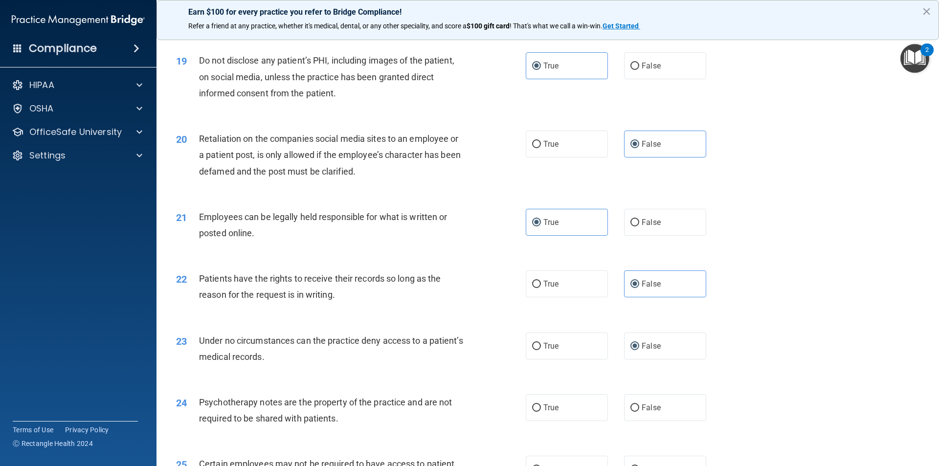
scroll to position [1516, 0]
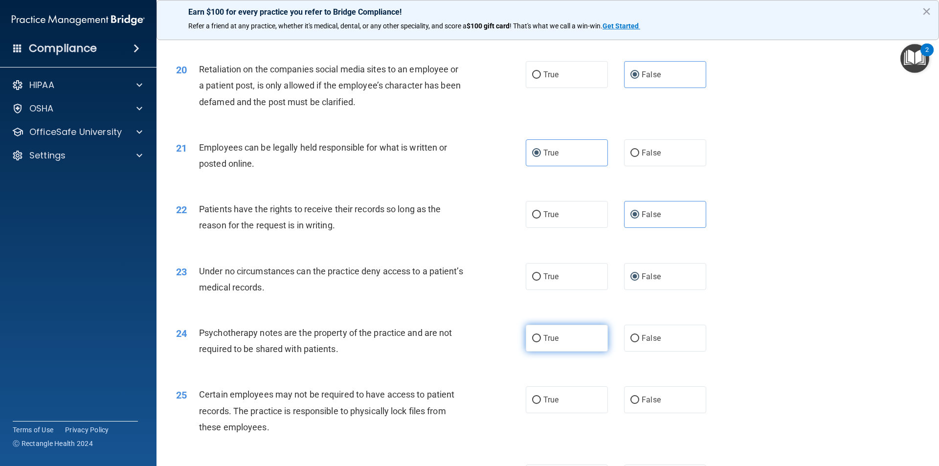
click at [594, 352] on label "True" at bounding box center [567, 338] width 82 height 27
click at [541, 342] on input "True" at bounding box center [536, 338] width 9 height 7
radio input "true"
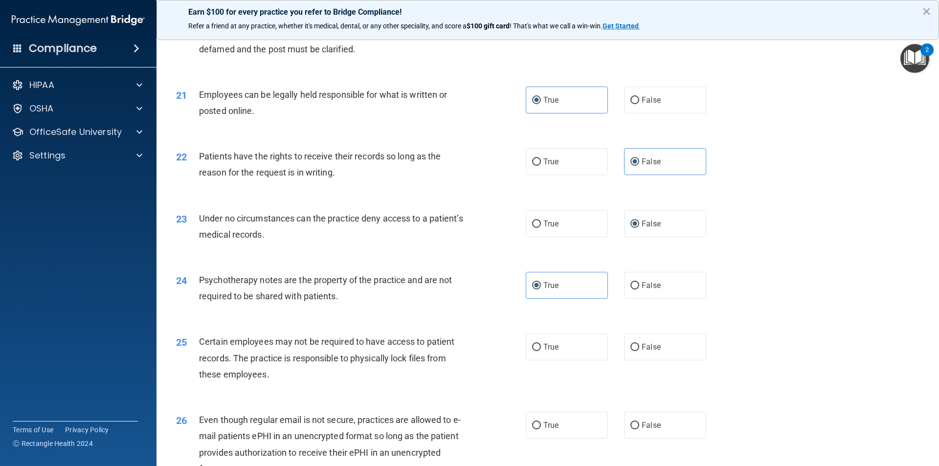
scroll to position [1662, 0]
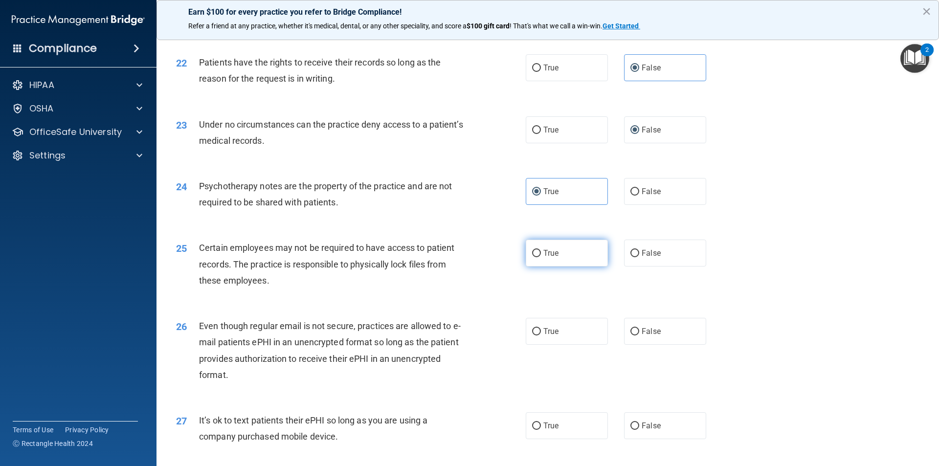
click at [562, 266] on label "True" at bounding box center [567, 253] width 82 height 27
click at [541, 257] on input "True" at bounding box center [536, 253] width 9 height 7
radio input "true"
click at [572, 345] on label "True" at bounding box center [567, 331] width 82 height 27
click at [541, 335] on input "True" at bounding box center [536, 331] width 9 height 7
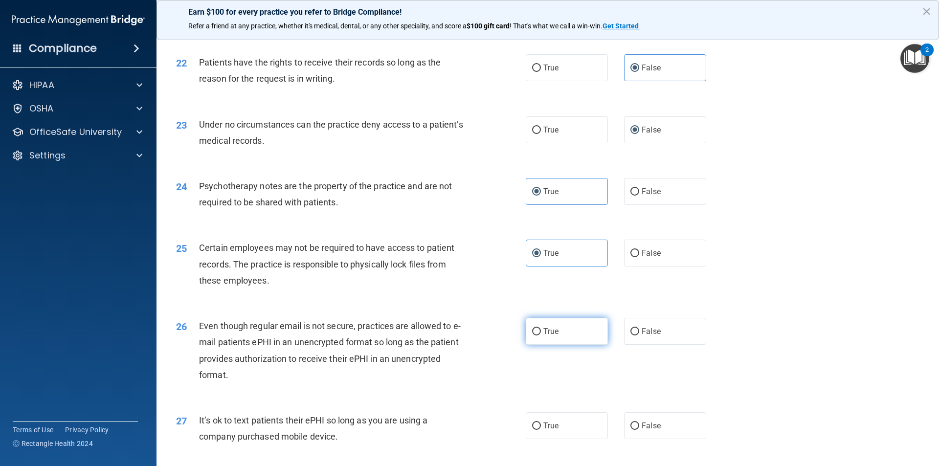
radio input "true"
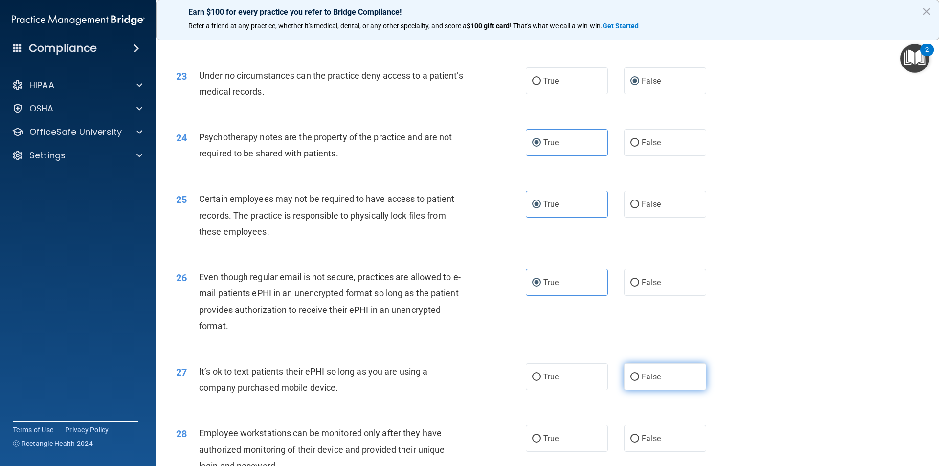
click at [646, 381] on span "False" at bounding box center [650, 376] width 19 height 9
click at [639, 381] on input "False" at bounding box center [634, 377] width 9 height 7
radio input "true"
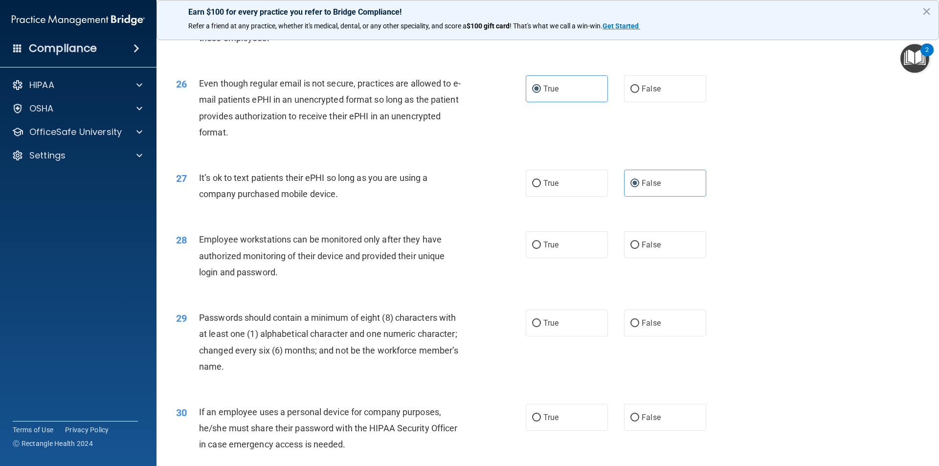
scroll to position [1907, 0]
click at [641, 247] on span "False" at bounding box center [650, 242] width 19 height 9
click at [638, 247] on input "False" at bounding box center [634, 243] width 9 height 7
radio input "true"
click at [593, 334] on label "True" at bounding box center [567, 321] width 82 height 27
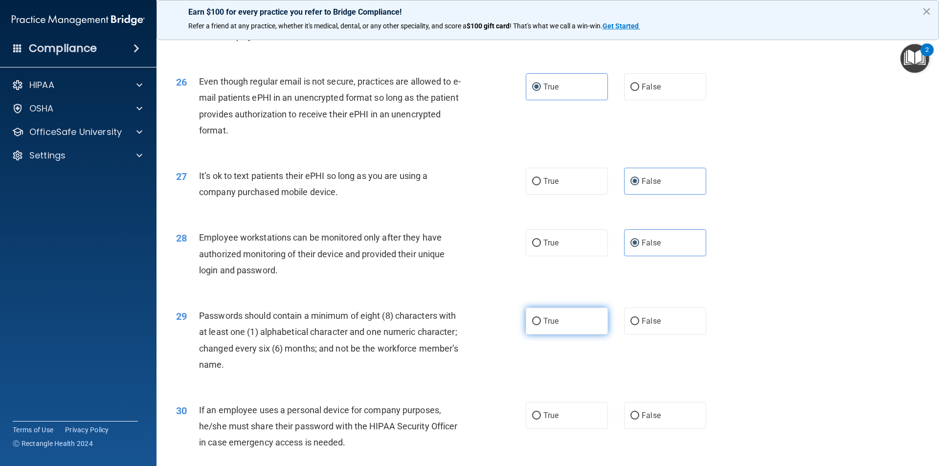
click at [541, 325] on input "True" at bounding box center [536, 321] width 9 height 7
radio input "true"
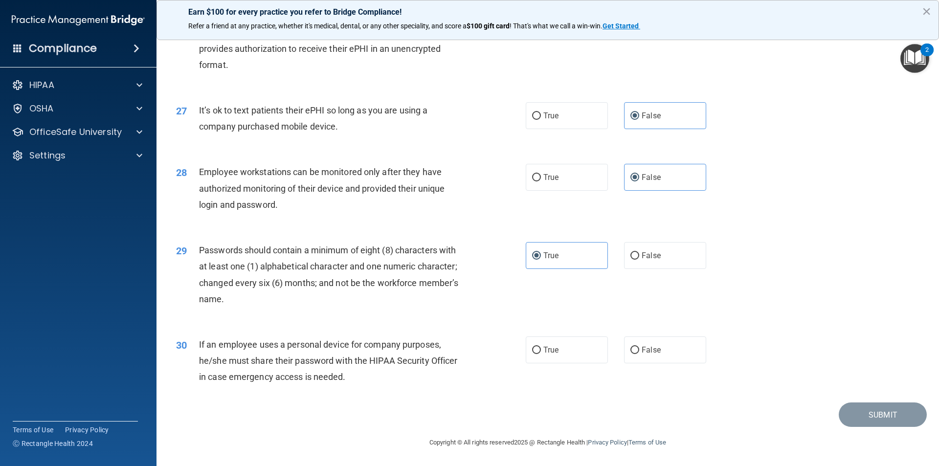
scroll to position [1988, 0]
click at [643, 349] on span "False" at bounding box center [650, 349] width 19 height 9
click at [639, 349] on input "False" at bounding box center [634, 350] width 9 height 7
radio input "true"
click at [907, 409] on button "Submit" at bounding box center [882, 414] width 88 height 25
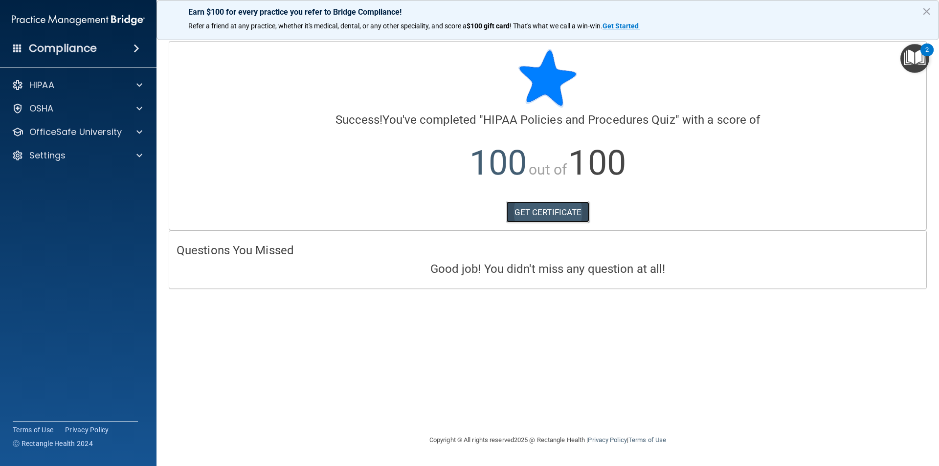
click at [570, 210] on link "GET CERTIFICATE" at bounding box center [548, 212] width 84 height 22
click at [142, 107] on div at bounding box center [138, 109] width 24 height 12
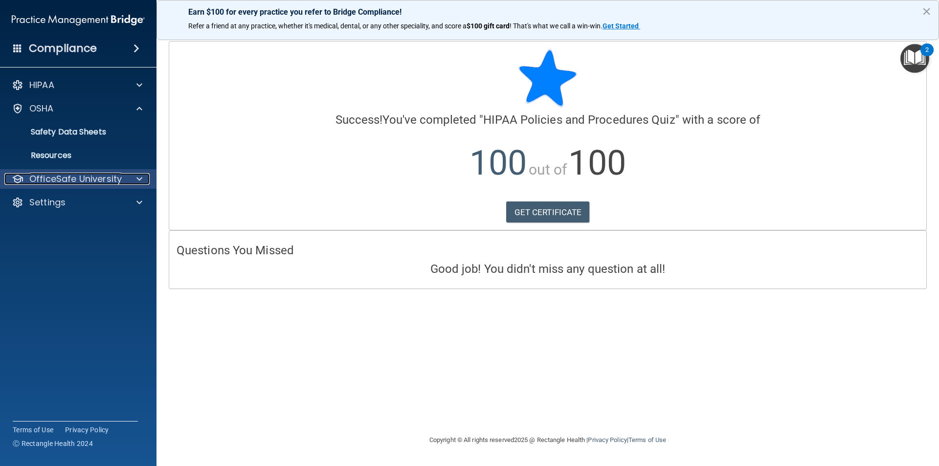
click at [135, 179] on div at bounding box center [138, 179] width 24 height 12
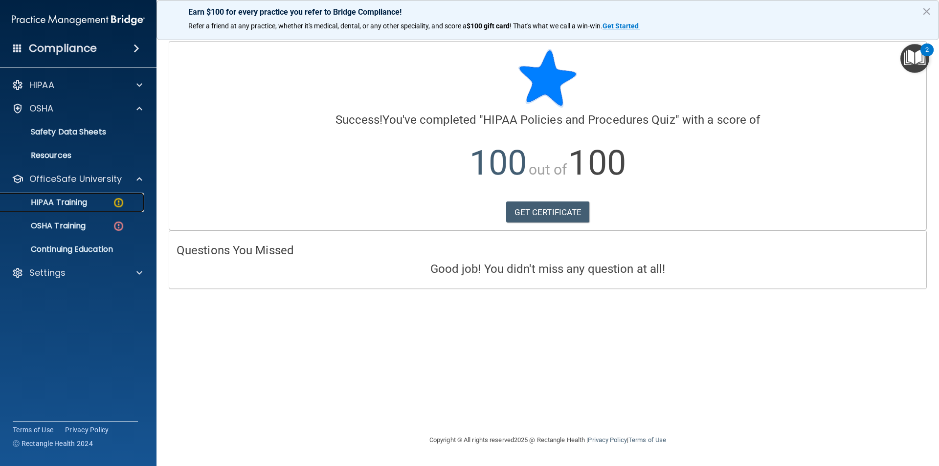
click at [122, 205] on img at bounding box center [118, 203] width 12 height 12
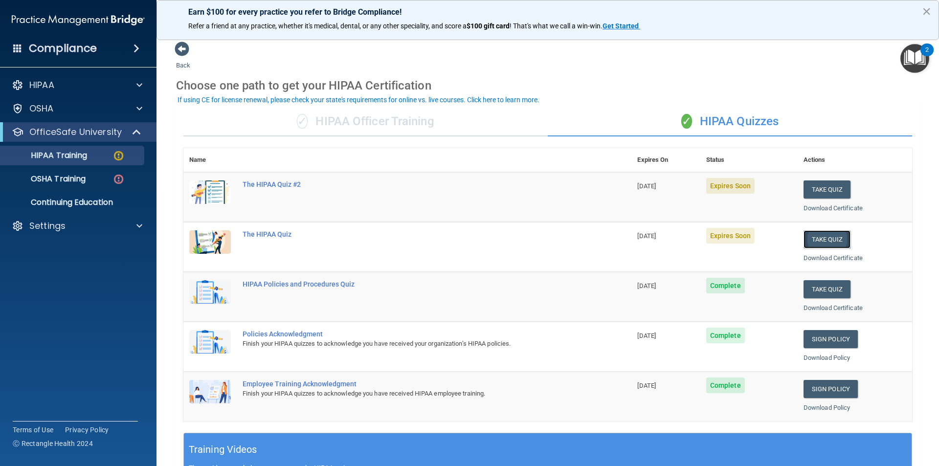
click at [822, 238] on button "Take Quiz" at bounding box center [826, 239] width 47 height 18
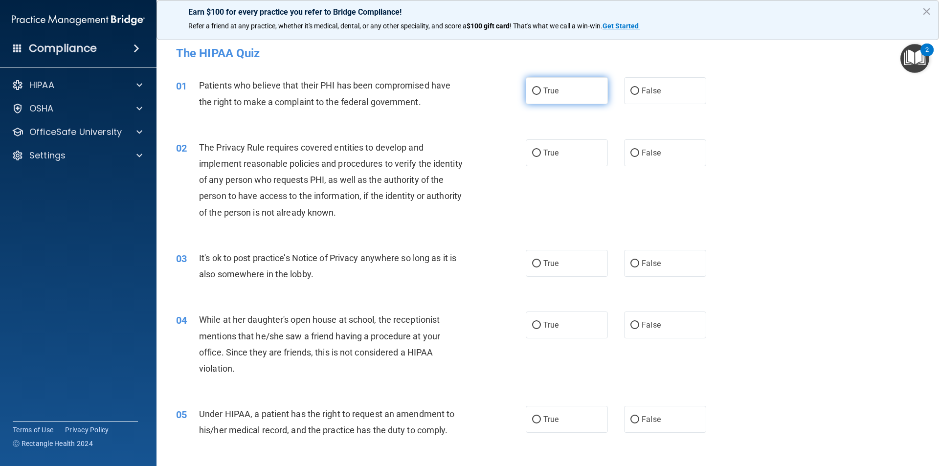
click at [568, 89] on label "True" at bounding box center [567, 90] width 82 height 27
click at [541, 89] on input "True" at bounding box center [536, 91] width 9 height 7
radio input "true"
click at [557, 148] on label "True" at bounding box center [567, 152] width 82 height 27
click at [541, 150] on input "True" at bounding box center [536, 153] width 9 height 7
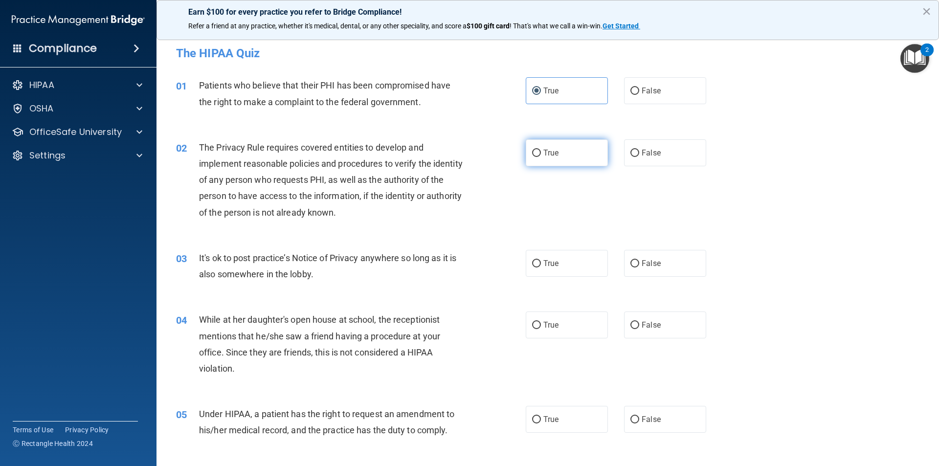
radio input "true"
click at [648, 259] on span "False" at bounding box center [650, 263] width 19 height 9
click at [639, 260] on input "False" at bounding box center [634, 263] width 9 height 7
radio input "true"
click at [650, 325] on span "False" at bounding box center [650, 324] width 19 height 9
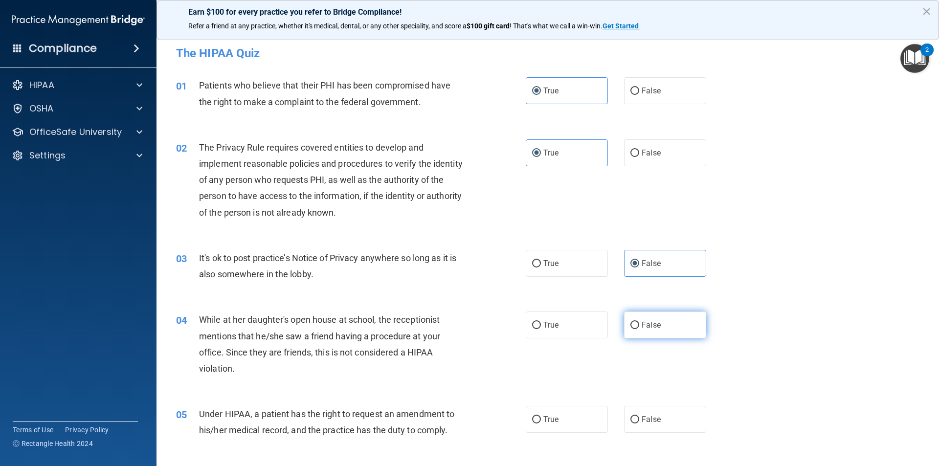
click at [639, 325] on input "False" at bounding box center [634, 325] width 9 height 7
radio input "true"
click at [649, 423] on span "False" at bounding box center [650, 419] width 19 height 9
click at [639, 423] on input "False" at bounding box center [634, 419] width 9 height 7
radio input "true"
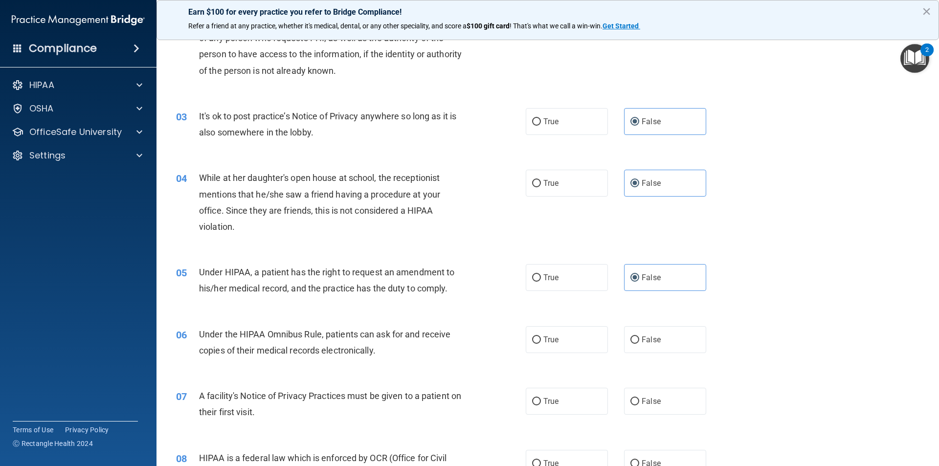
scroll to position [196, 0]
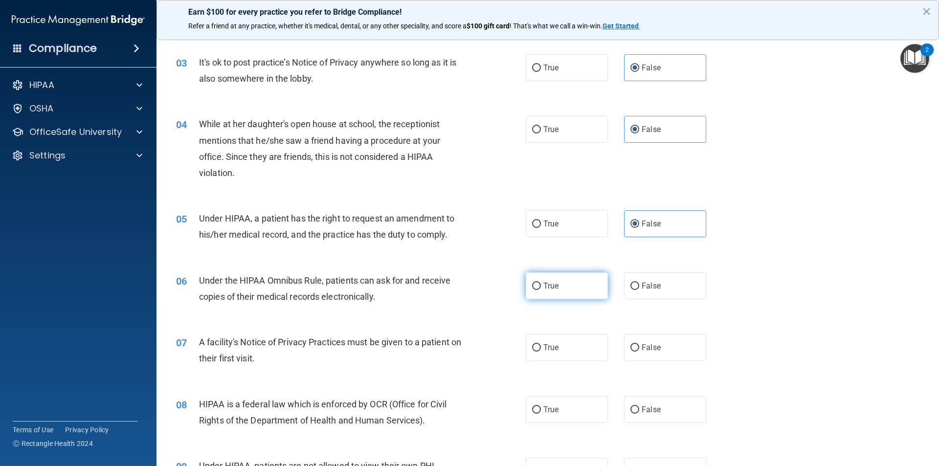
click at [539, 292] on label "True" at bounding box center [567, 285] width 82 height 27
click at [539, 290] on input "True" at bounding box center [536, 286] width 9 height 7
radio input "true"
click at [567, 351] on label "True" at bounding box center [567, 347] width 82 height 27
click at [541, 351] on input "True" at bounding box center [536, 347] width 9 height 7
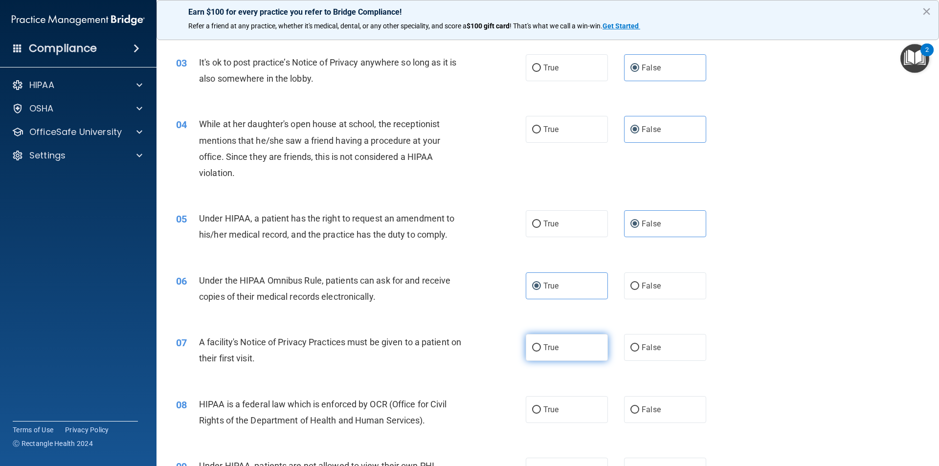
radio input "true"
click at [546, 417] on label "True" at bounding box center [567, 409] width 82 height 27
click at [541, 414] on input "True" at bounding box center [536, 409] width 9 height 7
radio input "true"
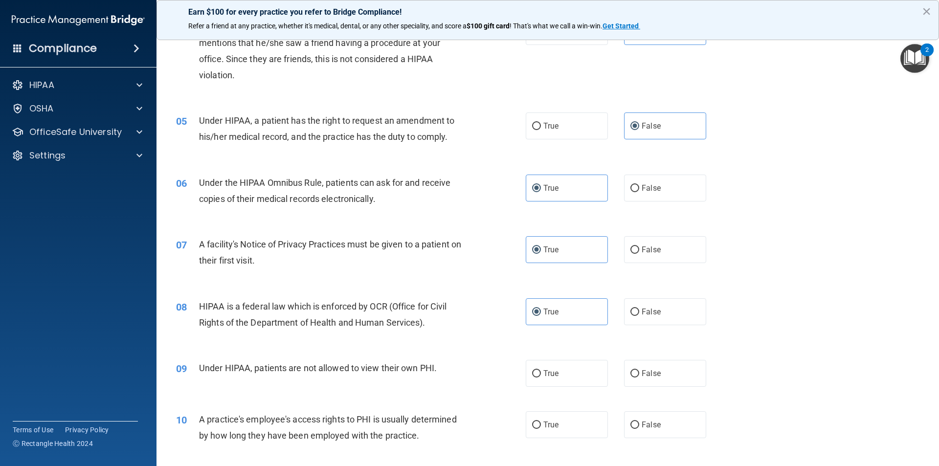
scroll to position [342, 0]
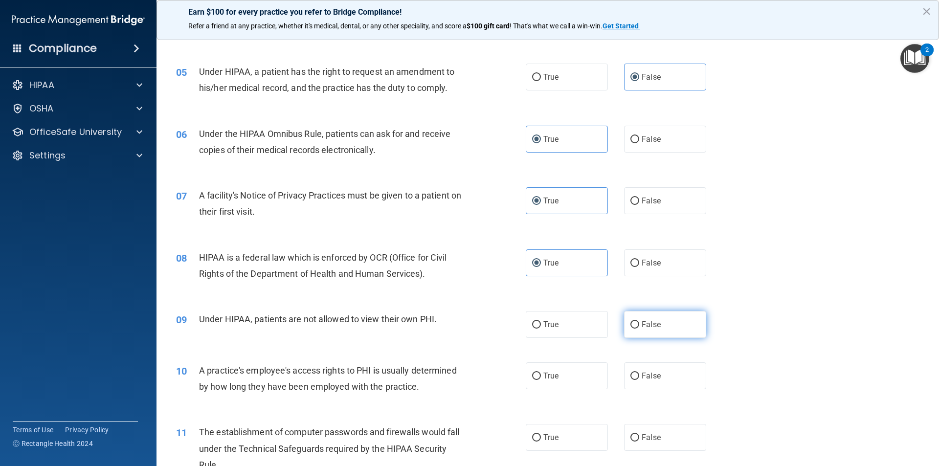
click at [663, 332] on label "False" at bounding box center [665, 324] width 82 height 27
click at [639, 329] on input "False" at bounding box center [634, 324] width 9 height 7
radio input "true"
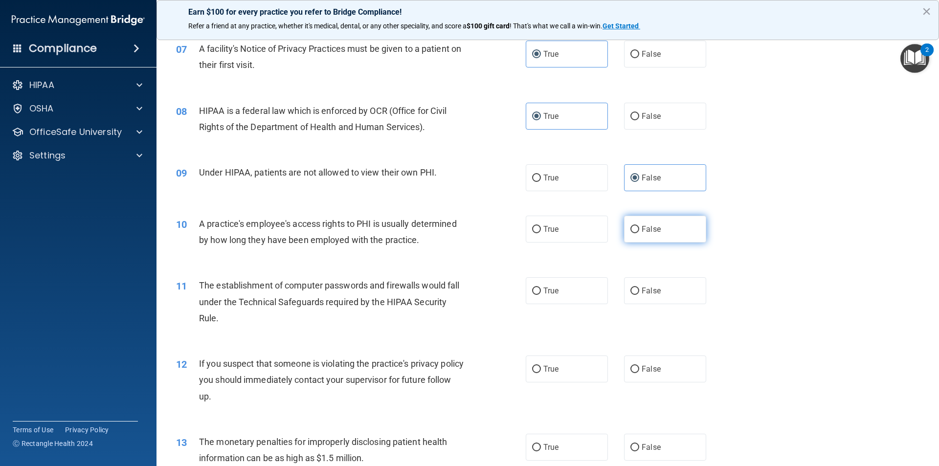
click at [636, 237] on label "False" at bounding box center [665, 229] width 82 height 27
click at [636, 233] on input "False" at bounding box center [634, 229] width 9 height 7
radio input "true"
click at [548, 295] on span "True" at bounding box center [550, 290] width 15 height 9
click at [541, 295] on input "True" at bounding box center [536, 290] width 9 height 7
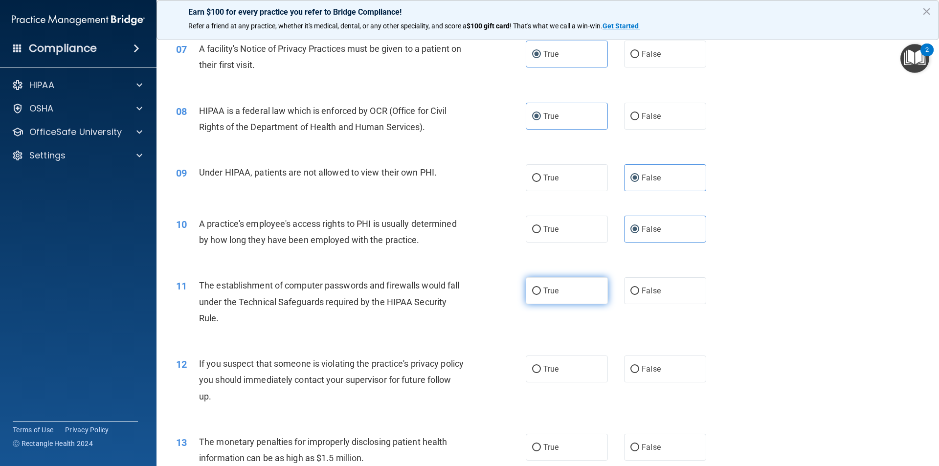
radio input "true"
click at [556, 369] on label "True" at bounding box center [567, 368] width 82 height 27
click at [541, 369] on input "True" at bounding box center [536, 369] width 9 height 7
radio input "true"
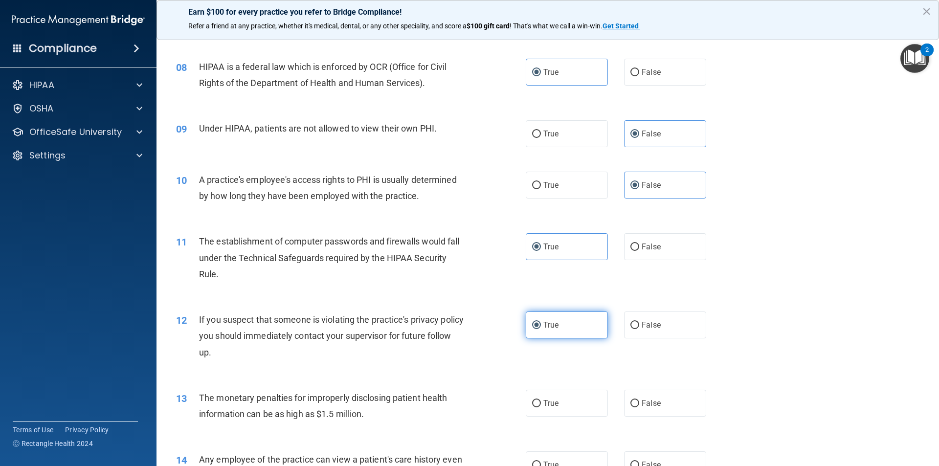
scroll to position [587, 0]
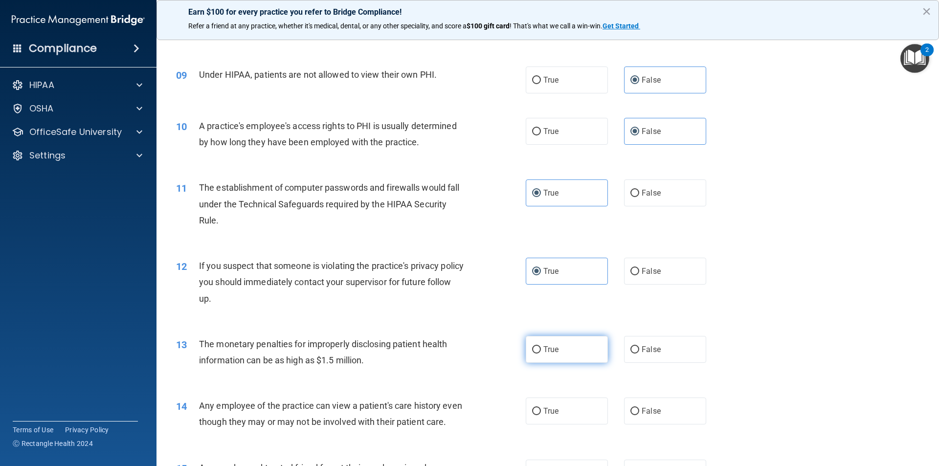
click at [545, 347] on span "True" at bounding box center [550, 349] width 15 height 9
click at [541, 347] on input "True" at bounding box center [536, 349] width 9 height 7
radio input "true"
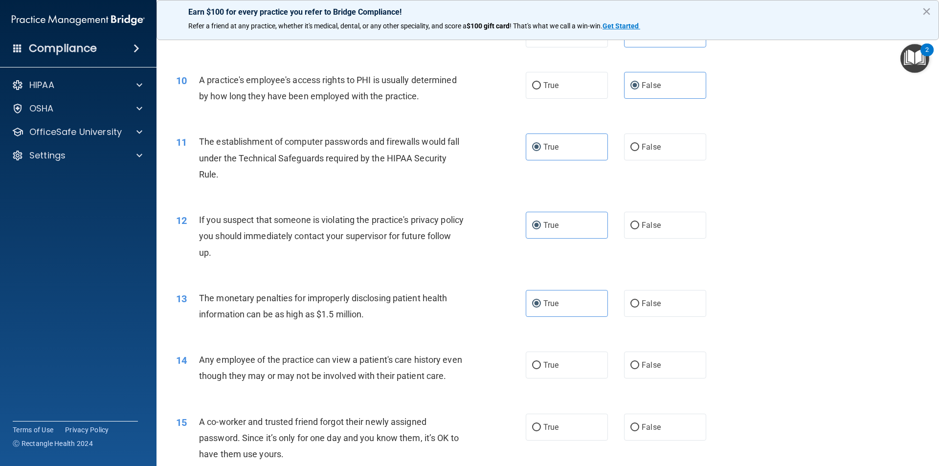
scroll to position [684, 0]
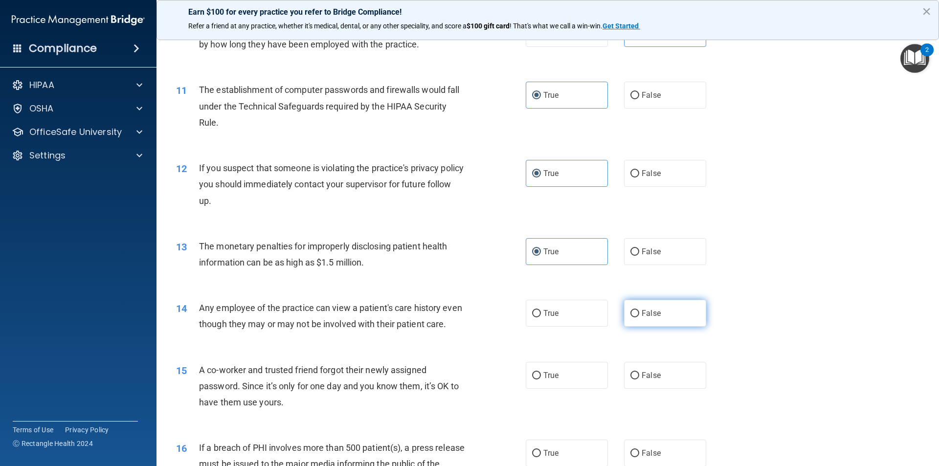
click at [662, 309] on label "False" at bounding box center [665, 313] width 82 height 27
click at [639, 310] on input "False" at bounding box center [634, 313] width 9 height 7
radio input "true"
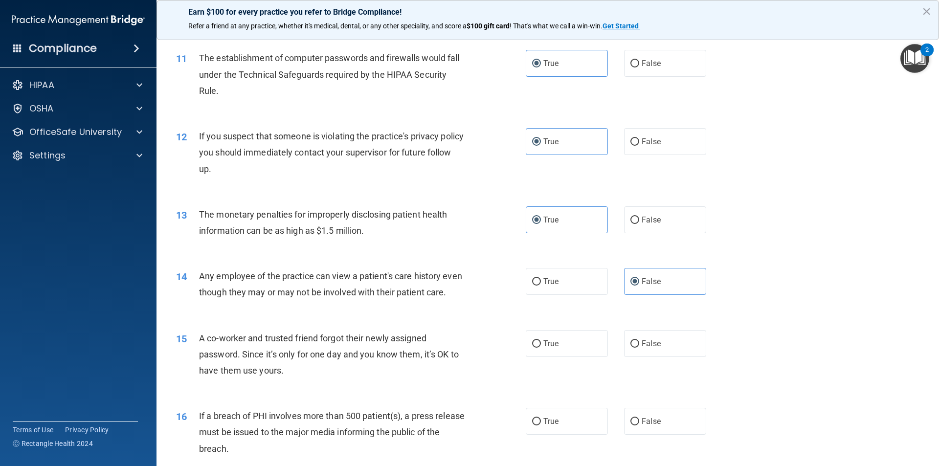
scroll to position [733, 0]
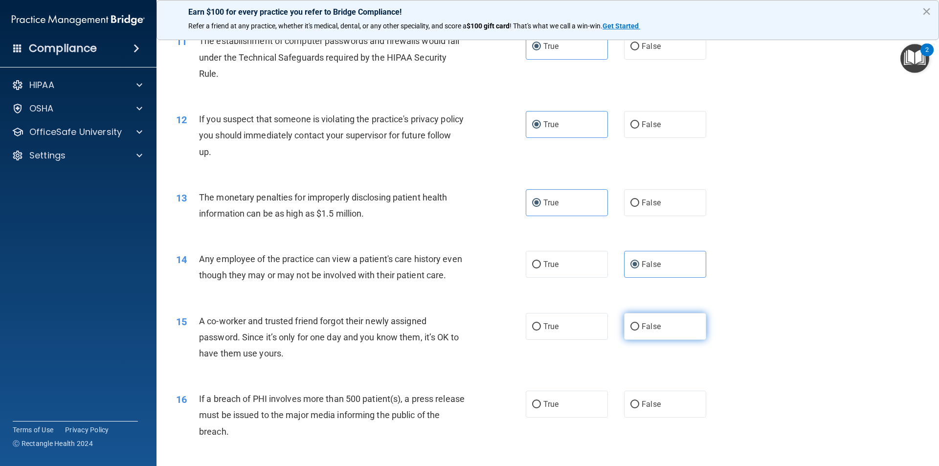
click at [673, 339] on label "False" at bounding box center [665, 326] width 82 height 27
click at [639, 330] on input "False" at bounding box center [634, 326] width 9 height 7
radio input "true"
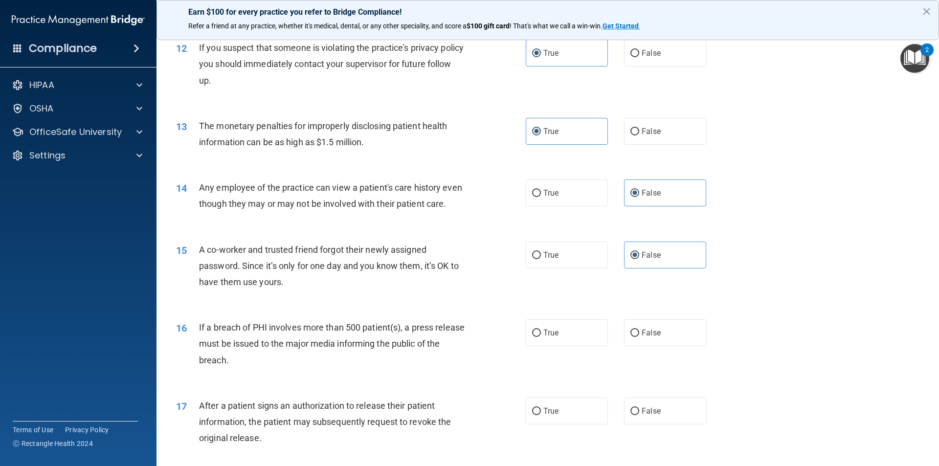
scroll to position [880, 0]
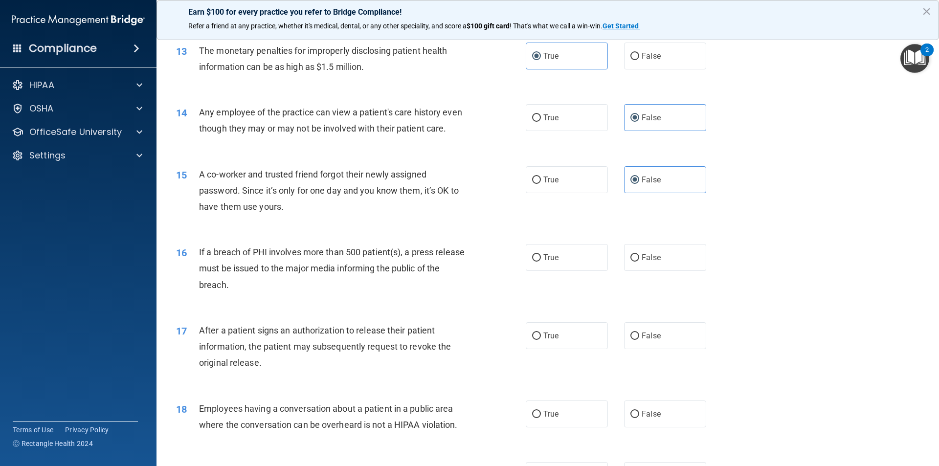
click at [571, 289] on div "16 If a breach of PHI involves more than 500 patient(s), a press release must b…" at bounding box center [548, 271] width 758 height 78
click at [571, 271] on label "True" at bounding box center [567, 257] width 82 height 27
click at [541, 262] on input "True" at bounding box center [536, 257] width 9 height 7
radio input "true"
click at [576, 349] on label "True" at bounding box center [567, 335] width 82 height 27
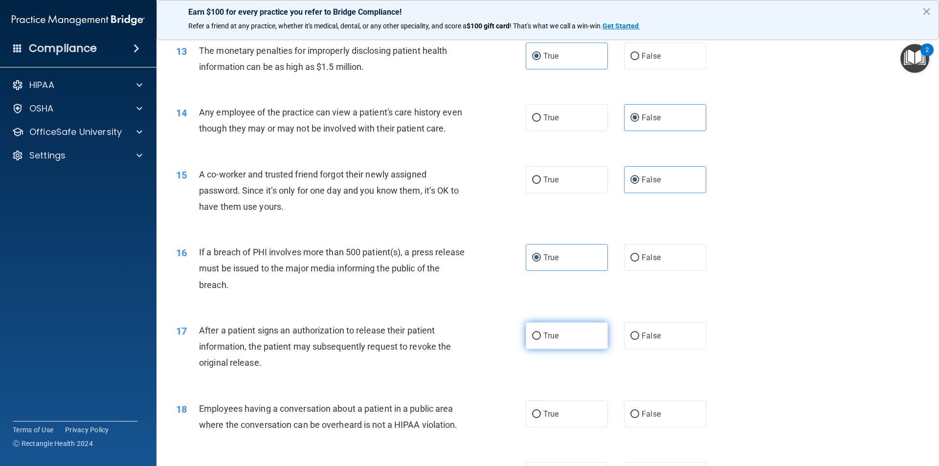
click at [541, 340] on input "True" at bounding box center [536, 335] width 9 height 7
radio input "true"
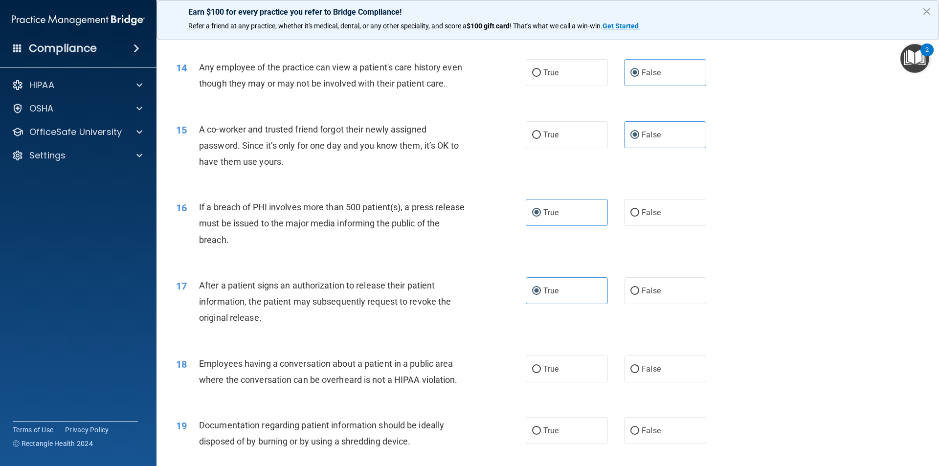
scroll to position [978, 0]
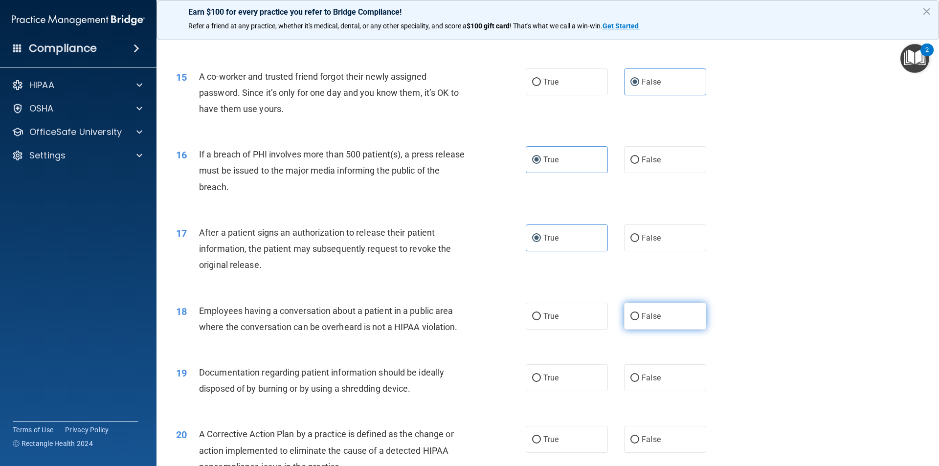
click at [663, 321] on label "False" at bounding box center [665, 316] width 82 height 27
click at [639, 320] on input "False" at bounding box center [634, 316] width 9 height 7
radio input "true"
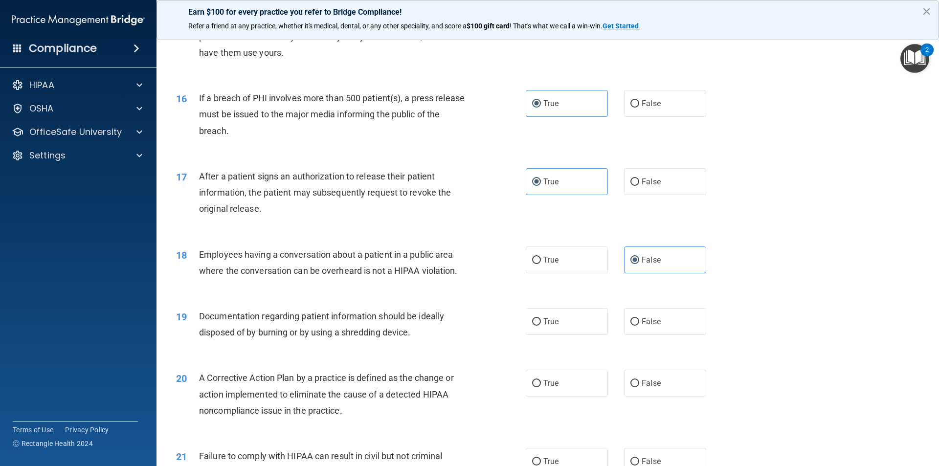
scroll to position [1076, 0]
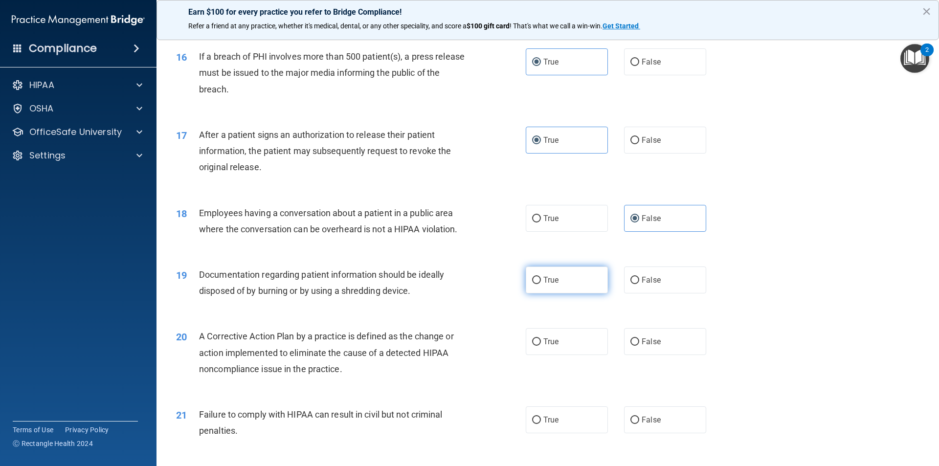
click at [576, 293] on label "True" at bounding box center [567, 279] width 82 height 27
click at [541, 284] on input "True" at bounding box center [536, 280] width 9 height 7
radio input "true"
click at [560, 355] on label "True" at bounding box center [567, 341] width 82 height 27
click at [541, 346] on input "True" at bounding box center [536, 341] width 9 height 7
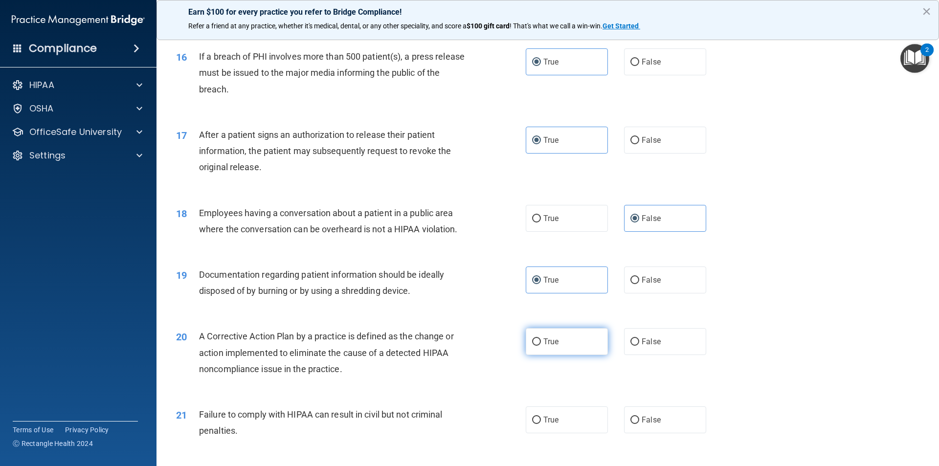
radio input "true"
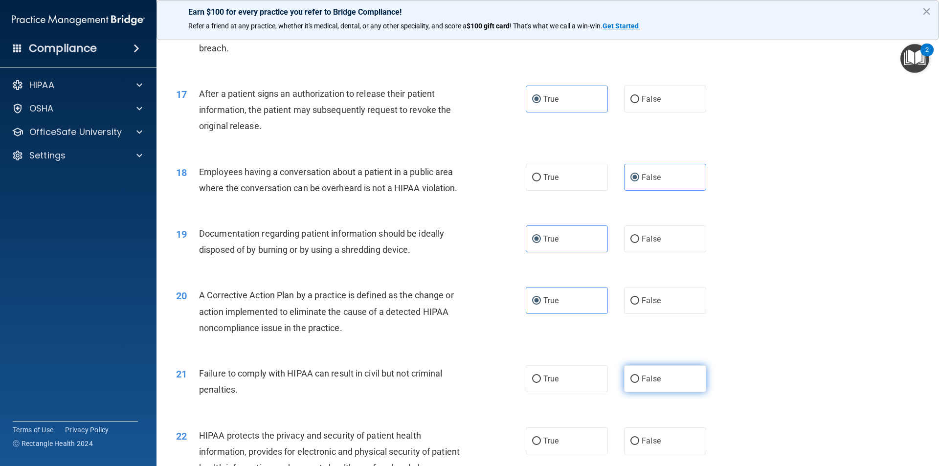
scroll to position [1173, 0]
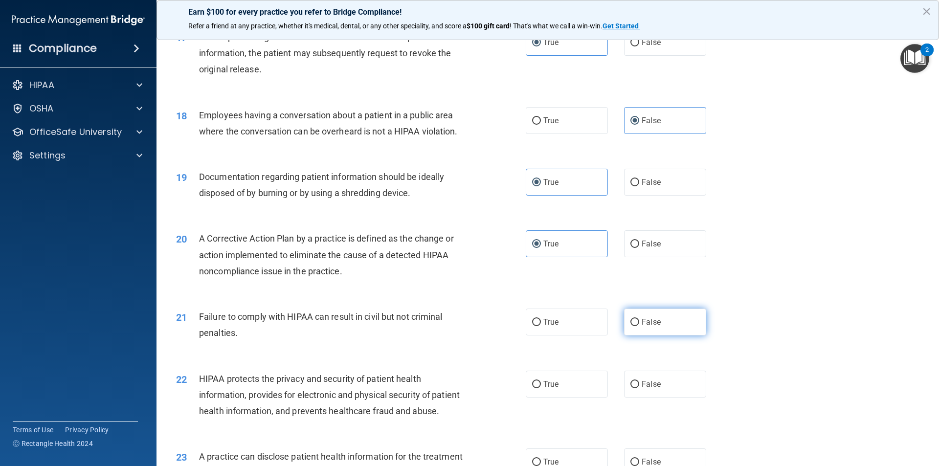
click at [646, 329] on label "False" at bounding box center [665, 321] width 82 height 27
click at [639, 326] on input "False" at bounding box center [634, 322] width 9 height 7
radio input "true"
click at [544, 394] on label "True" at bounding box center [567, 384] width 82 height 27
click at [541, 388] on input "True" at bounding box center [536, 384] width 9 height 7
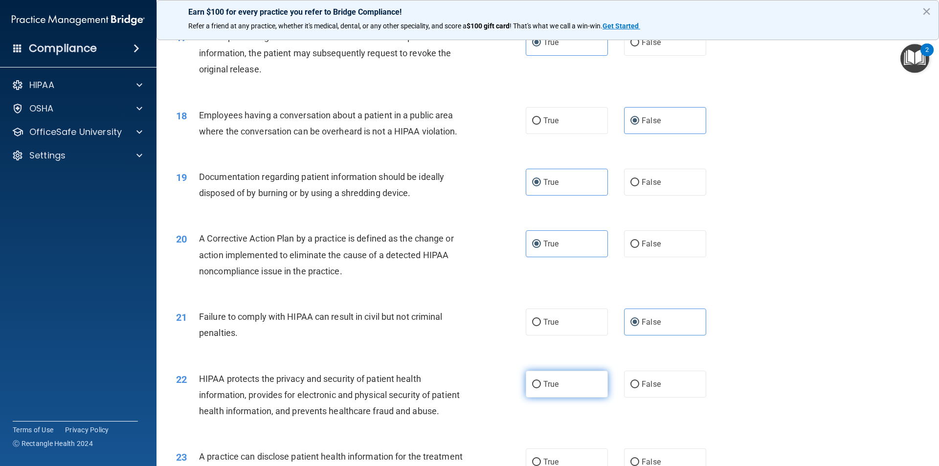
radio input "true"
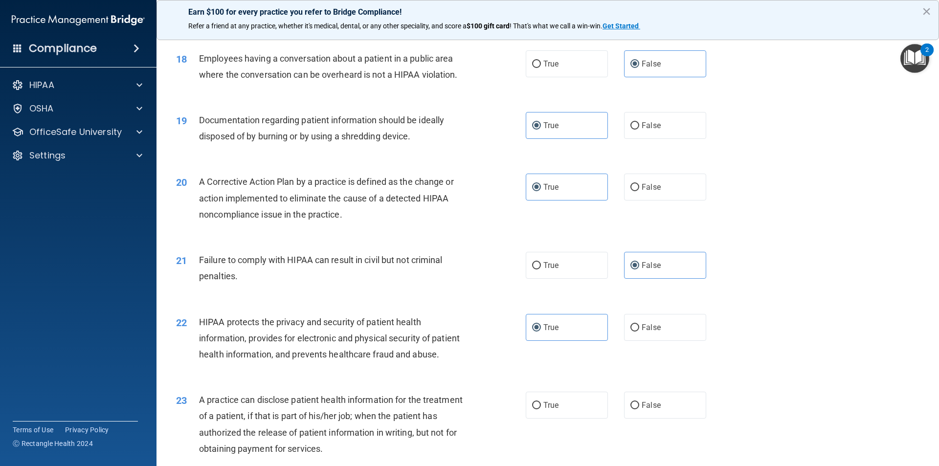
scroll to position [1271, 0]
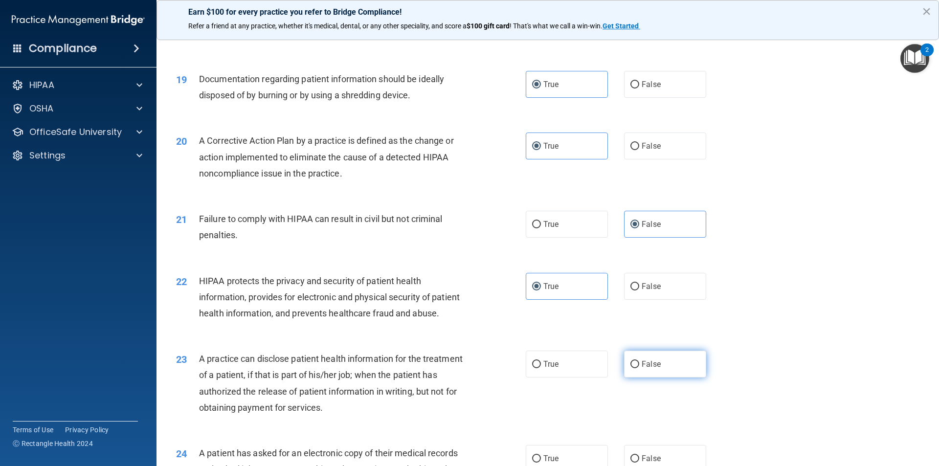
click at [668, 377] on label "False" at bounding box center [665, 364] width 82 height 27
click at [639, 368] on input "False" at bounding box center [634, 364] width 9 height 7
radio input "true"
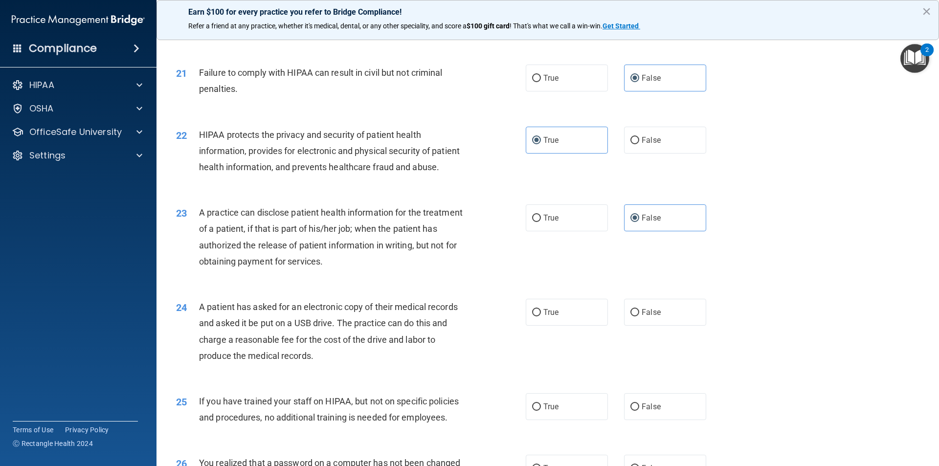
scroll to position [1418, 0]
click at [561, 325] on label "True" at bounding box center [567, 311] width 82 height 27
click at [541, 316] on input "True" at bounding box center [536, 311] width 9 height 7
radio input "true"
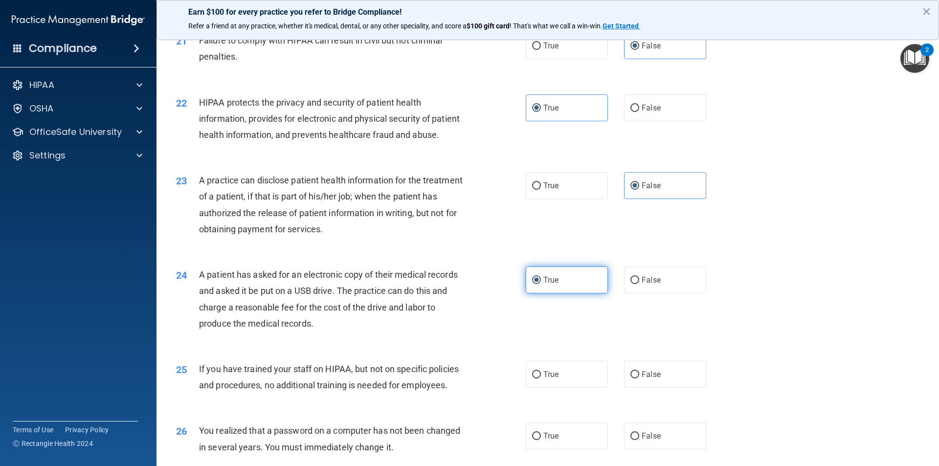
scroll to position [1467, 0]
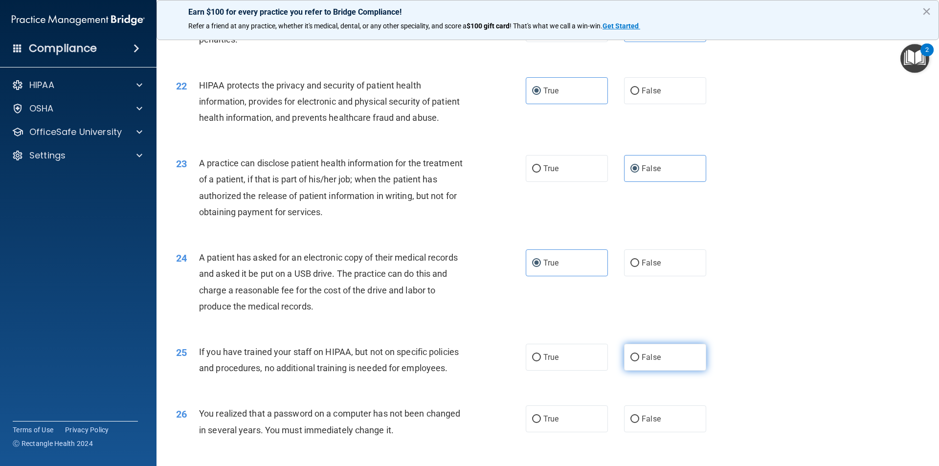
click at [661, 371] on label "False" at bounding box center [665, 357] width 82 height 27
click at [639, 361] on input "False" at bounding box center [634, 357] width 9 height 7
radio input "true"
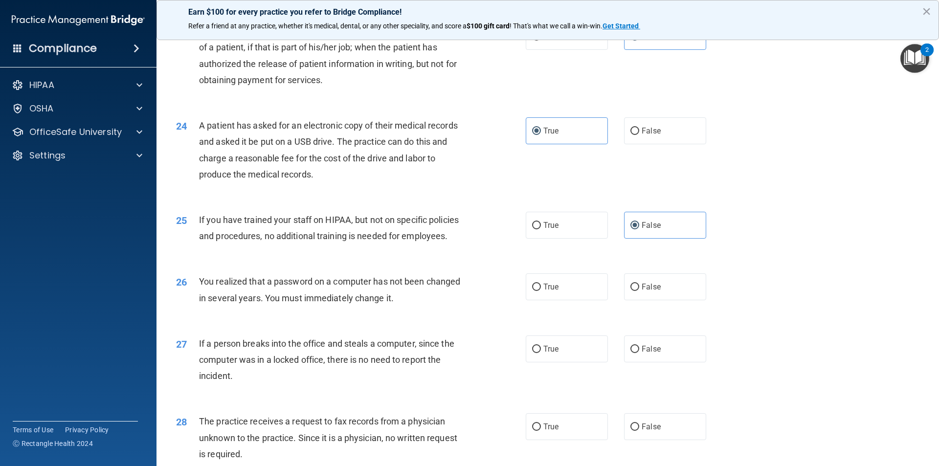
scroll to position [1613, 0]
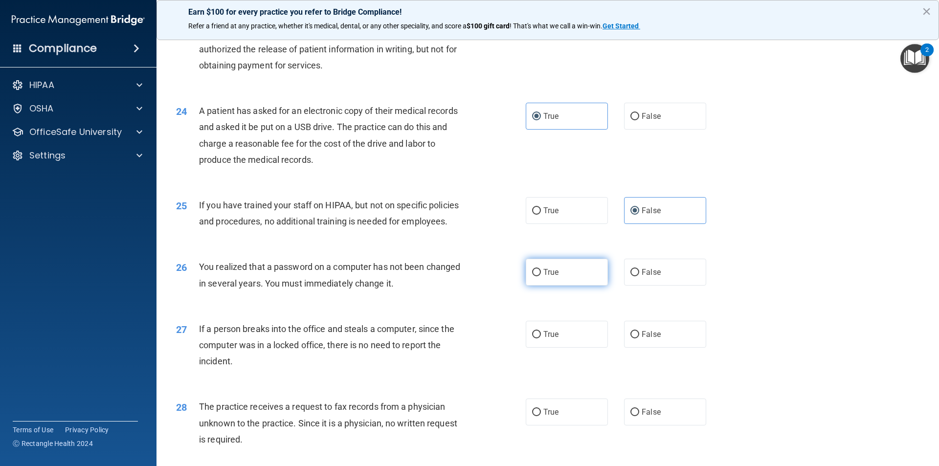
click at [552, 286] on label "True" at bounding box center [567, 272] width 82 height 27
click at [541, 276] on input "True" at bounding box center [536, 272] width 9 height 7
radio input "true"
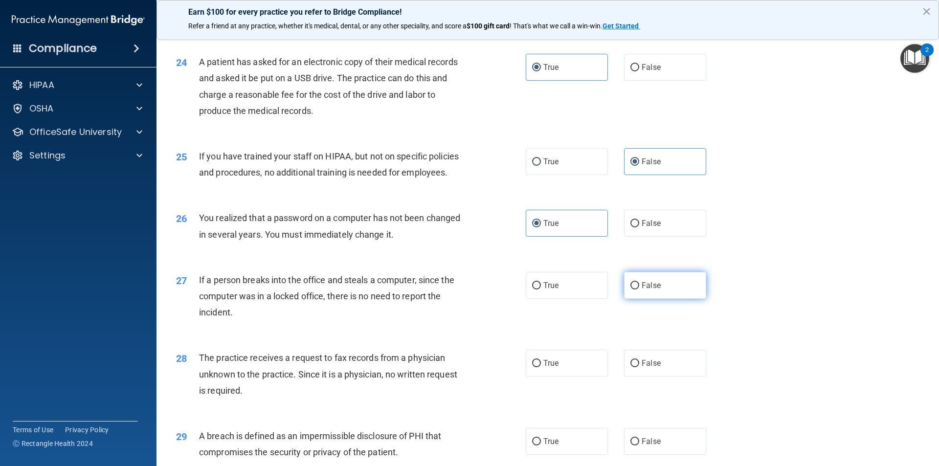
click at [664, 299] on label "False" at bounding box center [665, 285] width 82 height 27
click at [639, 289] on input "False" at bounding box center [634, 285] width 9 height 7
radio input "true"
click at [660, 376] on label "False" at bounding box center [665, 363] width 82 height 27
click at [639, 367] on input "False" at bounding box center [634, 363] width 9 height 7
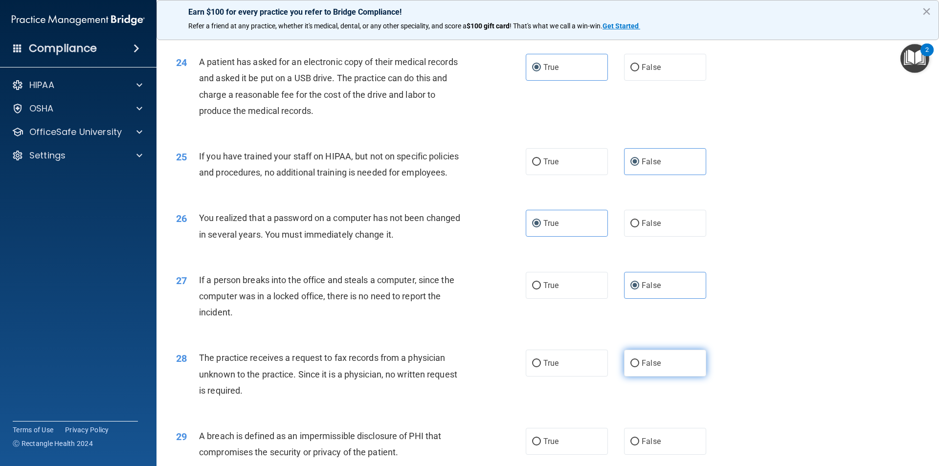
radio input "true"
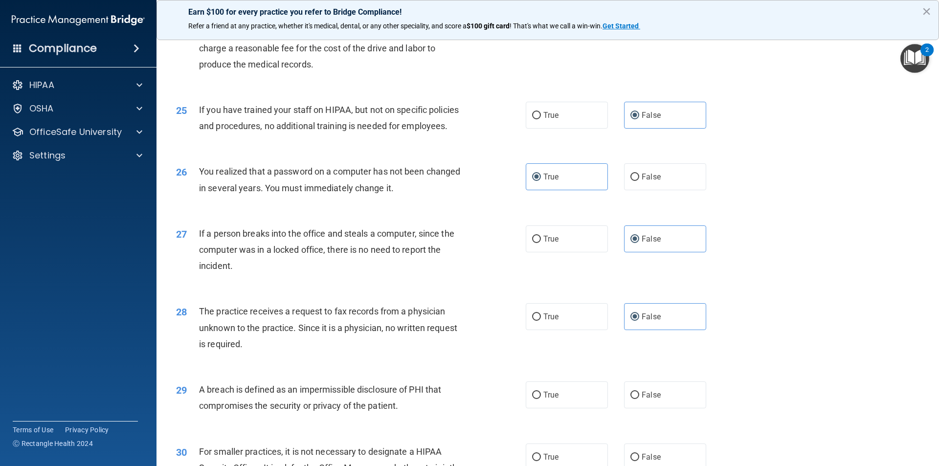
scroll to position [1760, 0]
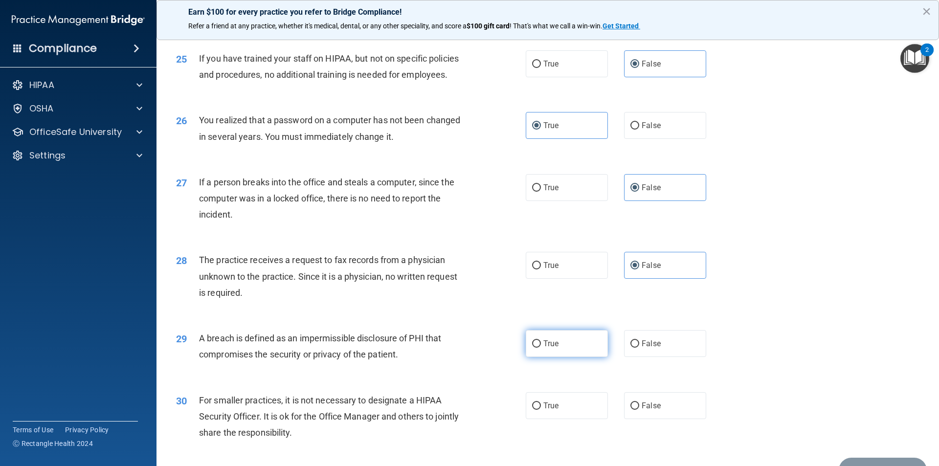
click at [578, 357] on label "True" at bounding box center [567, 343] width 82 height 27
click at [541, 348] on input "True" at bounding box center [536, 343] width 9 height 7
radio input "true"
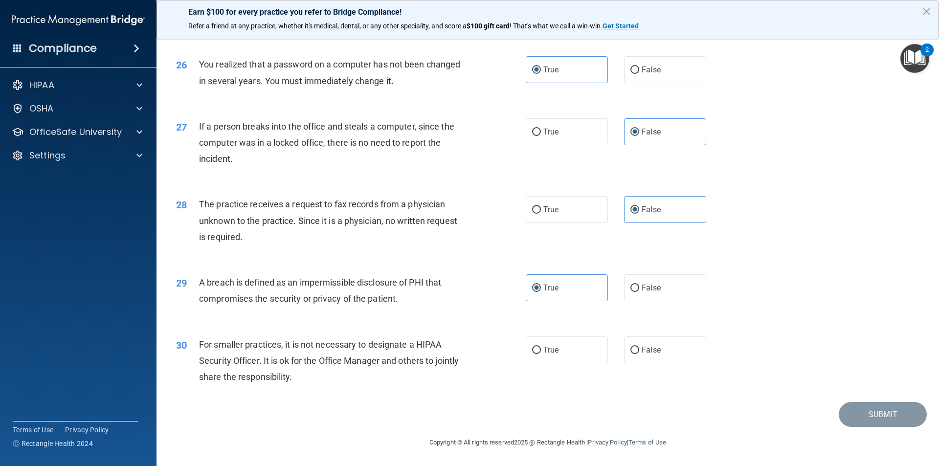
scroll to position [1848, 0]
click at [665, 348] on label "False" at bounding box center [665, 349] width 82 height 27
click at [639, 348] on input "False" at bounding box center [634, 350] width 9 height 7
radio input "true"
click at [871, 416] on button "Submit" at bounding box center [882, 414] width 88 height 25
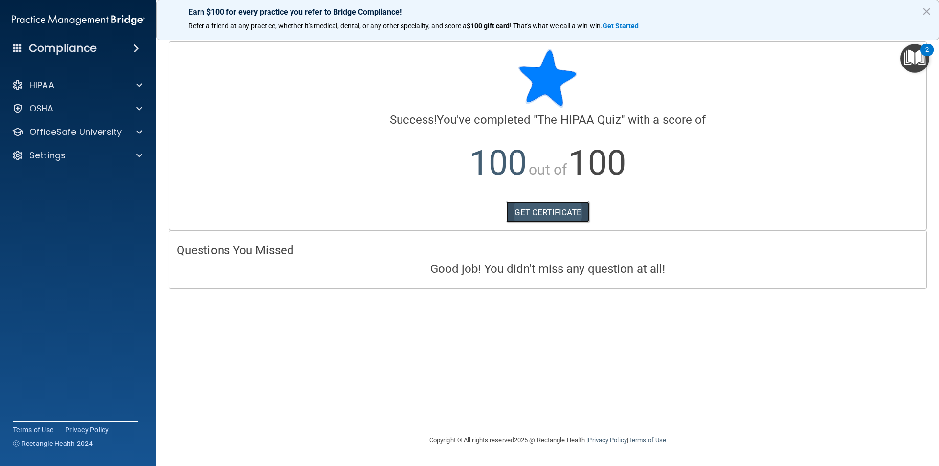
click at [554, 215] on link "GET CERTIFICATE" at bounding box center [548, 212] width 84 height 22
click at [132, 108] on div at bounding box center [138, 109] width 24 height 12
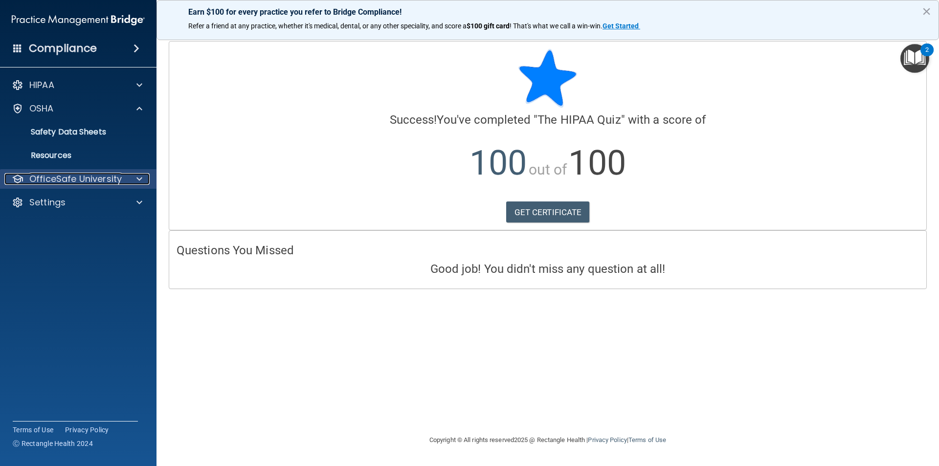
click at [137, 183] on span at bounding box center [139, 179] width 6 height 12
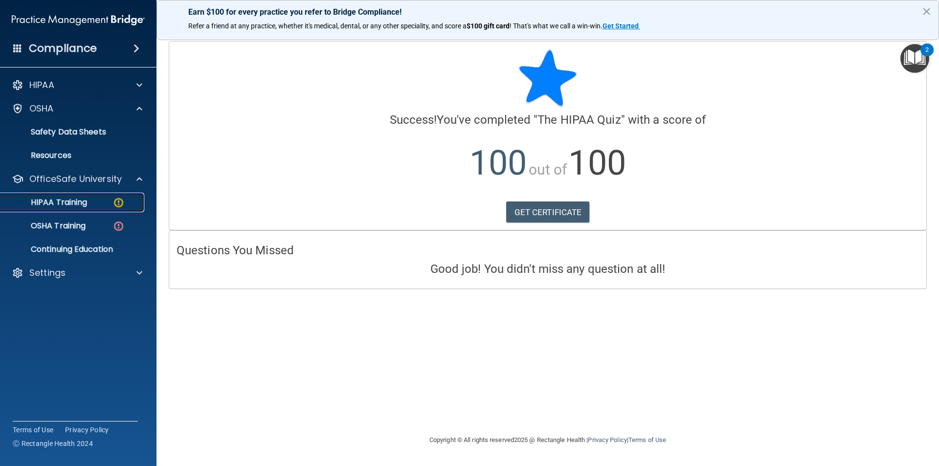
click at [128, 202] on div "HIPAA Training" at bounding box center [72, 203] width 133 height 10
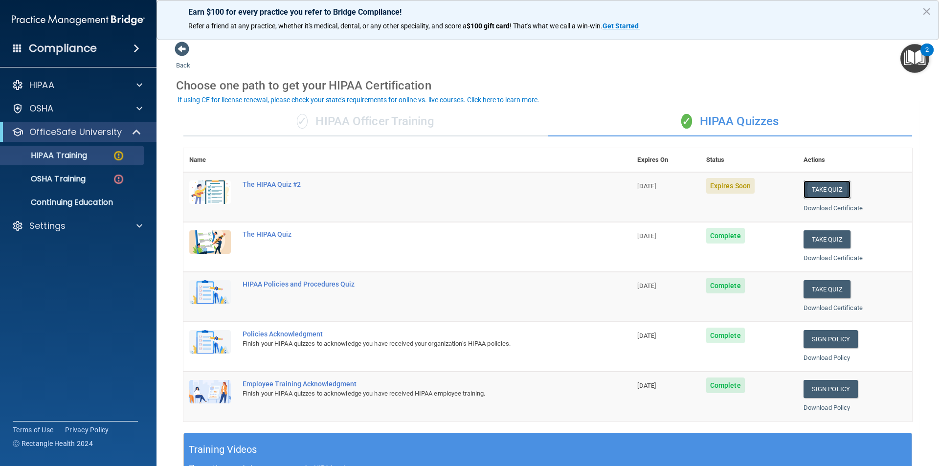
click at [813, 193] on button "Take Quiz" at bounding box center [826, 189] width 47 height 18
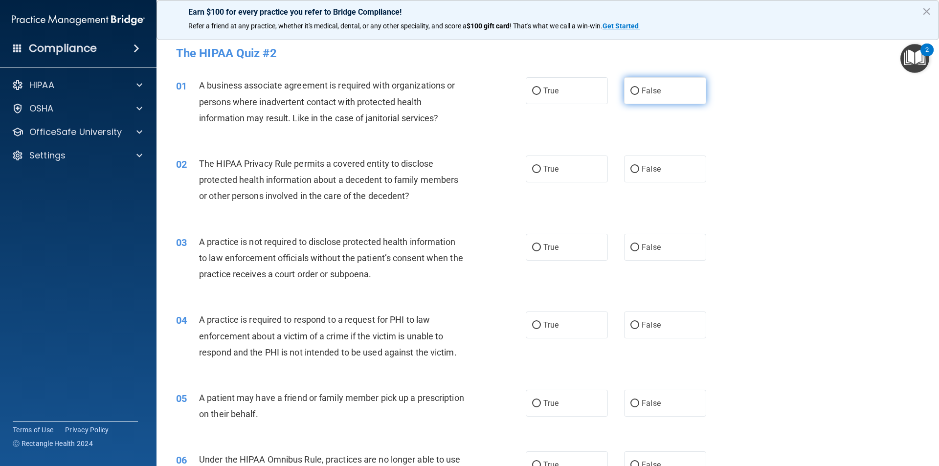
click at [659, 101] on label "False" at bounding box center [665, 90] width 82 height 27
click at [639, 95] on input "False" at bounding box center [634, 91] width 9 height 7
radio input "true"
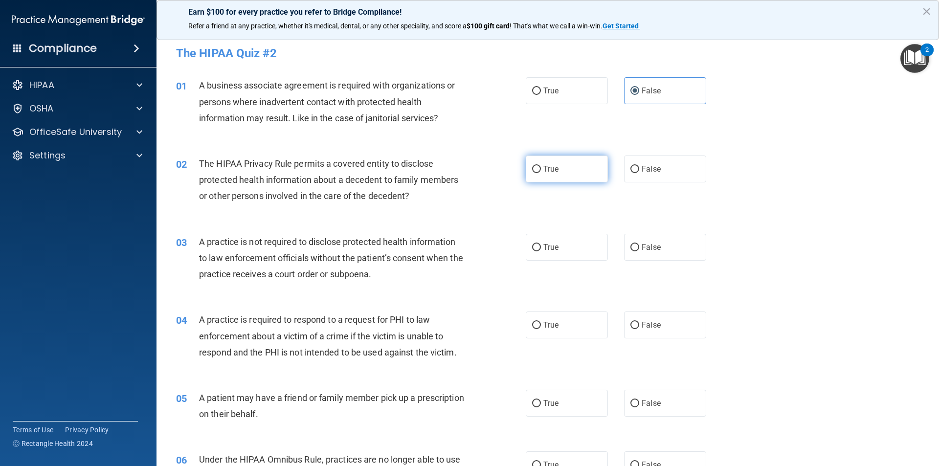
click at [567, 164] on label "True" at bounding box center [567, 168] width 82 height 27
click at [541, 166] on input "True" at bounding box center [536, 169] width 9 height 7
radio input "true"
click at [644, 240] on label "False" at bounding box center [665, 247] width 82 height 27
click at [639, 244] on input "False" at bounding box center [634, 247] width 9 height 7
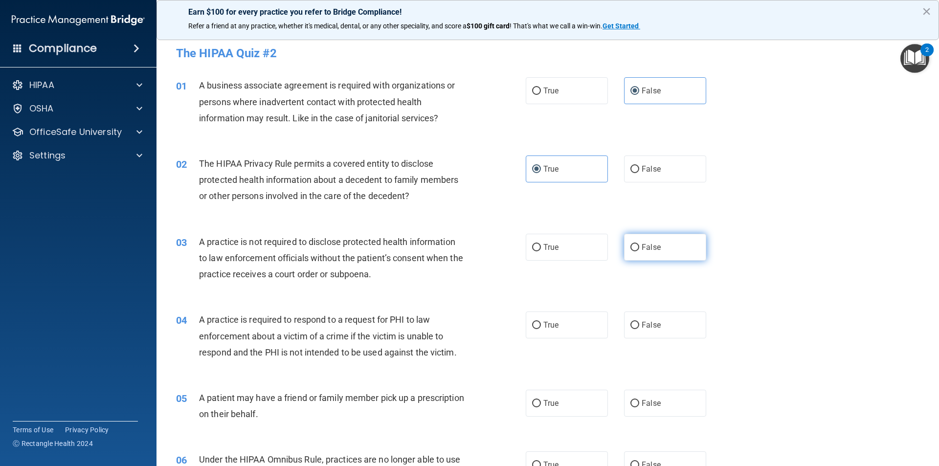
radio input "true"
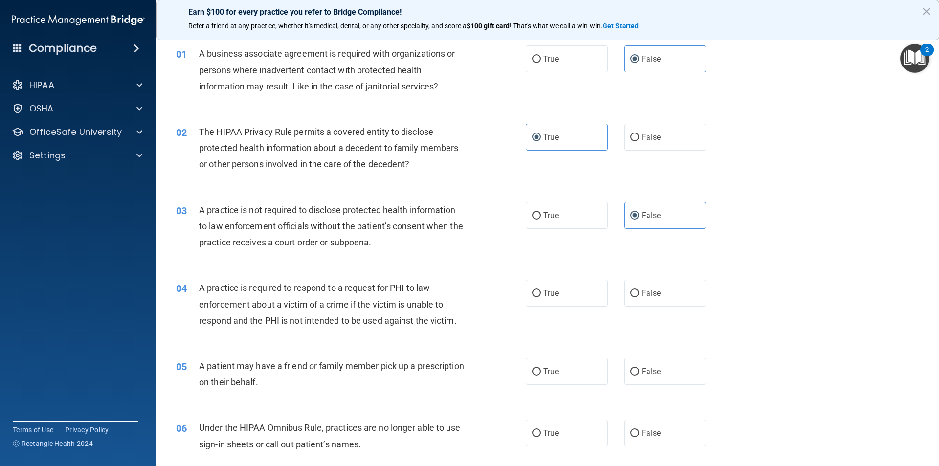
scroll to position [49, 0]
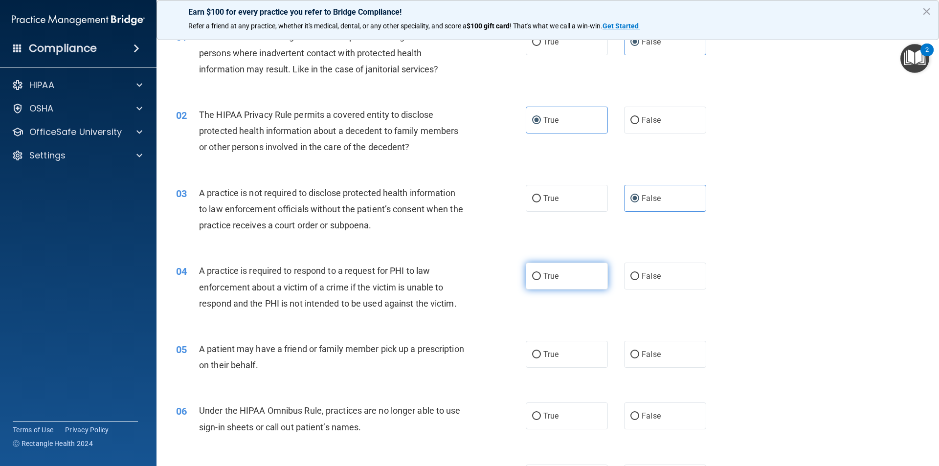
click at [573, 278] on label "True" at bounding box center [567, 276] width 82 height 27
click at [541, 278] on input "True" at bounding box center [536, 276] width 9 height 7
radio input "true"
click at [576, 334] on div "05 A patient may have a friend or family member pick up a prescription on their…" at bounding box center [548, 360] width 758 height 62
click at [568, 359] on label "True" at bounding box center [567, 354] width 82 height 27
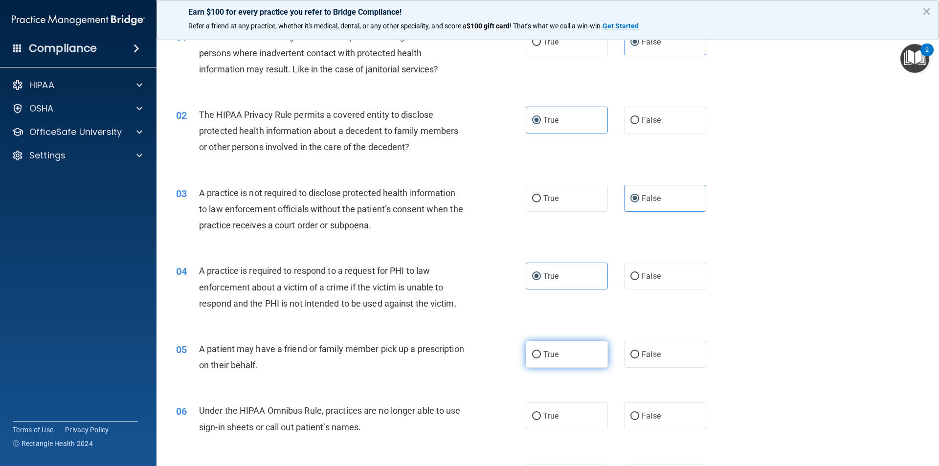
click at [541, 358] on input "True" at bounding box center [536, 354] width 9 height 7
radio input "true"
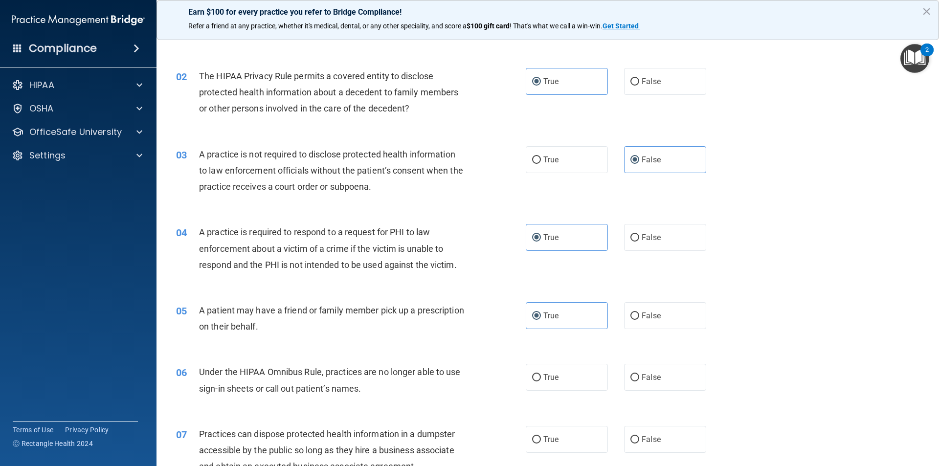
scroll to position [147, 0]
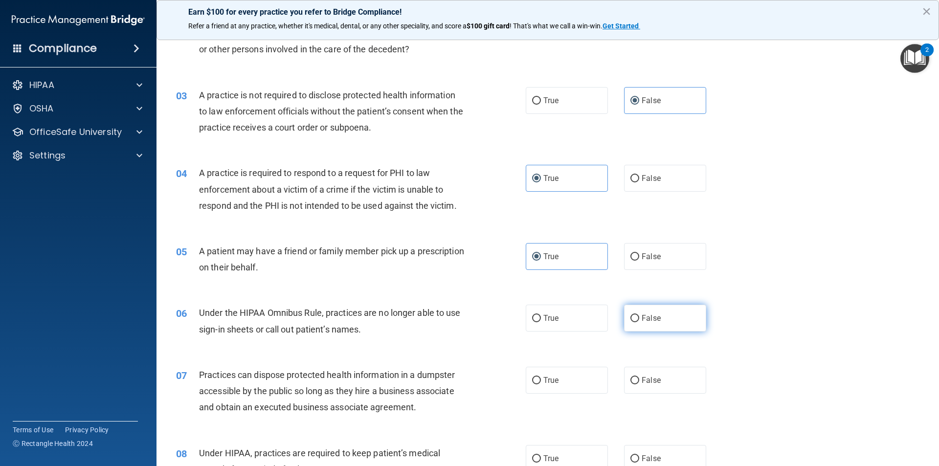
click at [641, 315] on span "False" at bounding box center [650, 317] width 19 height 9
click at [637, 315] on input "False" at bounding box center [634, 318] width 9 height 7
radio input "true"
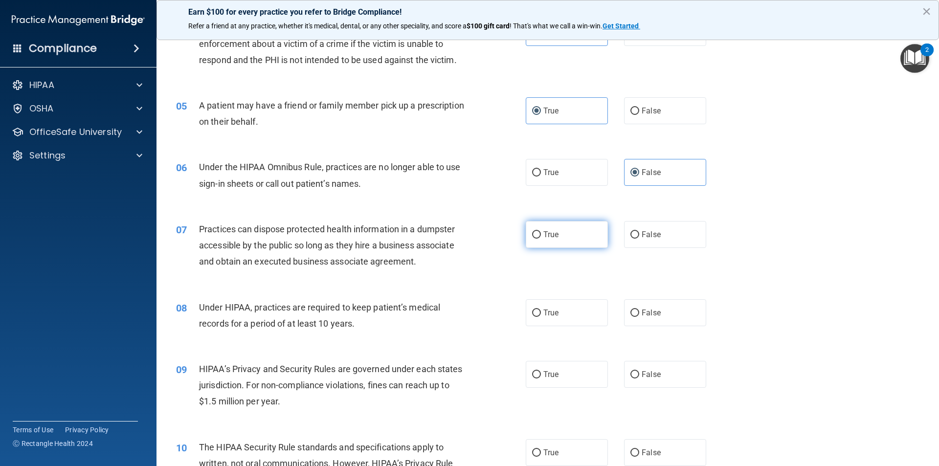
scroll to position [293, 0]
click at [646, 239] on label "False" at bounding box center [665, 233] width 82 height 27
click at [639, 238] on input "False" at bounding box center [634, 233] width 9 height 7
radio input "true"
click at [689, 311] on label "False" at bounding box center [665, 311] width 82 height 27
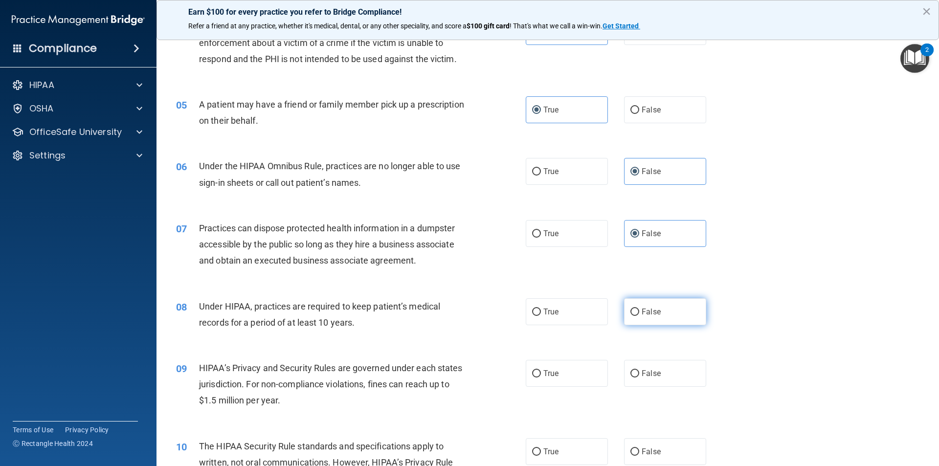
click at [639, 311] on input "False" at bounding box center [634, 311] width 9 height 7
radio input "true"
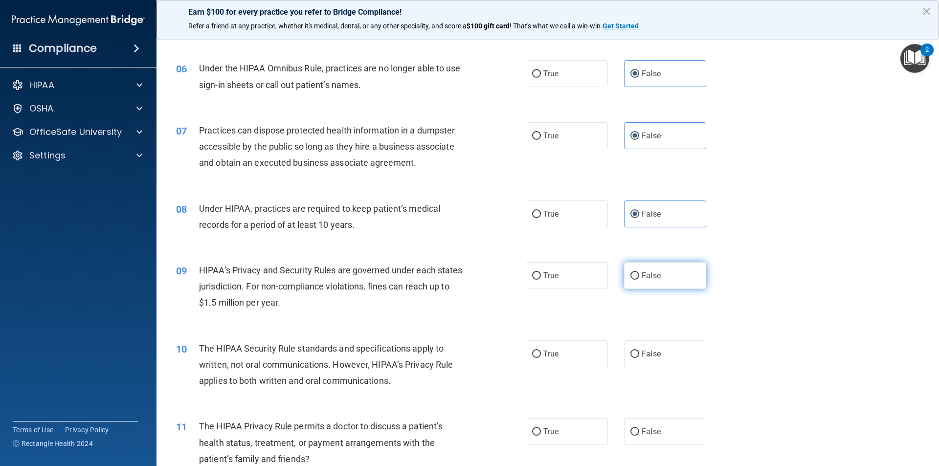
click at [645, 278] on span "False" at bounding box center [650, 275] width 19 height 9
click at [639, 278] on input "False" at bounding box center [634, 275] width 9 height 7
radio input "true"
click at [564, 347] on label "True" at bounding box center [567, 353] width 82 height 27
click at [541, 351] on input "True" at bounding box center [536, 354] width 9 height 7
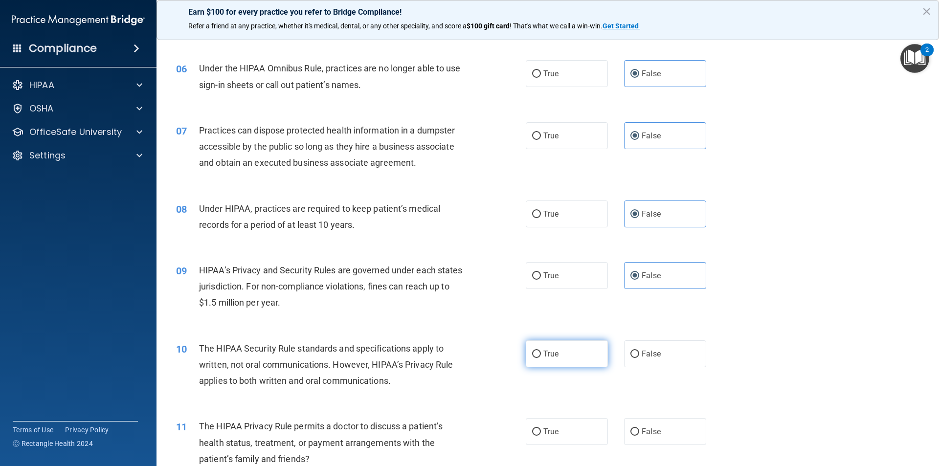
radio input "true"
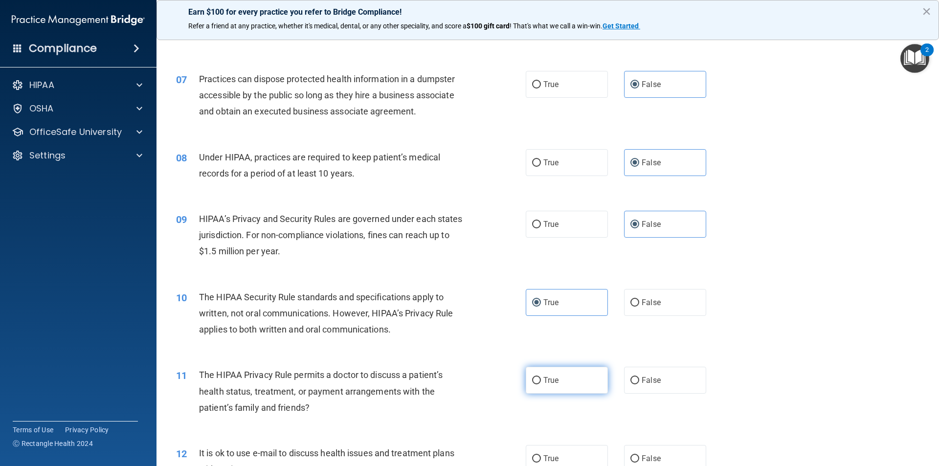
scroll to position [489, 0]
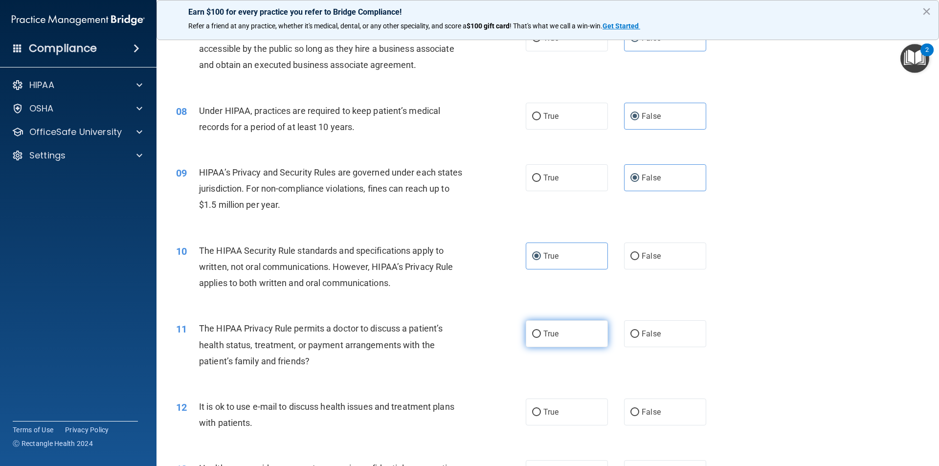
click at [568, 333] on label "True" at bounding box center [567, 333] width 82 height 27
click at [541, 333] on input "True" at bounding box center [536, 333] width 9 height 7
radio input "true"
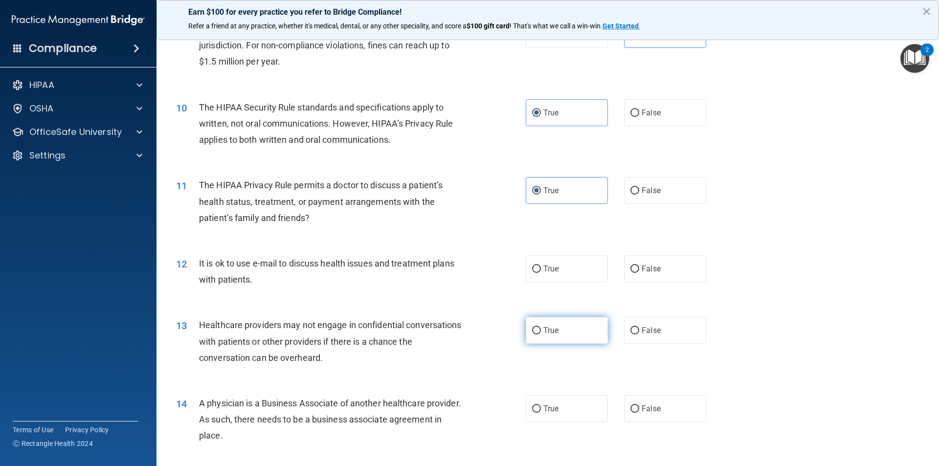
scroll to position [636, 0]
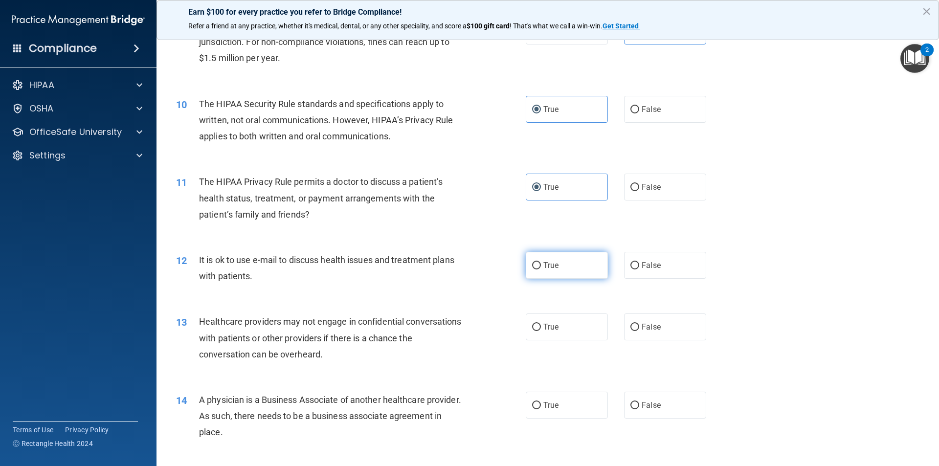
click at [566, 274] on label "True" at bounding box center [567, 265] width 82 height 27
click at [541, 269] on input "True" at bounding box center [536, 265] width 9 height 7
radio input "true"
click at [660, 332] on label "False" at bounding box center [665, 326] width 82 height 27
click at [639, 331] on input "False" at bounding box center [634, 327] width 9 height 7
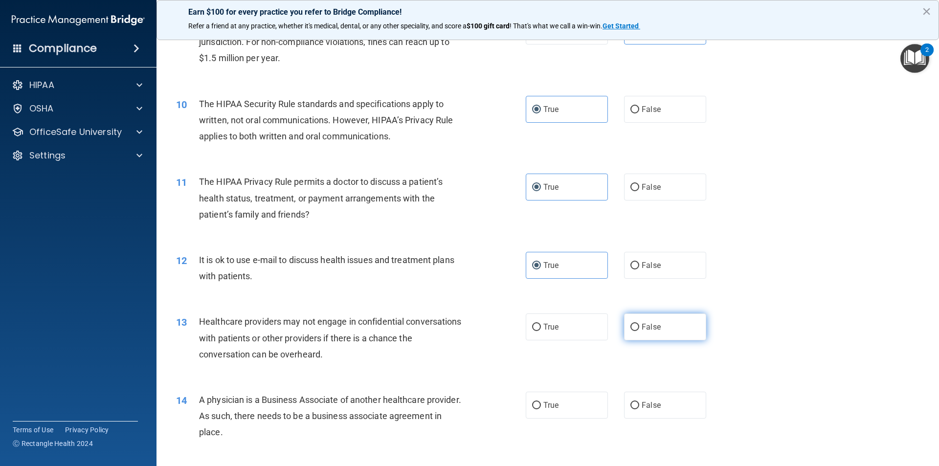
radio input "true"
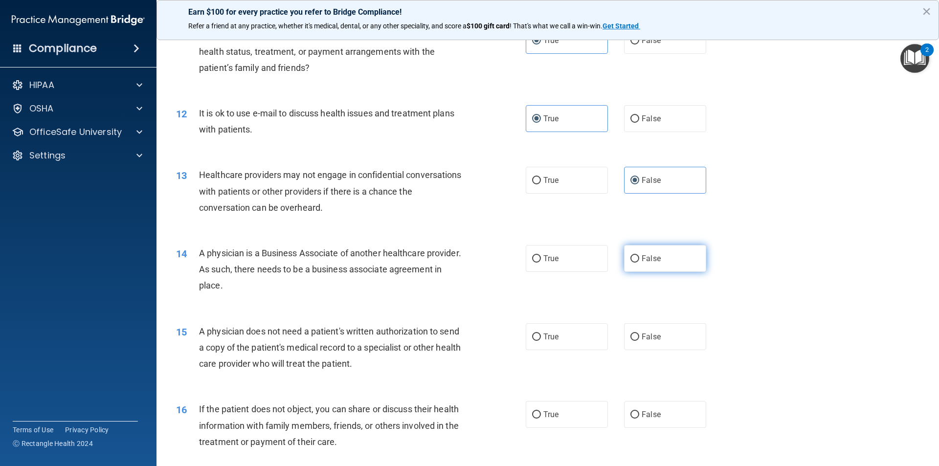
click at [647, 270] on label "False" at bounding box center [665, 258] width 82 height 27
click at [639, 263] on input "False" at bounding box center [634, 258] width 9 height 7
radio input "true"
click at [566, 342] on label "True" at bounding box center [567, 336] width 82 height 27
click at [541, 341] on input "True" at bounding box center [536, 336] width 9 height 7
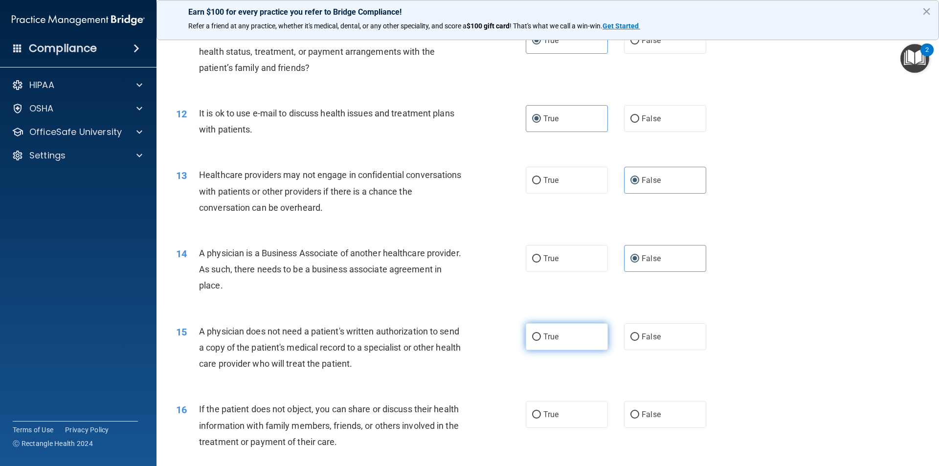
radio input "true"
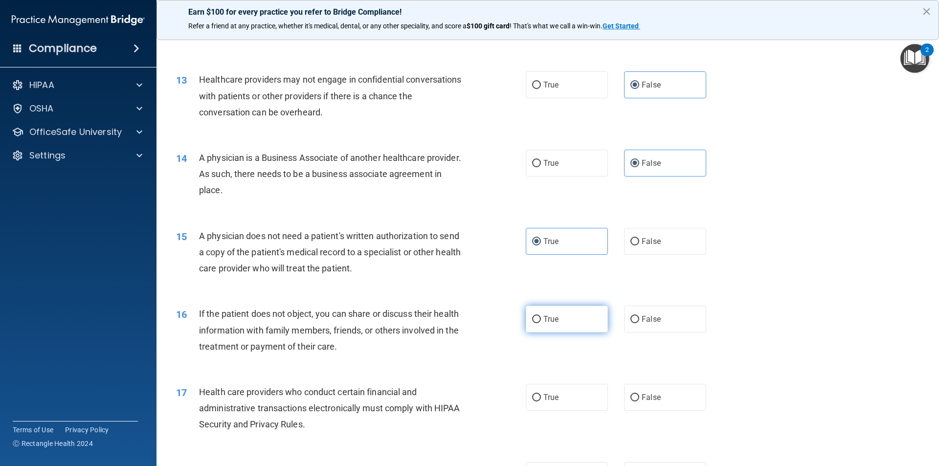
scroll to position [880, 0]
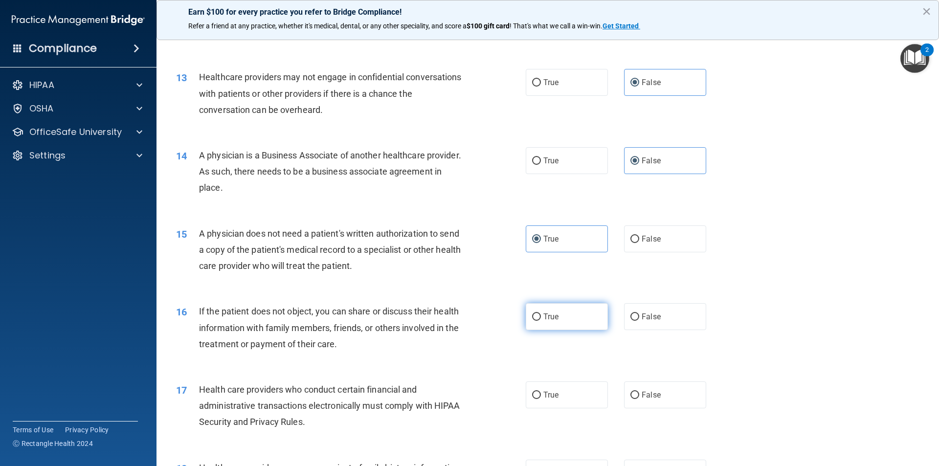
click at [578, 324] on label "True" at bounding box center [567, 316] width 82 height 27
click at [541, 321] on input "True" at bounding box center [536, 316] width 9 height 7
radio input "true"
click at [572, 391] on label "True" at bounding box center [567, 394] width 82 height 27
click at [541, 392] on input "True" at bounding box center [536, 395] width 9 height 7
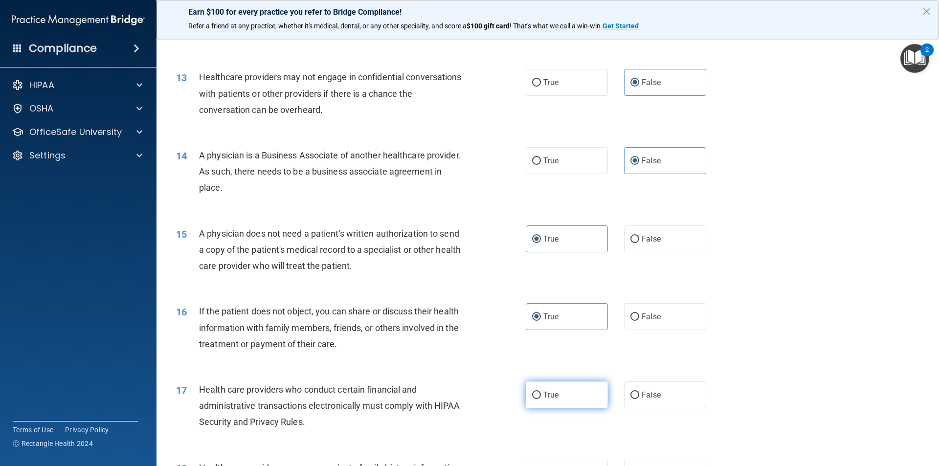
radio input "true"
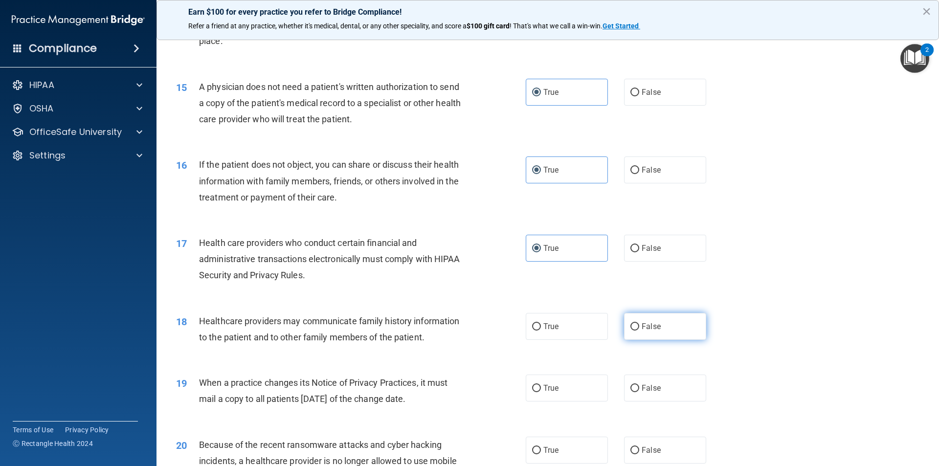
click at [646, 331] on label "False" at bounding box center [665, 326] width 82 height 27
click at [639, 330] on input "False" at bounding box center [634, 326] width 9 height 7
radio input "true"
click at [636, 384] on label "False" at bounding box center [665, 387] width 82 height 27
click at [636, 385] on input "False" at bounding box center [634, 388] width 9 height 7
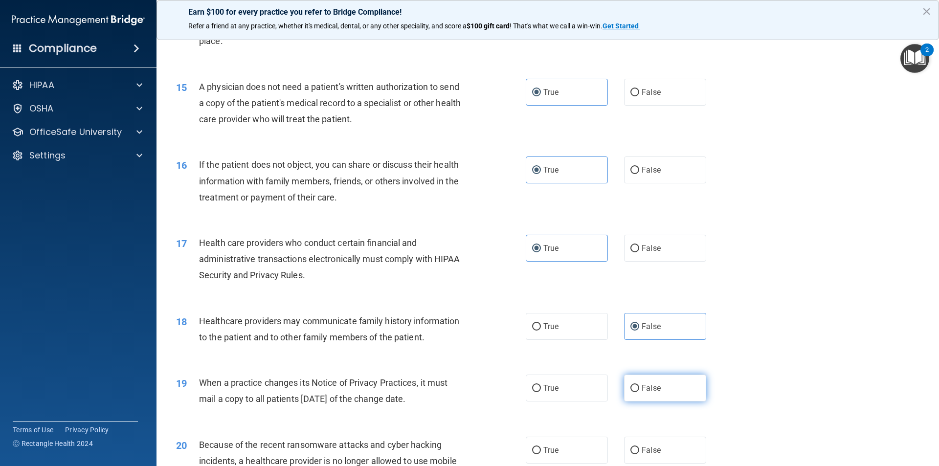
radio input "true"
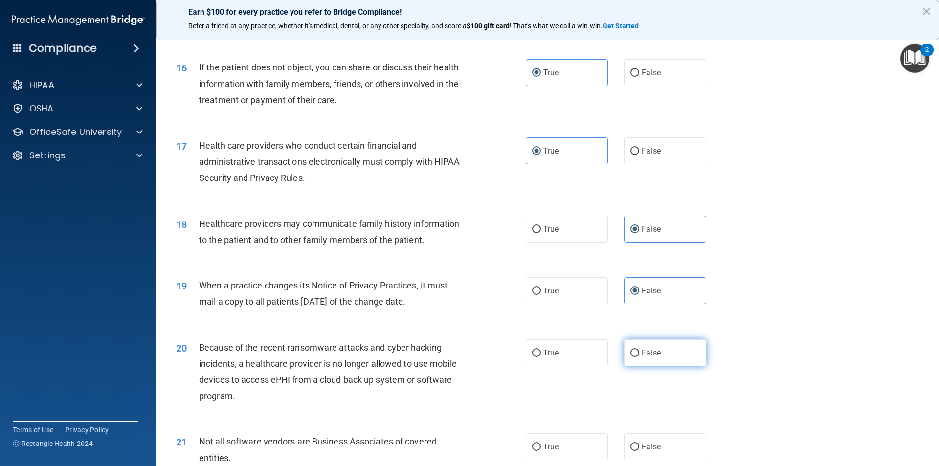
scroll to position [1124, 0]
click at [683, 352] on label "False" at bounding box center [665, 352] width 82 height 27
click at [639, 352] on input "False" at bounding box center [634, 352] width 9 height 7
radio input "true"
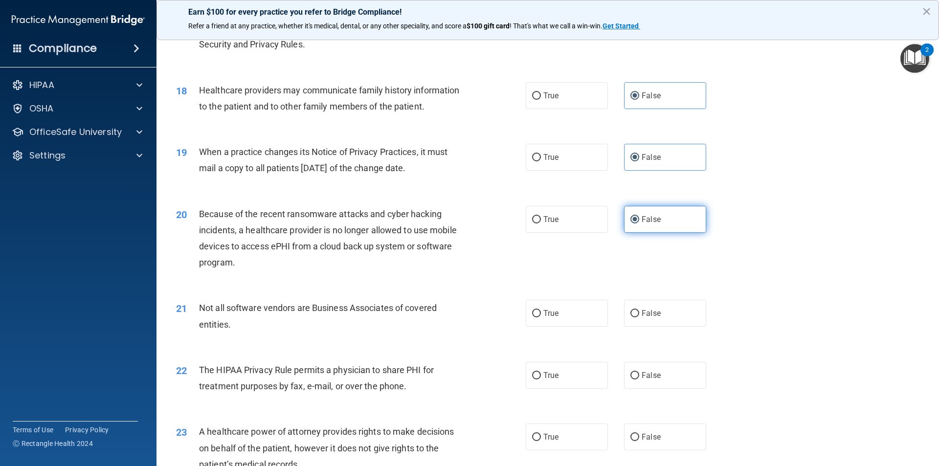
scroll to position [1271, 0]
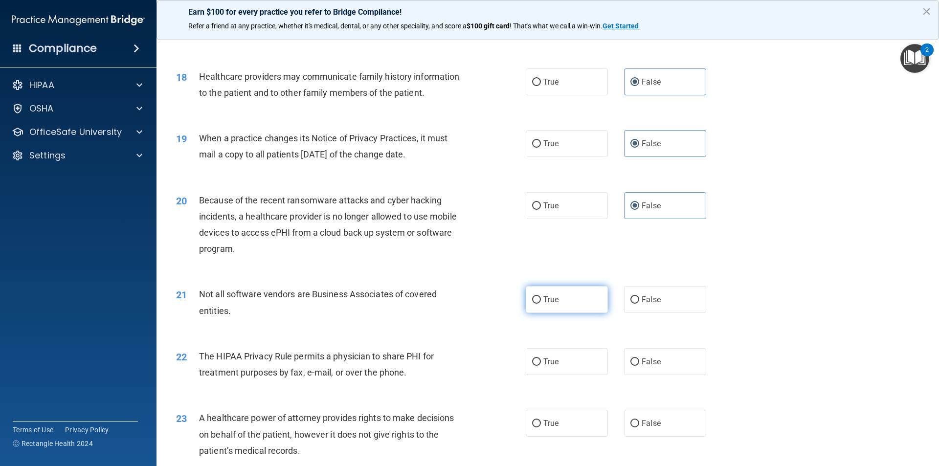
click at [555, 296] on span "True" at bounding box center [550, 299] width 15 height 9
click at [541, 296] on input "True" at bounding box center [536, 299] width 9 height 7
radio input "true"
click at [556, 364] on label "True" at bounding box center [567, 361] width 82 height 27
click at [541, 364] on input "True" at bounding box center [536, 361] width 9 height 7
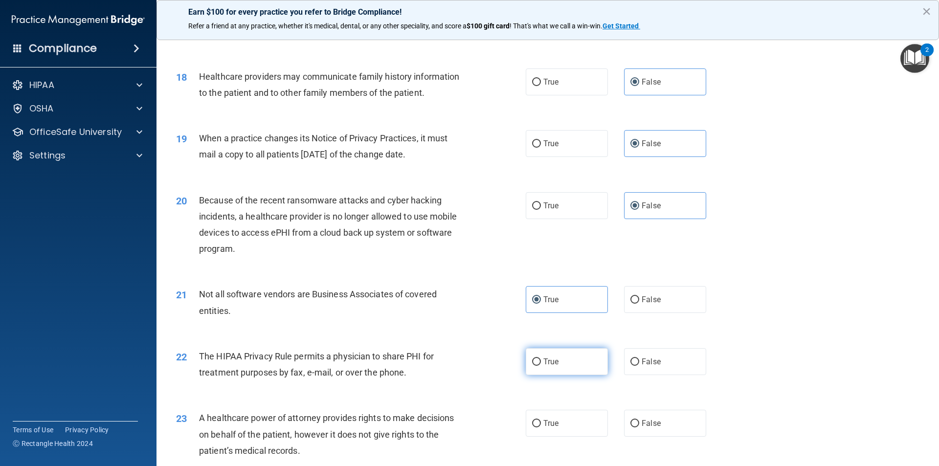
radio input "true"
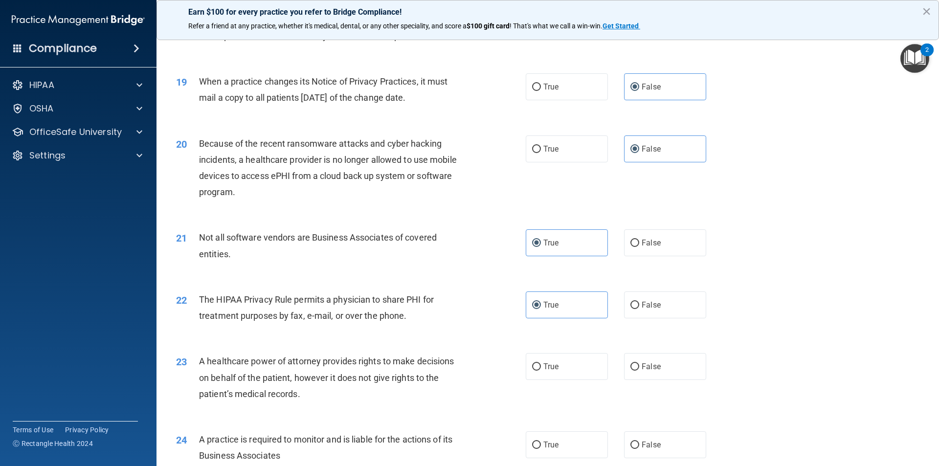
scroll to position [1418, 0]
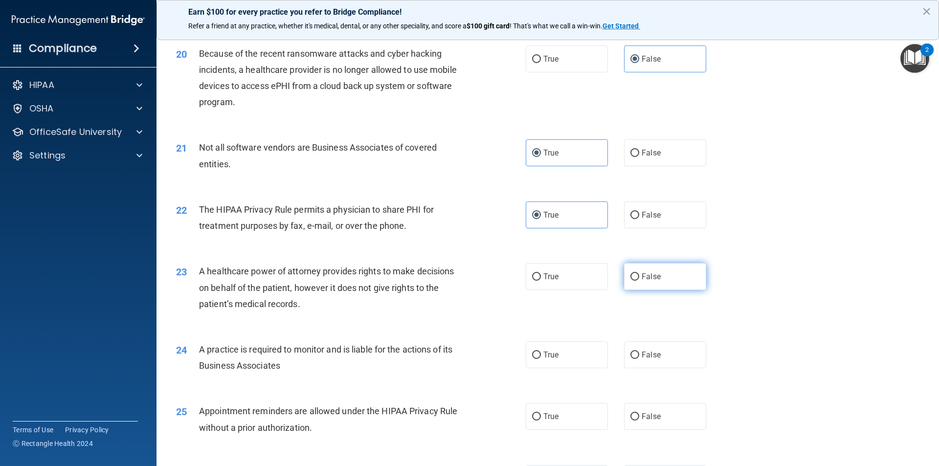
click at [643, 271] on label "False" at bounding box center [665, 276] width 82 height 27
click at [639, 273] on input "False" at bounding box center [634, 276] width 9 height 7
radio input "true"
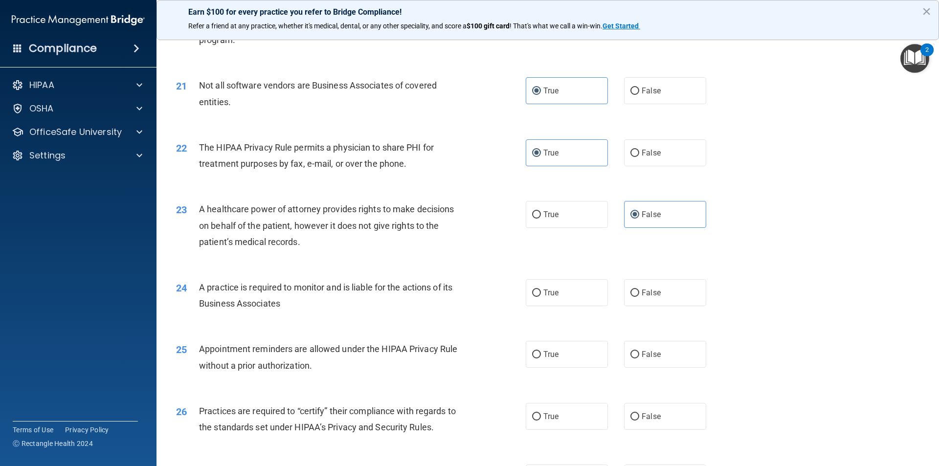
scroll to position [1564, 0]
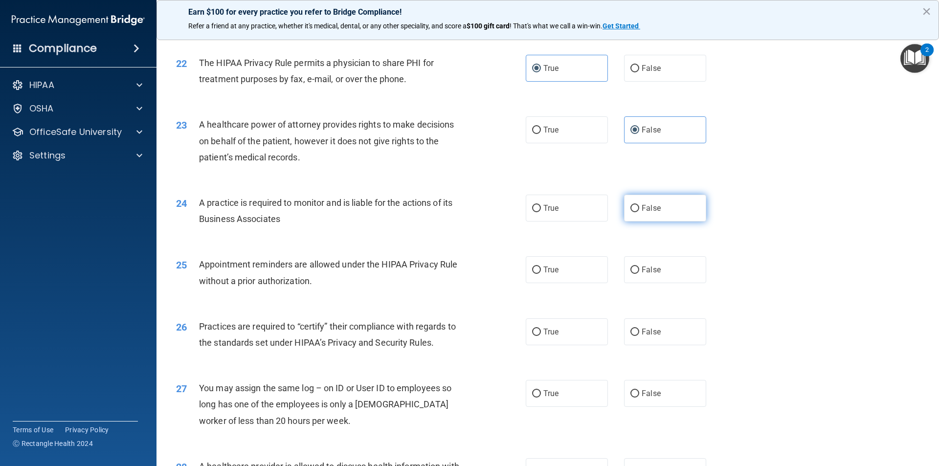
click at [632, 210] on input "False" at bounding box center [634, 208] width 9 height 7
radio input "true"
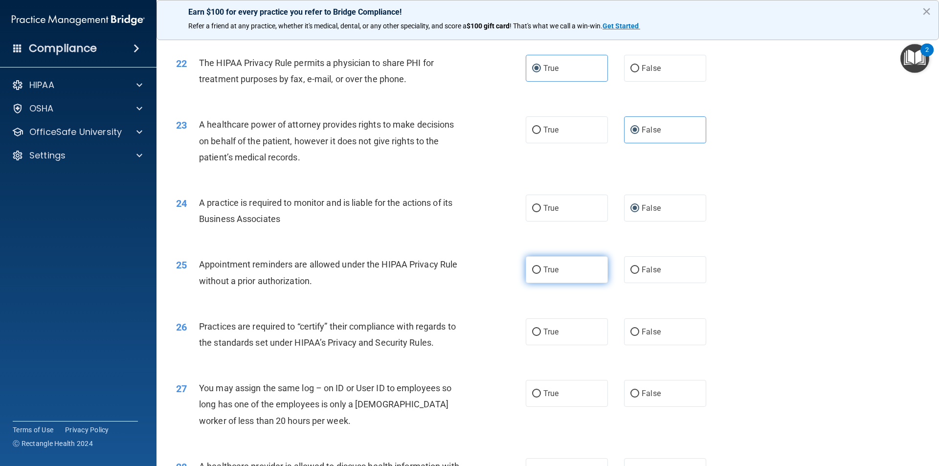
click at [565, 266] on label "True" at bounding box center [567, 269] width 82 height 27
click at [541, 266] on input "True" at bounding box center [536, 269] width 9 height 7
radio input "true"
click at [673, 334] on label "False" at bounding box center [665, 331] width 82 height 27
click at [639, 334] on input "False" at bounding box center [634, 332] width 9 height 7
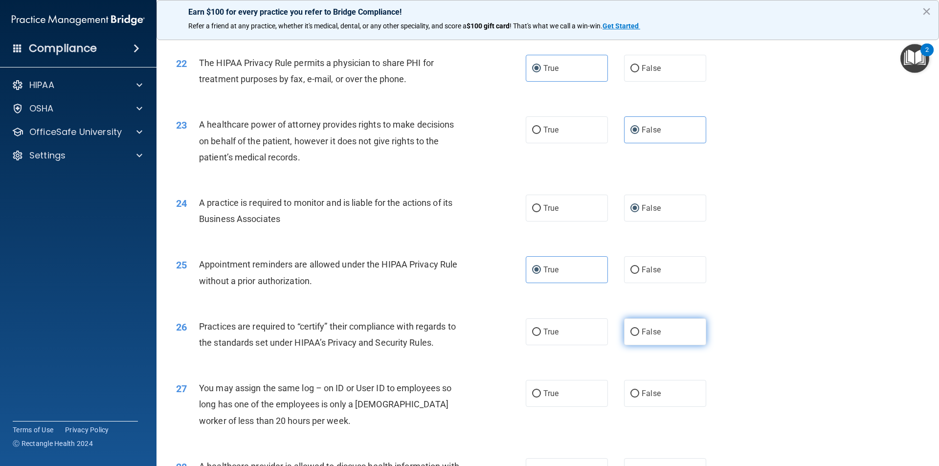
radio input "true"
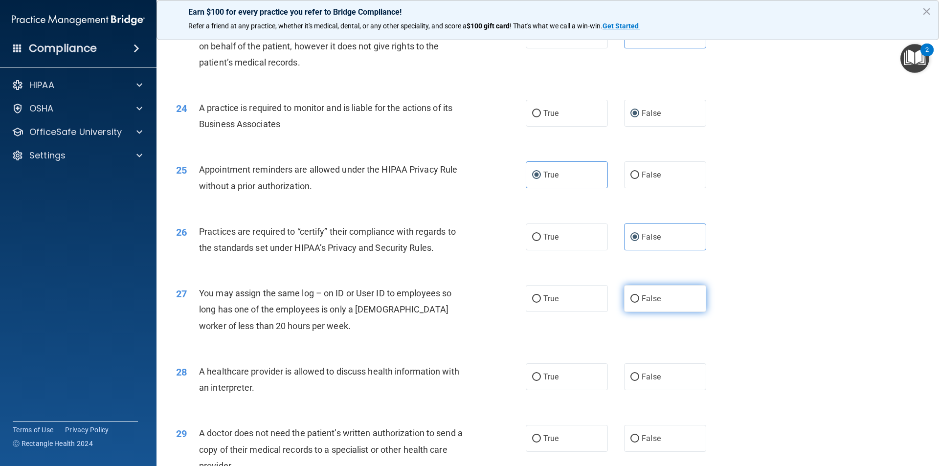
scroll to position [1662, 0]
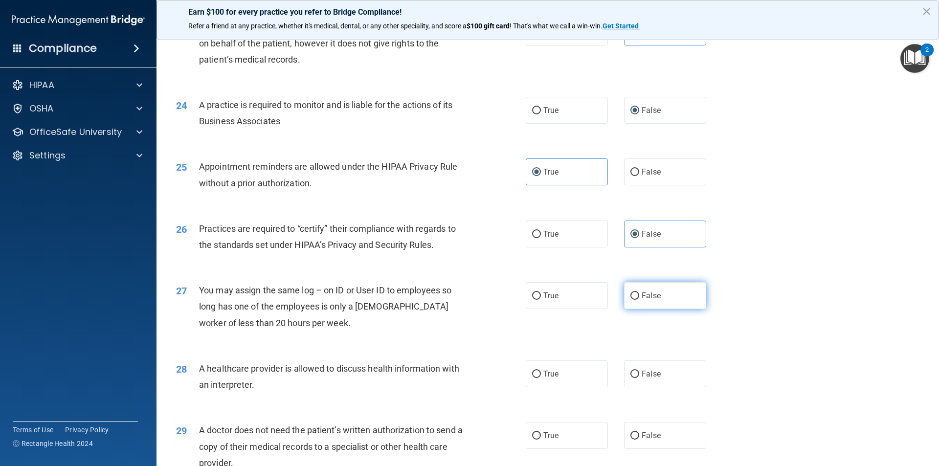
click at [654, 302] on label "False" at bounding box center [665, 295] width 82 height 27
click at [639, 300] on input "False" at bounding box center [634, 295] width 9 height 7
radio input "true"
click at [534, 375] on input "True" at bounding box center [536, 374] width 9 height 7
radio input "true"
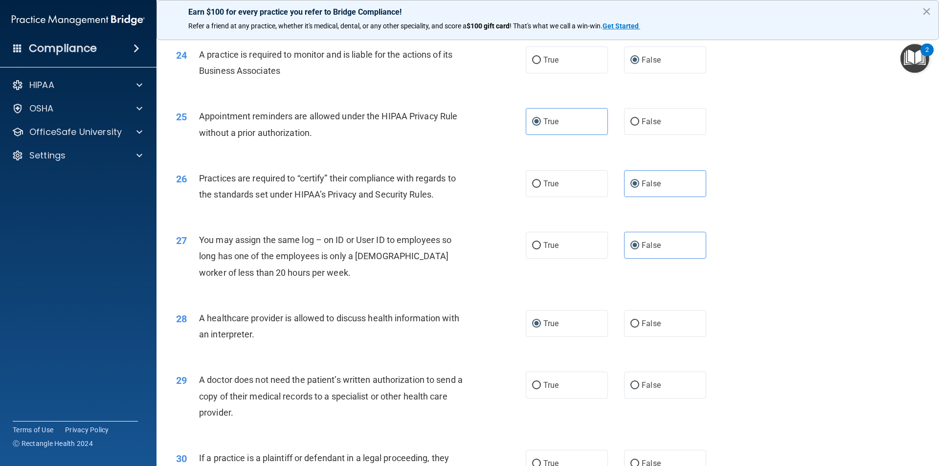
scroll to position [1809, 0]
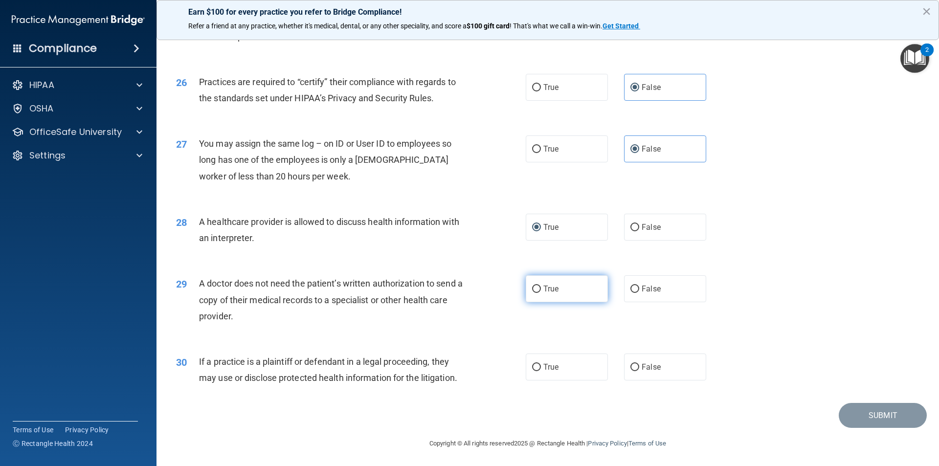
click at [569, 292] on label "True" at bounding box center [567, 288] width 82 height 27
click at [541, 292] on input "True" at bounding box center [536, 289] width 9 height 7
radio input "true"
click at [570, 362] on label "True" at bounding box center [567, 366] width 82 height 27
click at [541, 364] on input "True" at bounding box center [536, 367] width 9 height 7
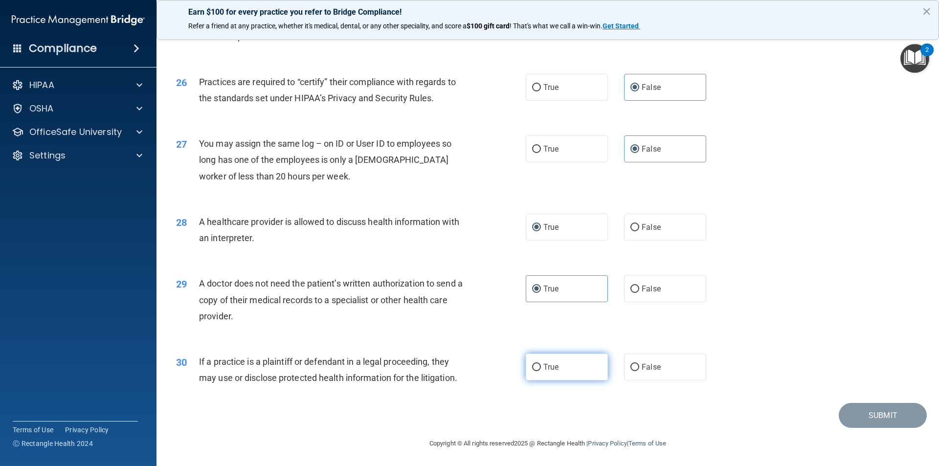
radio input "true"
click at [891, 422] on button "Submit" at bounding box center [882, 415] width 88 height 25
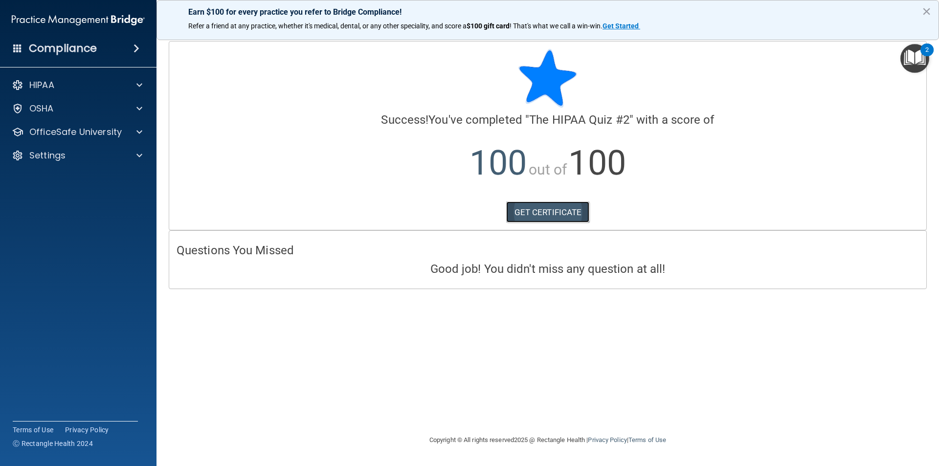
click at [555, 202] on link "GET CERTIFICATE" at bounding box center [548, 212] width 84 height 22
click at [112, 139] on div "OfficeSafe University" at bounding box center [78, 132] width 157 height 20
click at [144, 135] on div at bounding box center [138, 132] width 24 height 12
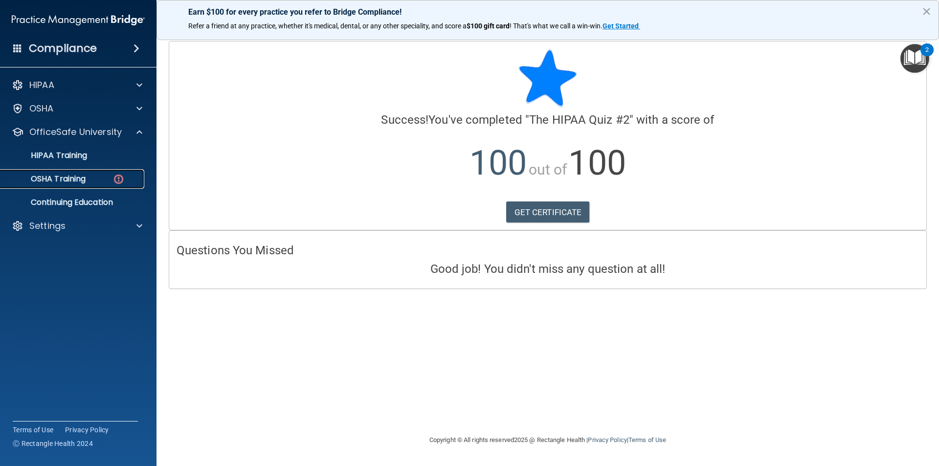
click at [122, 179] on img at bounding box center [118, 179] width 12 height 12
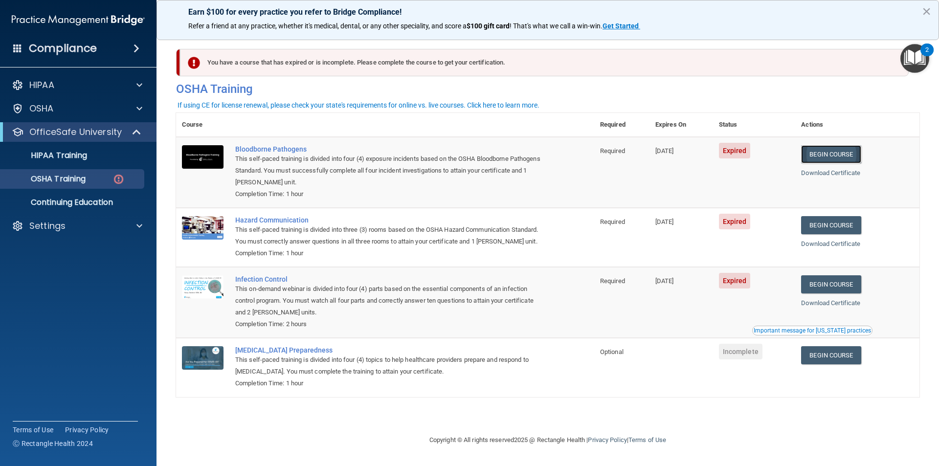
click at [845, 154] on link "Begin Course" at bounding box center [831, 154] width 60 height 18
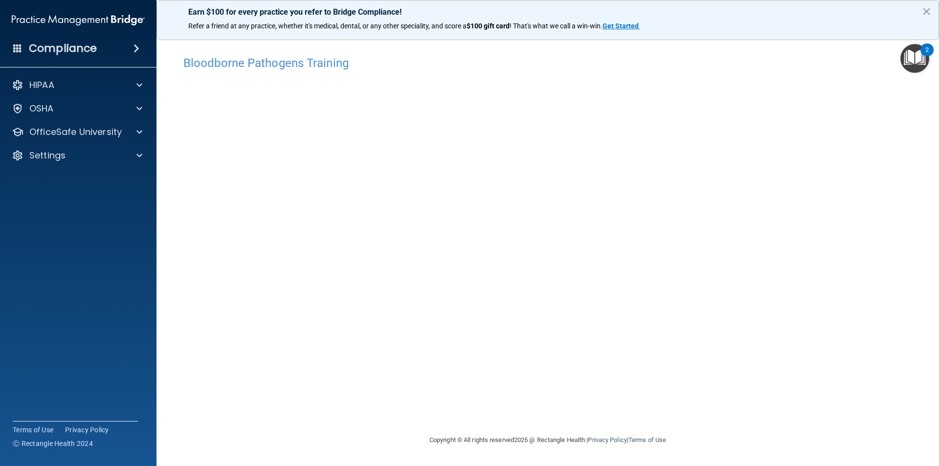
click at [483, 392] on div "Bloodborne Pathogens Training This course doesn’t expire until [DATE]. Are you …" at bounding box center [547, 242] width 743 height 383
click at [938, 275] on main "Bloodborne Pathogens Training This course doesn’t expire until [DATE]. Are you …" at bounding box center [547, 248] width 782 height 435
click at [137, 125] on div "OfficeSafe University" at bounding box center [78, 132] width 157 height 20
click at [142, 135] on div at bounding box center [138, 132] width 24 height 12
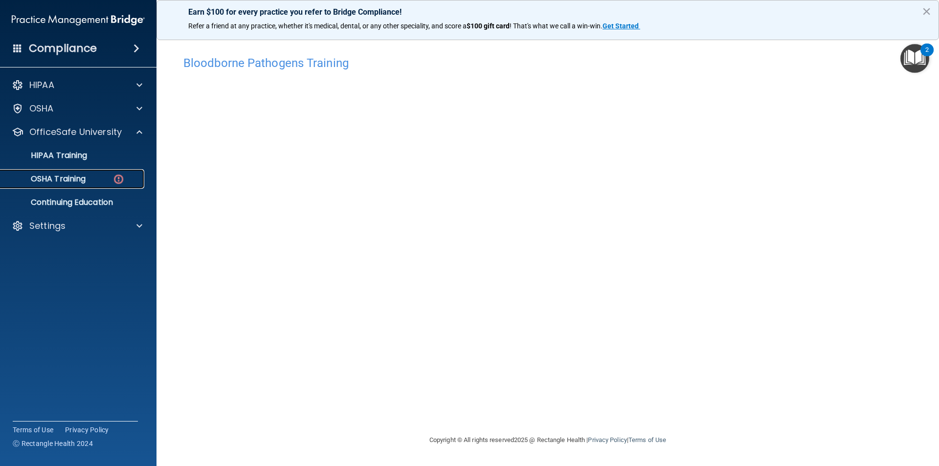
click at [119, 178] on img at bounding box center [118, 179] width 12 height 12
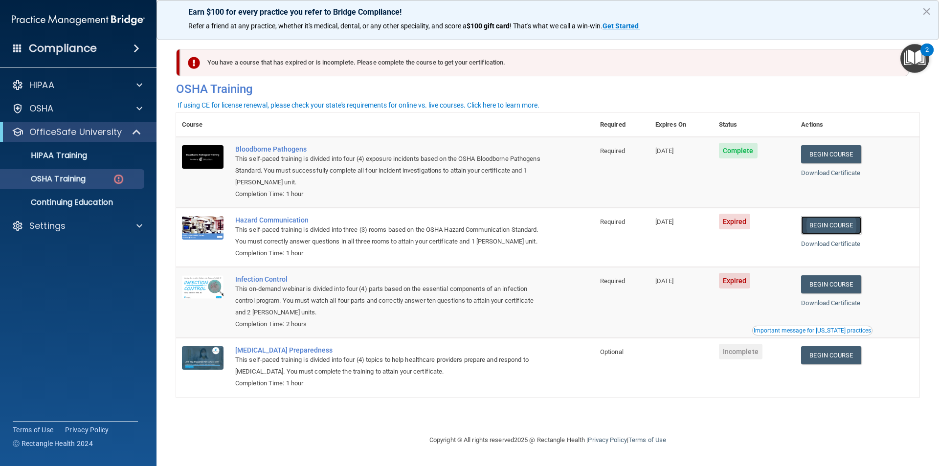
click at [844, 230] on link "Begin Course" at bounding box center [831, 225] width 60 height 18
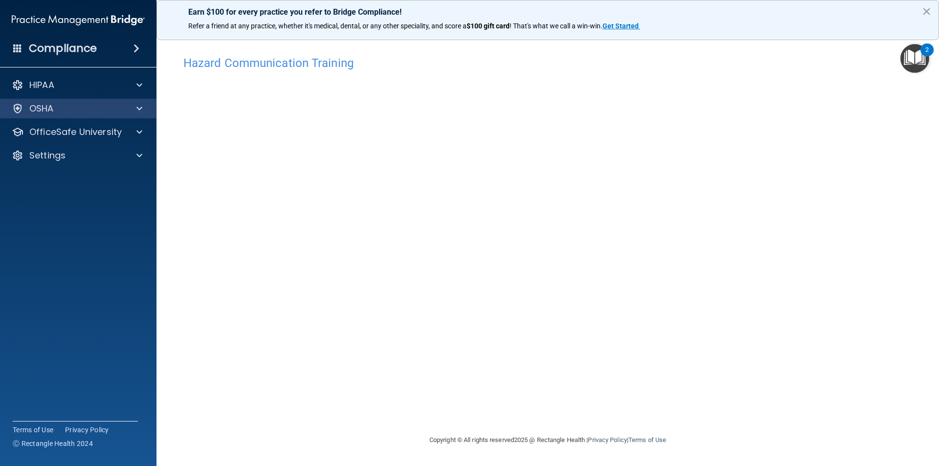
click at [89, 115] on div "OSHA" at bounding box center [78, 109] width 157 height 20
click at [143, 108] on div at bounding box center [138, 109] width 24 height 12
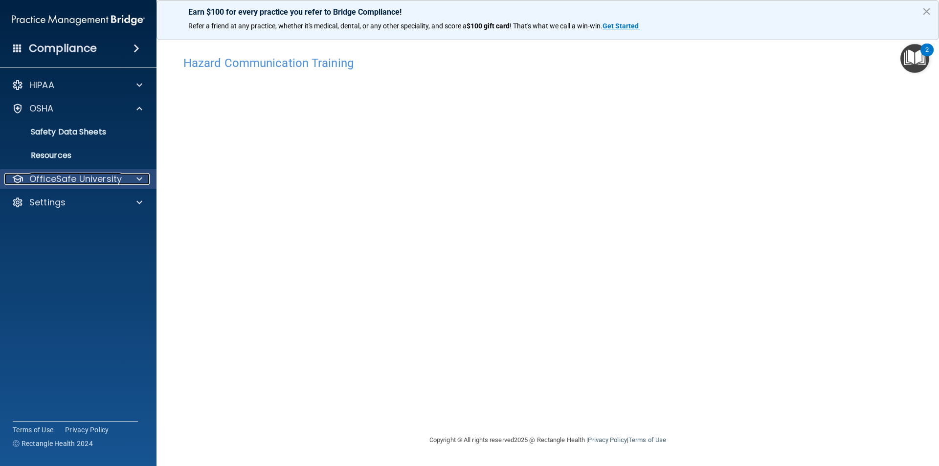
click at [129, 178] on div at bounding box center [138, 179] width 24 height 12
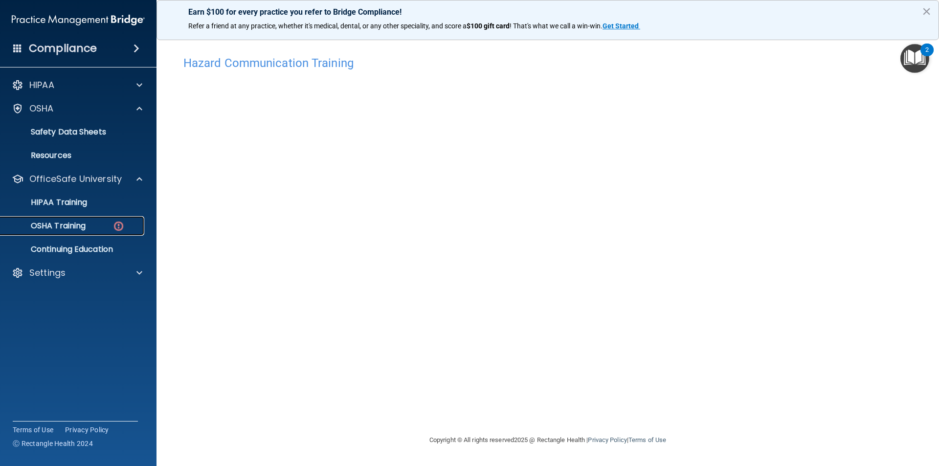
click at [121, 227] on img at bounding box center [118, 226] width 12 height 12
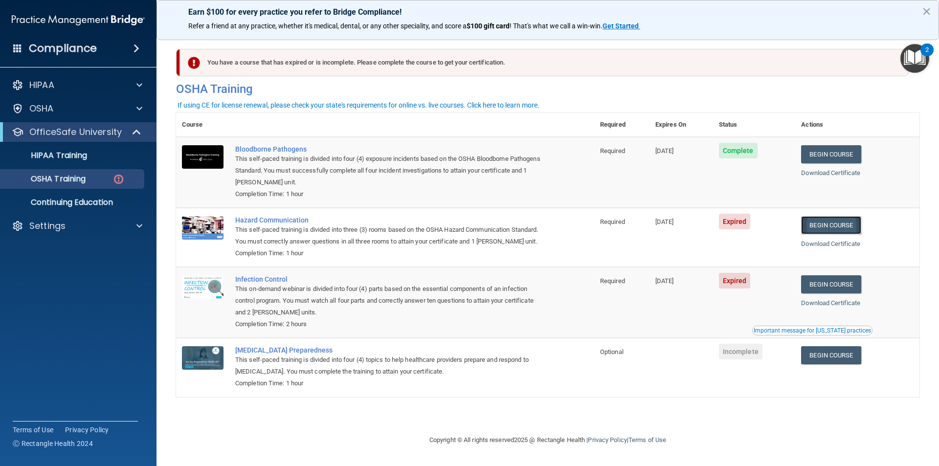
click at [833, 228] on link "Begin Course" at bounding box center [831, 225] width 60 height 18
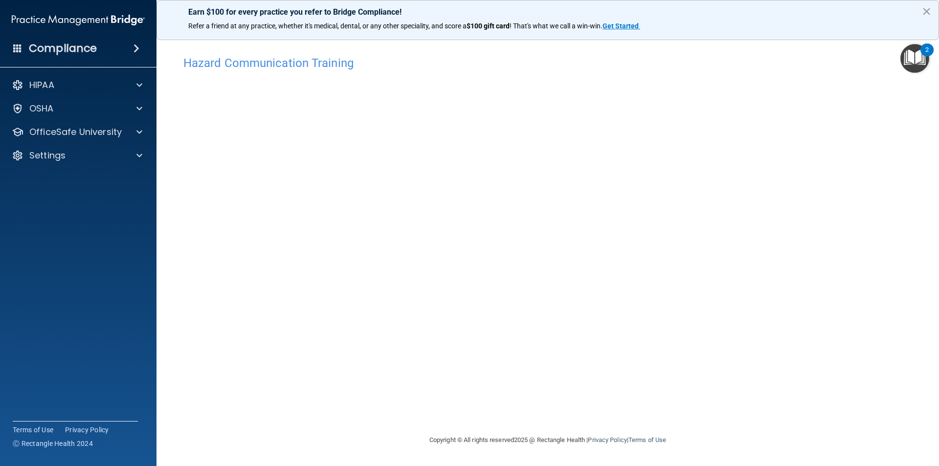
click at [922, 55] on img "Open Resource Center, 2 new notifications" at bounding box center [914, 58] width 29 height 29
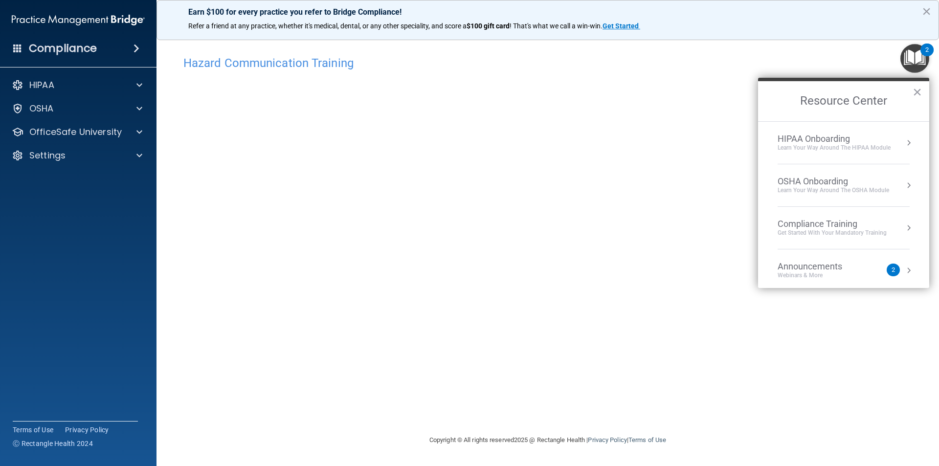
click at [920, 59] on img "Open Resource Center, 2 new notifications" at bounding box center [914, 58] width 29 height 29
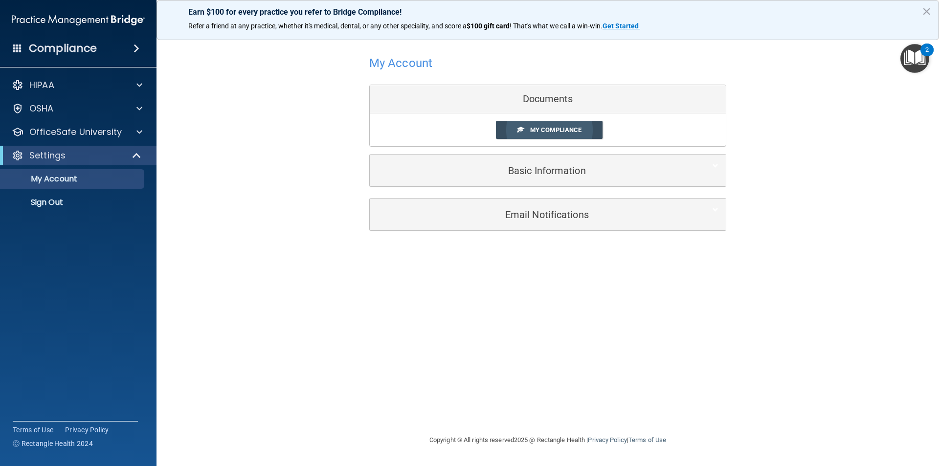
click at [584, 135] on link "My Compliance" at bounding box center [549, 130] width 107 height 18
click at [581, 128] on span "My Compliance" at bounding box center [555, 129] width 51 height 7
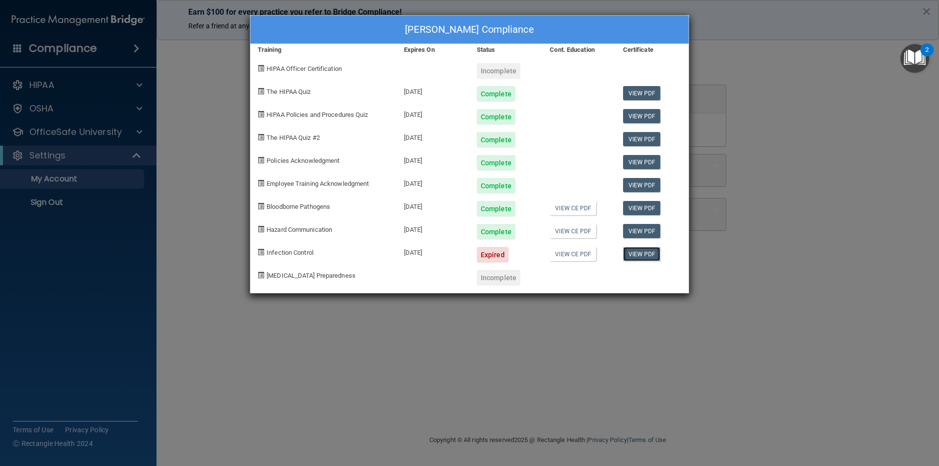
click at [642, 251] on link "View PDF" at bounding box center [642, 254] width 38 height 14
click at [485, 250] on div "Expired" at bounding box center [493, 255] width 32 height 16
click at [578, 249] on link "View CE PDF" at bounding box center [573, 254] width 46 height 14
click at [144, 162] on div "[PERSON_NAME] Compliance Training Expires On Status Cont. Education Certificate…" at bounding box center [469, 233] width 939 height 466
click at [113, 152] on div "[PERSON_NAME] Compliance Training Expires On Status Cont. Education Certificate…" at bounding box center [469, 233] width 939 height 466
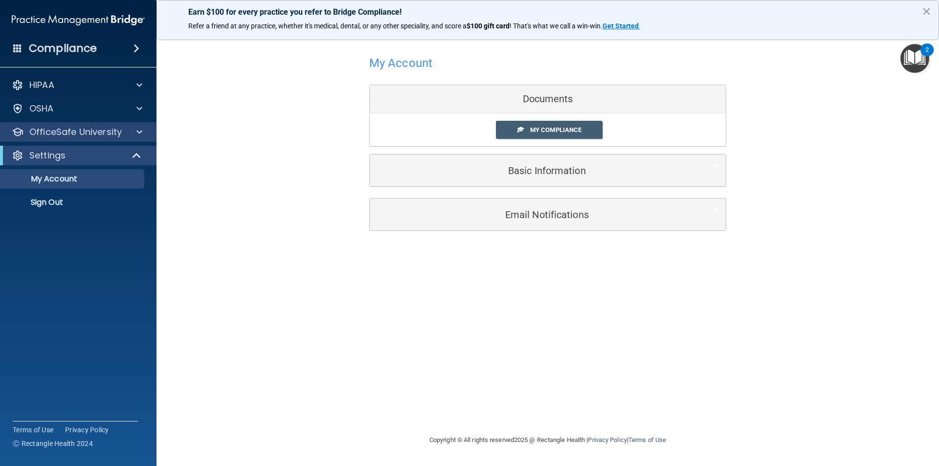
click at [134, 123] on div "OfficeSafe University" at bounding box center [78, 132] width 157 height 20
click at [138, 131] on span at bounding box center [139, 132] width 6 height 12
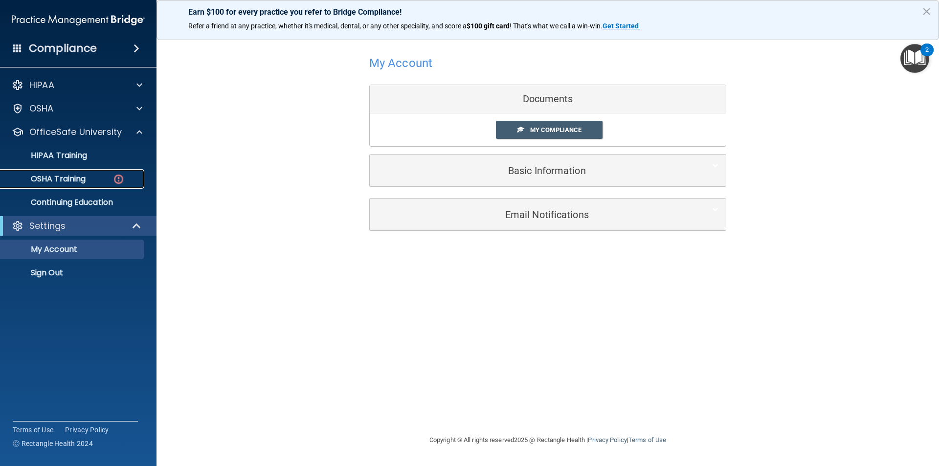
click at [133, 182] on div "OSHA Training" at bounding box center [72, 179] width 133 height 10
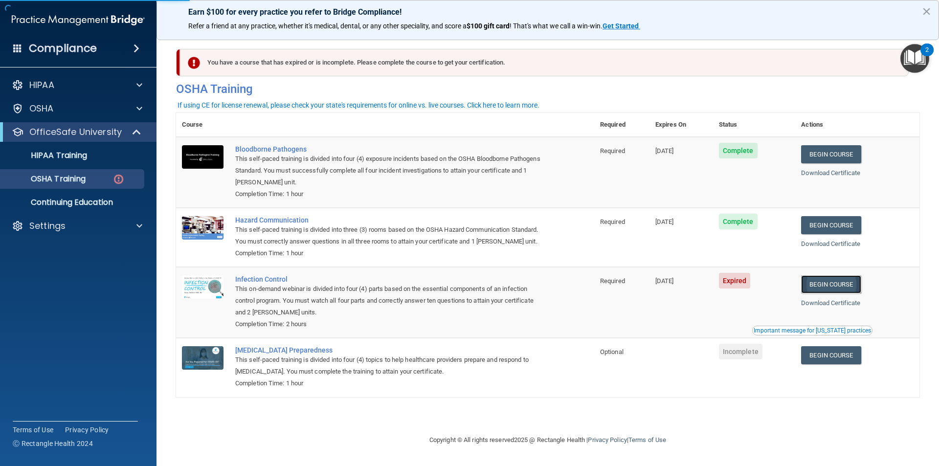
click at [847, 285] on link "Begin Course" at bounding box center [831, 284] width 60 height 18
click at [124, 176] on img at bounding box center [118, 179] width 12 height 12
click at [818, 304] on link "Download Certificate" at bounding box center [830, 302] width 59 height 7
click at [837, 284] on link "Begin Course" at bounding box center [831, 284] width 60 height 18
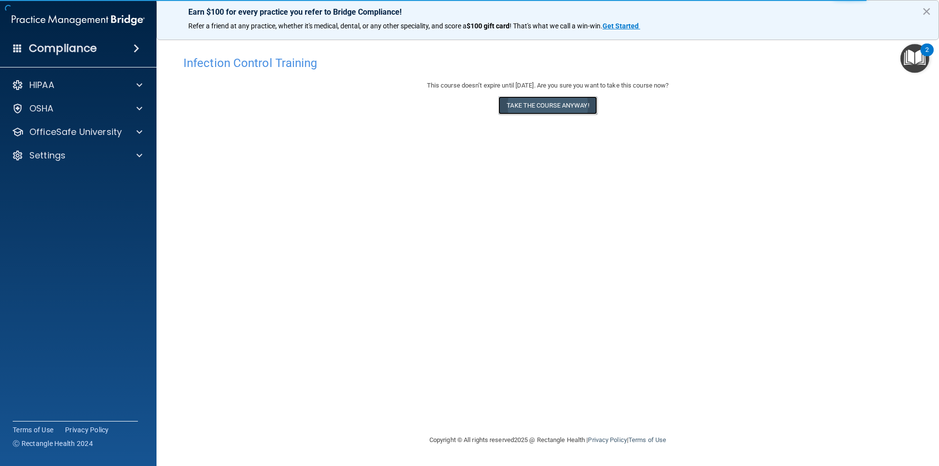
click at [561, 108] on button "Take the course anyway!" at bounding box center [547, 105] width 98 height 18
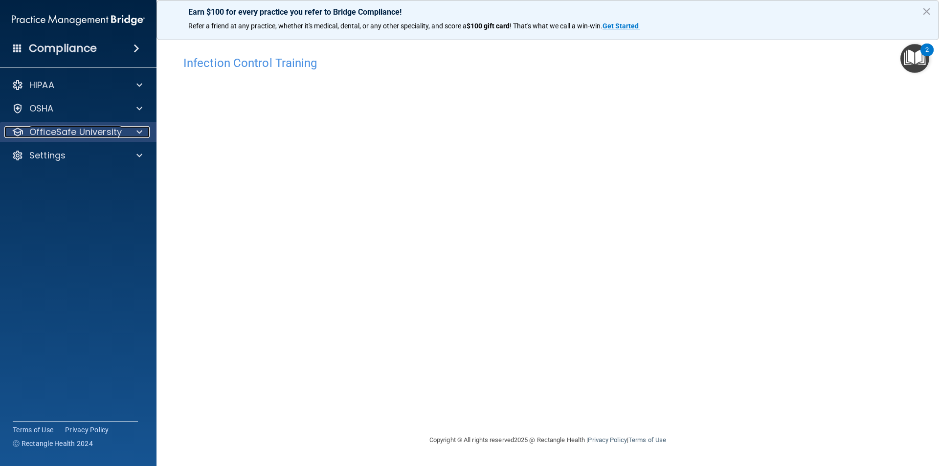
click at [147, 130] on div at bounding box center [138, 132] width 24 height 12
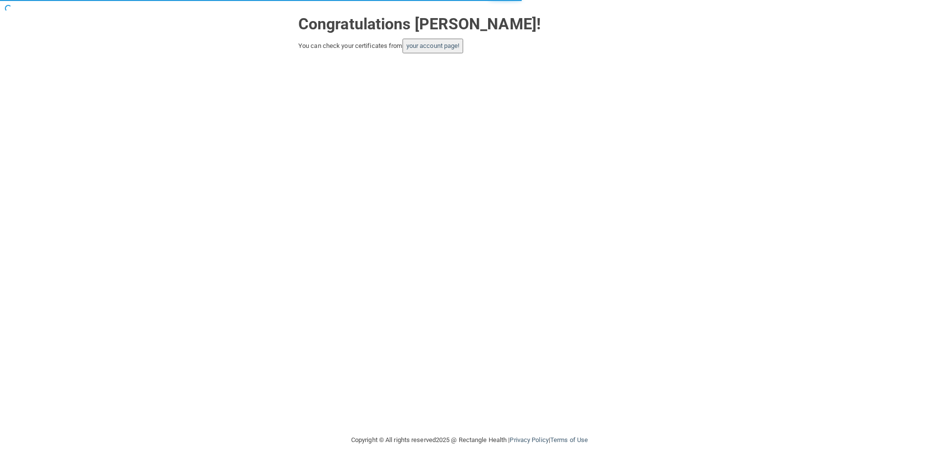
click at [463, 45] on button "your account page!" at bounding box center [432, 46] width 61 height 15
click at [442, 43] on link "your account page!" at bounding box center [432, 45] width 53 height 7
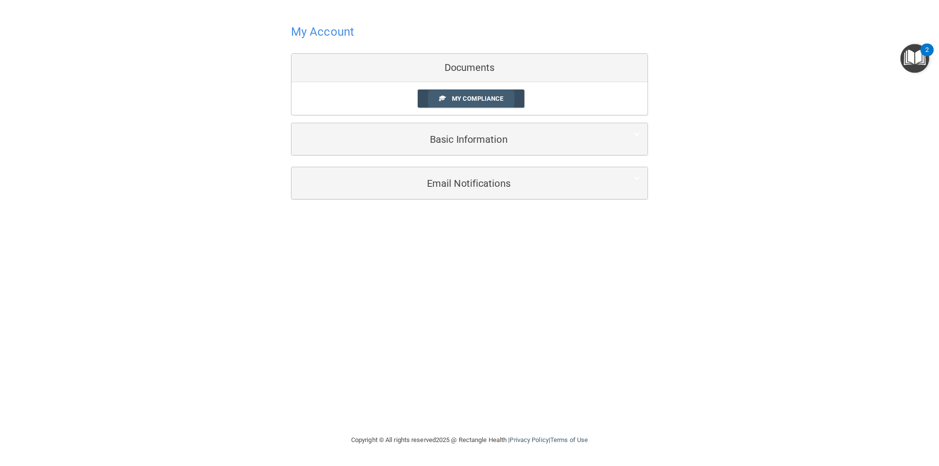
click at [501, 100] on span "My Compliance" at bounding box center [477, 98] width 51 height 7
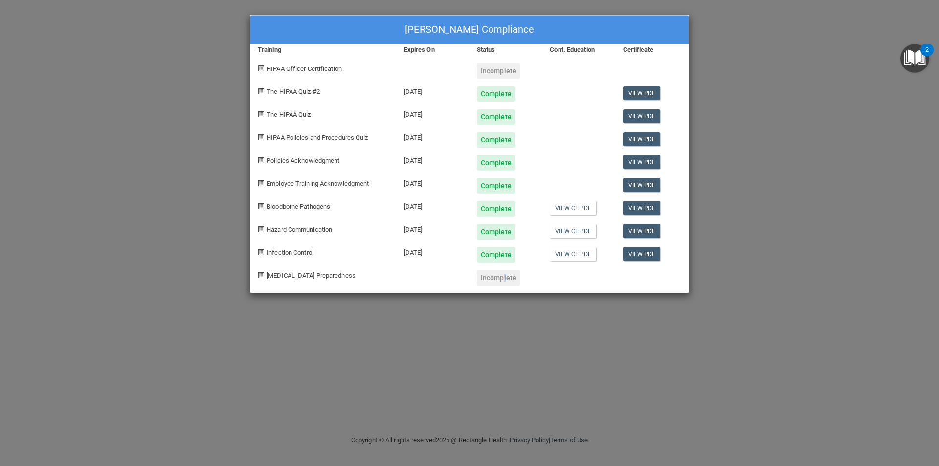
click at [500, 266] on div "Incomplete" at bounding box center [505, 274] width 73 height 23
click at [499, 280] on div "Incomplete" at bounding box center [499, 278] width 44 height 16
click at [652, 263] on div at bounding box center [652, 274] width 73 height 23
click at [654, 281] on div at bounding box center [652, 274] width 73 height 23
drag, startPoint x: 654, startPoint y: 281, endPoint x: 392, endPoint y: 261, distance: 262.3
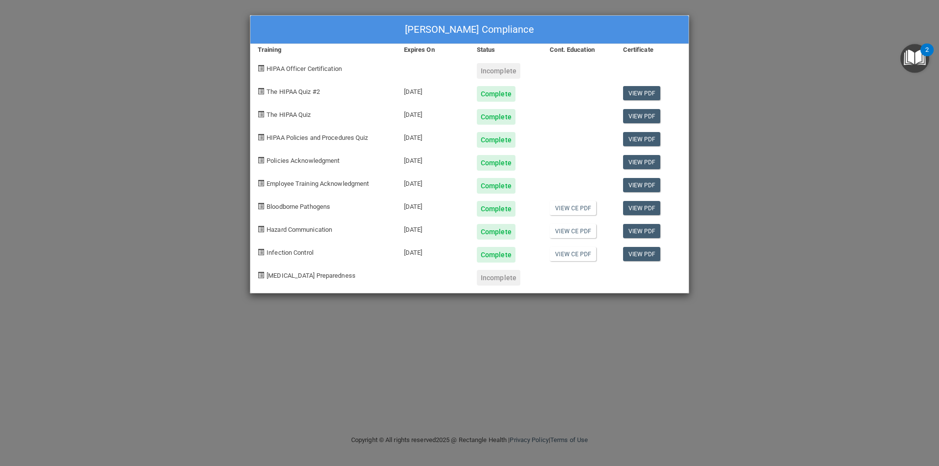
click at [599, 281] on div "[MEDICAL_DATA] Preparedness Incomplete" at bounding box center [469, 274] width 438 height 23
click at [303, 274] on div "[MEDICAL_DATA] Preparedness" at bounding box center [323, 274] width 146 height 23
click at [307, 276] on span "[MEDICAL_DATA] Preparedness" at bounding box center [310, 275] width 89 height 7
drag, startPoint x: 307, startPoint y: 276, endPoint x: 316, endPoint y: 269, distance: 11.7
click at [308, 274] on span "[MEDICAL_DATA] Preparedness" at bounding box center [310, 275] width 89 height 7
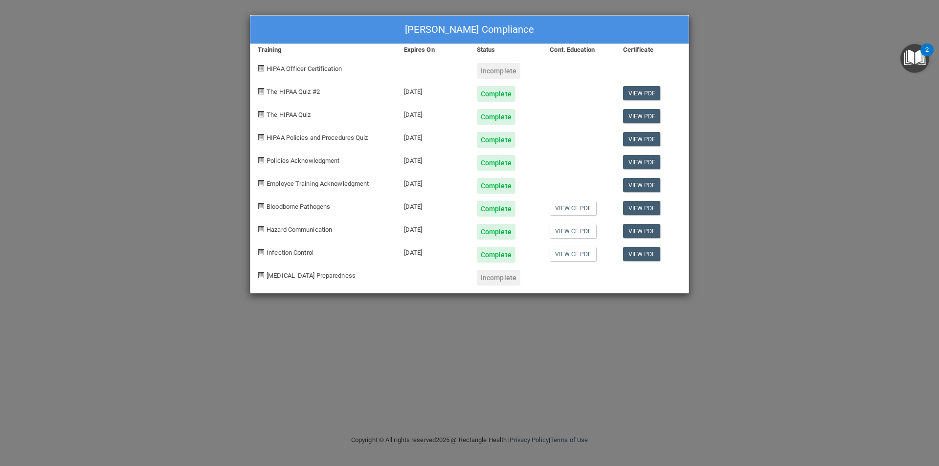
drag, startPoint x: 668, startPoint y: 287, endPoint x: 736, endPoint y: 249, distance: 78.2
click at [667, 288] on div "[PERSON_NAME] Compliance Training Expires On Status Cont. Education Certificate…" at bounding box center [469, 154] width 439 height 278
drag, startPoint x: 837, startPoint y: 221, endPoint x: 829, endPoint y: 212, distance: 11.8
click at [835, 219] on div "[PERSON_NAME] Compliance Training Expires On Status Cont. Education Certificate…" at bounding box center [469, 233] width 939 height 466
